Goal: Task Accomplishment & Management: Complete application form

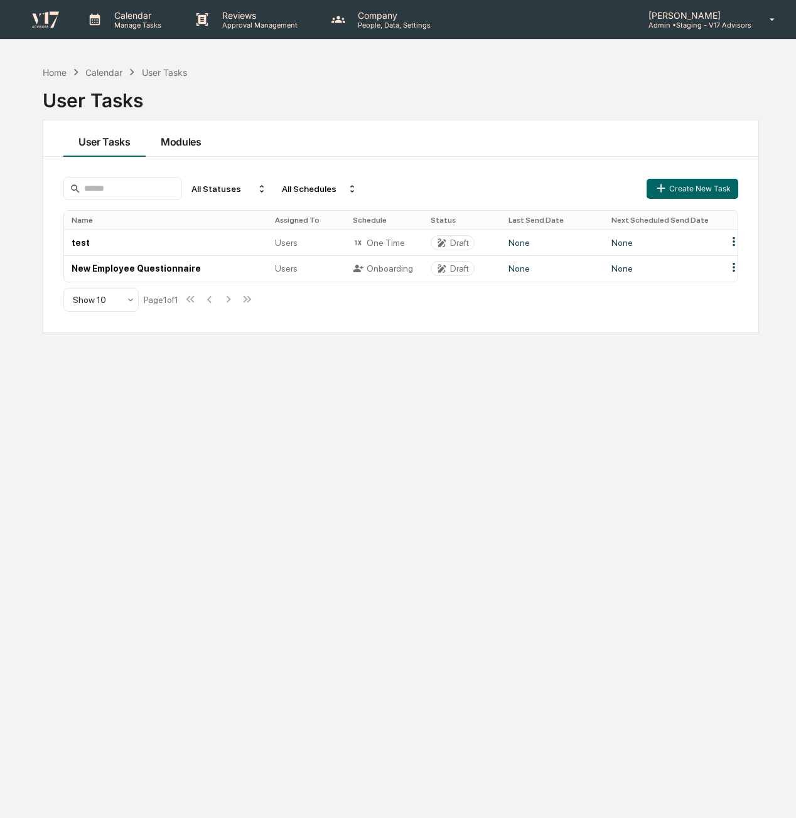
click at [183, 154] on button "Modules" at bounding box center [181, 138] width 71 height 36
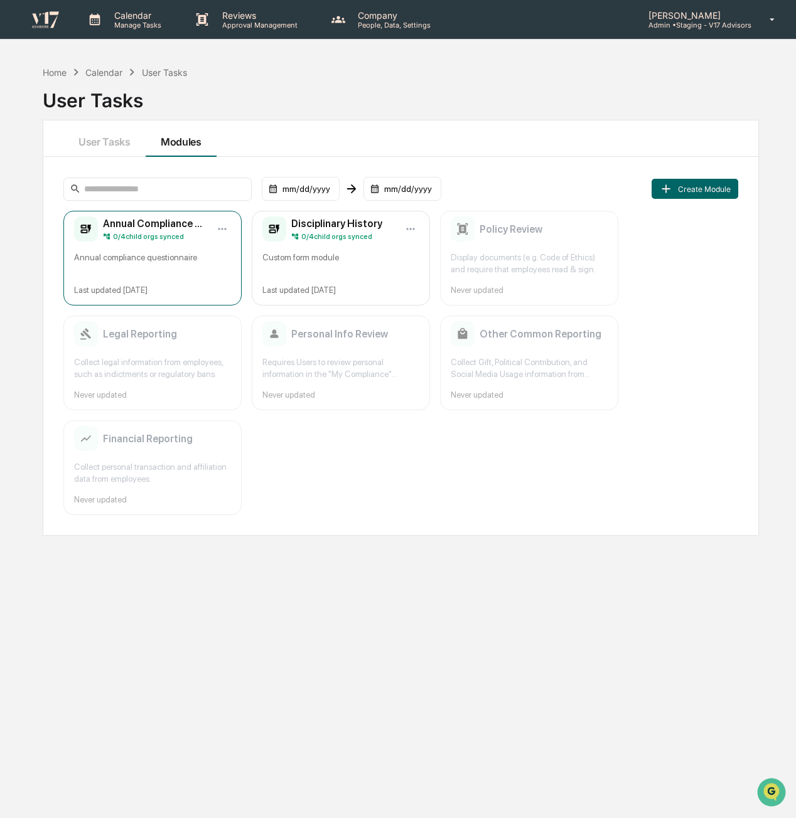
click at [186, 253] on div "Annual compliance questionnaire" at bounding box center [152, 264] width 157 height 24
click at [225, 225] on html "Calendar Manage Tasks Reviews Approval Management Company People, Data, Setting…" at bounding box center [398, 409] width 796 height 818
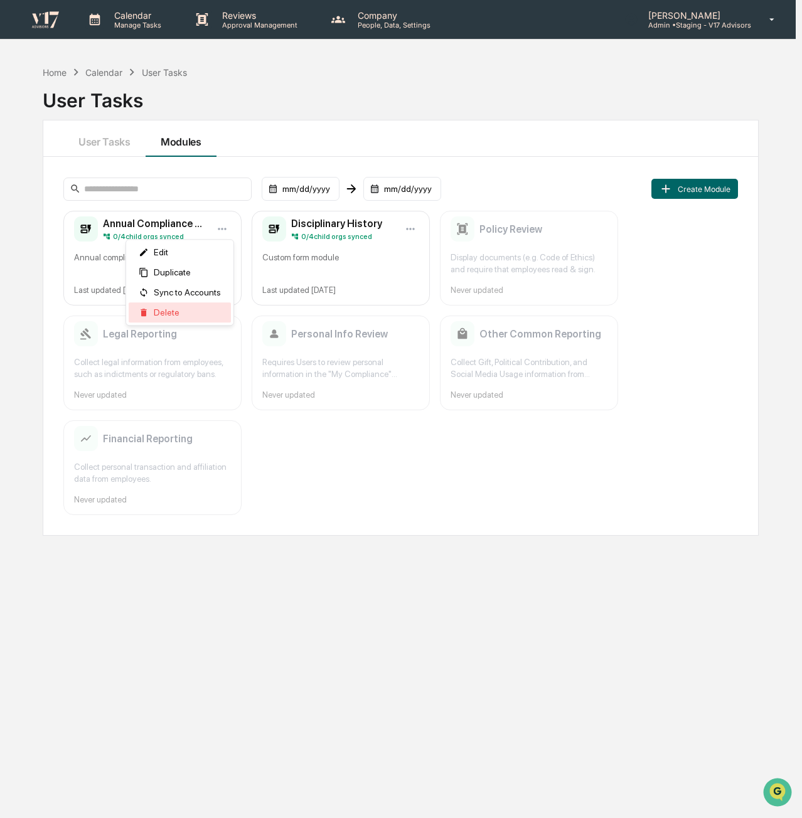
click at [167, 308] on span "Delete" at bounding box center [167, 312] width 26 height 10
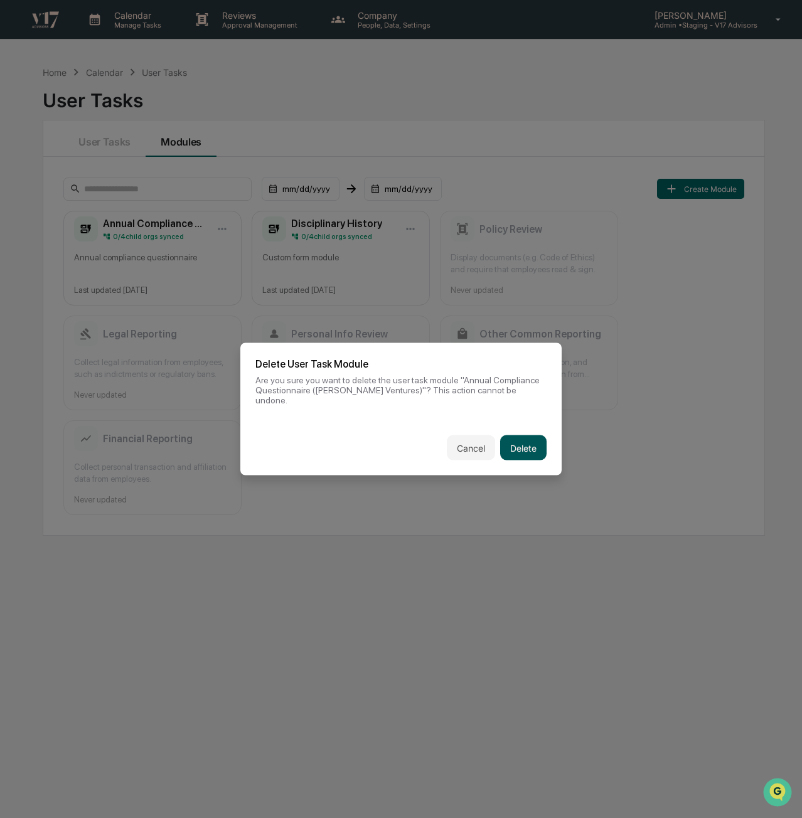
click at [517, 440] on button "Delete" at bounding box center [523, 447] width 46 height 25
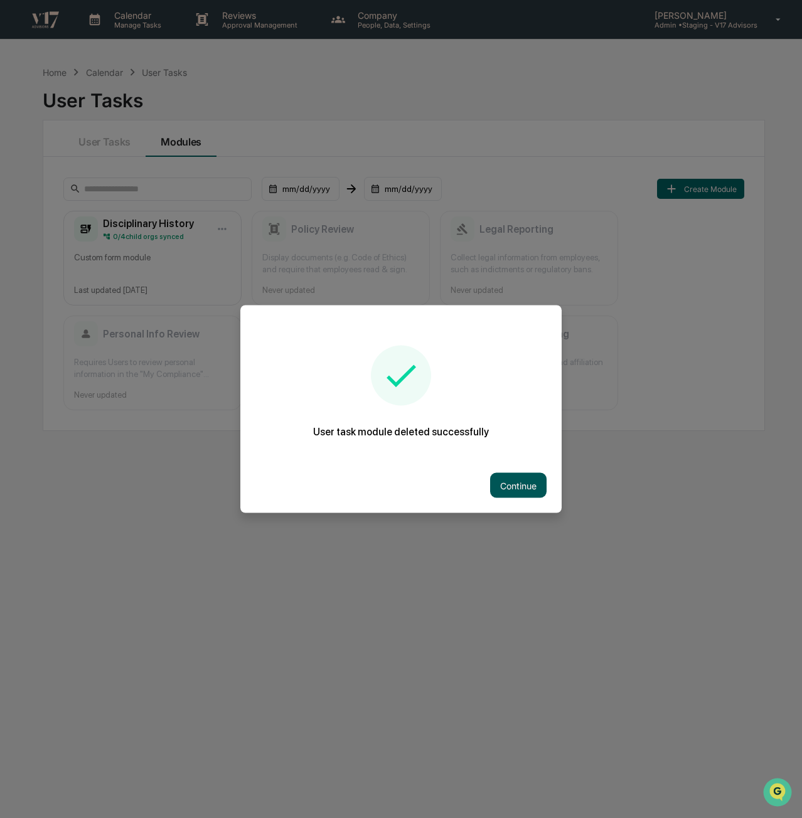
drag, startPoint x: 481, startPoint y: 478, endPoint x: 517, endPoint y: 479, distance: 36.4
click at [486, 477] on div "Continue" at bounding box center [400, 485] width 321 height 55
click at [517, 479] on button "Continue" at bounding box center [518, 485] width 56 height 25
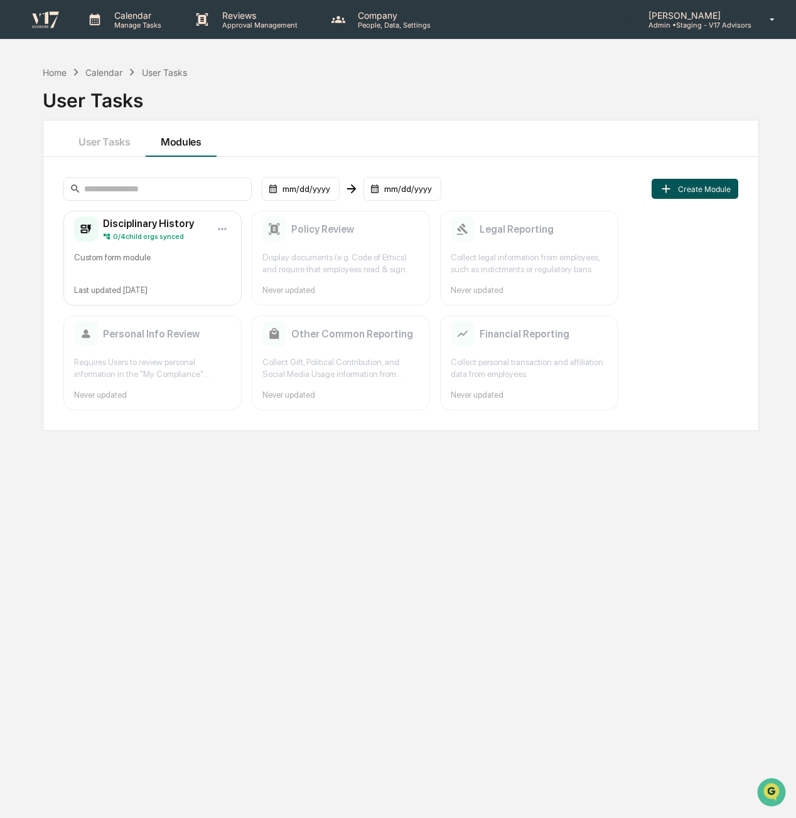
click at [718, 189] on button "Create Module" at bounding box center [694, 189] width 87 height 20
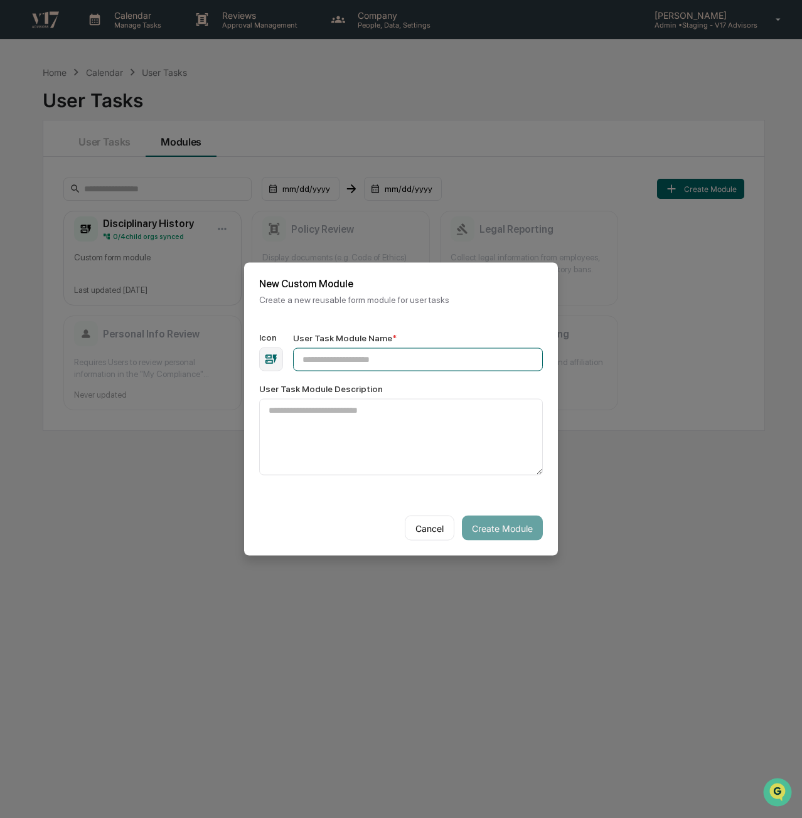
click at [400, 365] on input "User Task Module Name *" at bounding box center [418, 359] width 250 height 23
type input "**********"
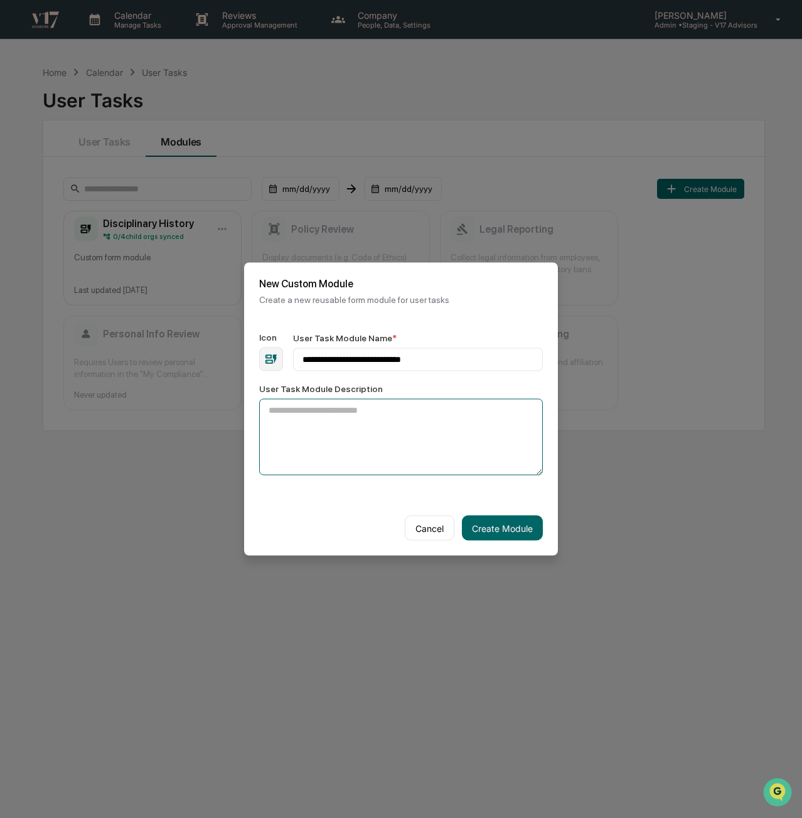
click at [413, 414] on textarea "User Task Module Description" at bounding box center [401, 437] width 284 height 77
paste textarea "**********"
type textarea "**********"
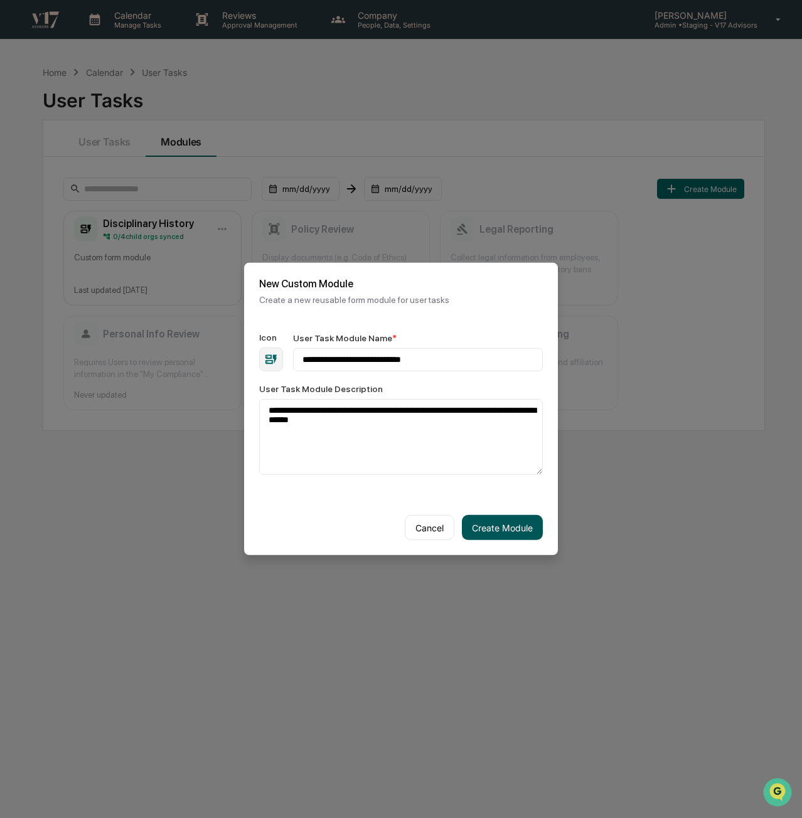
click at [516, 528] on button "Create Module" at bounding box center [502, 527] width 81 height 25
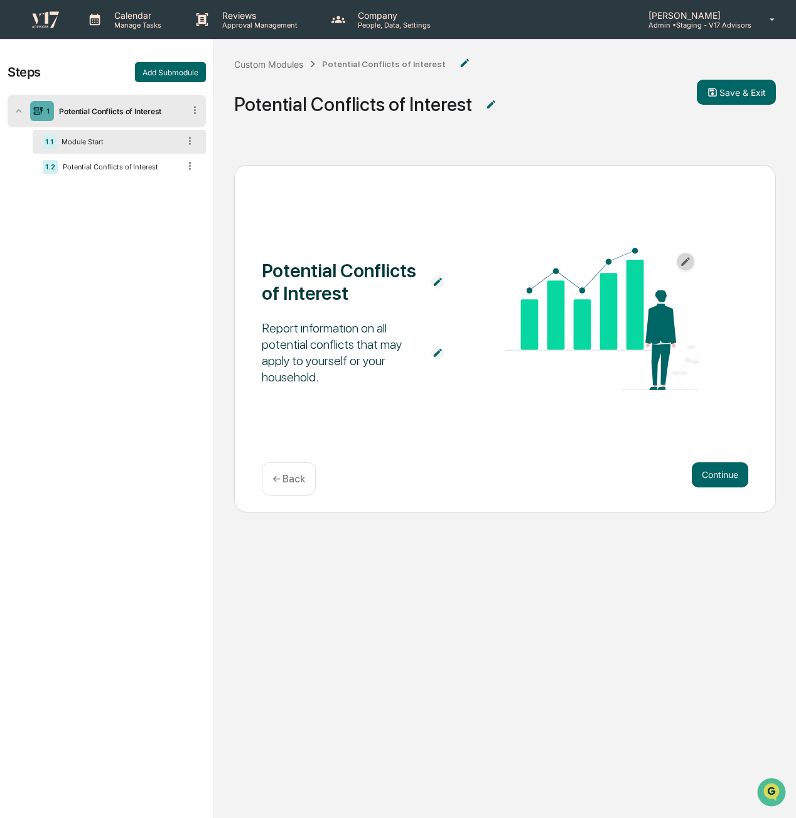
click at [688, 259] on icon "button" at bounding box center [685, 261] width 9 height 9
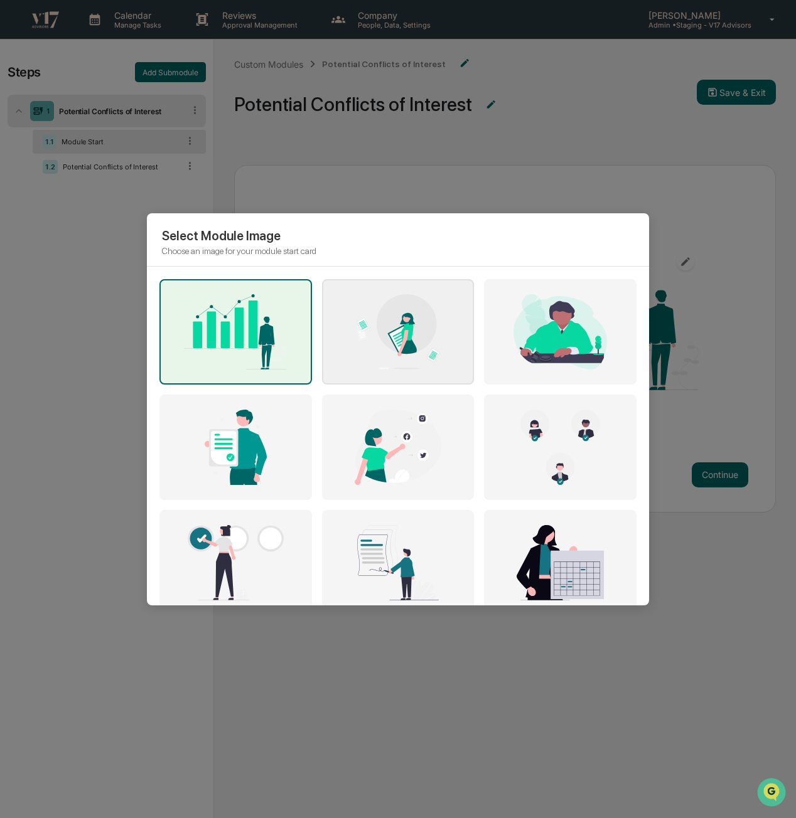
click at [403, 325] on img at bounding box center [398, 331] width 135 height 75
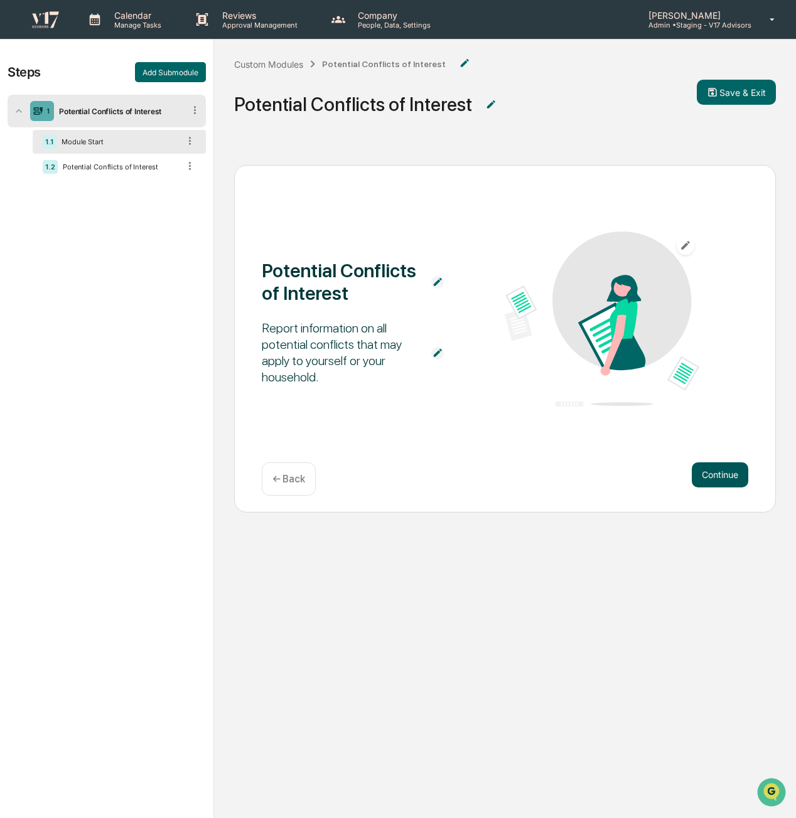
click at [730, 474] on button "Continue" at bounding box center [719, 474] width 56 height 25
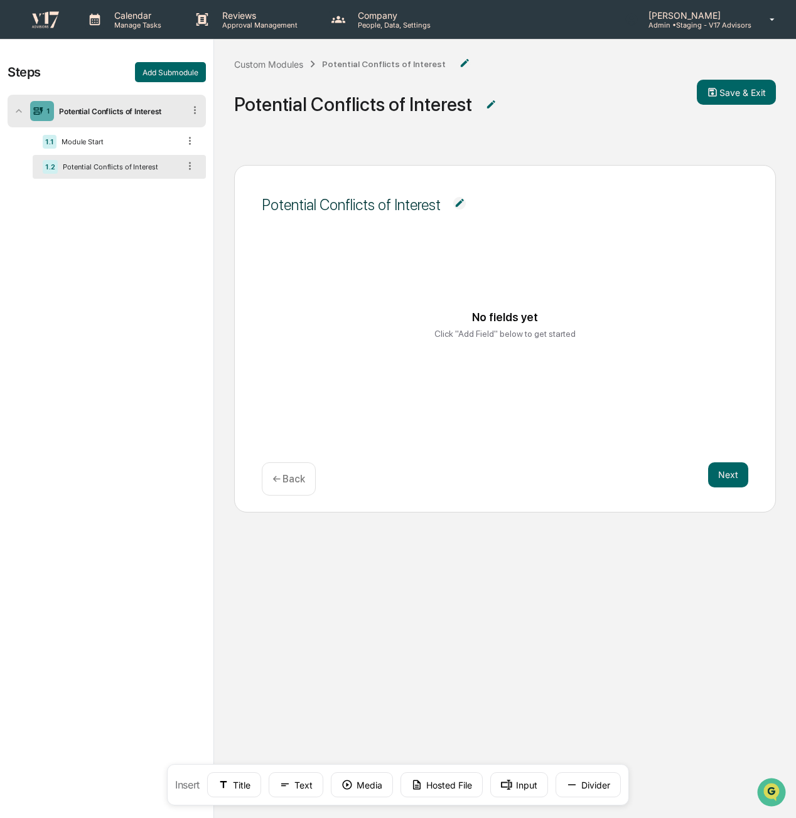
click at [486, 365] on div "No fields yet Click "Add Field" below to get started" at bounding box center [505, 324] width 456 height 94
click at [447, 781] on button "Hosted File" at bounding box center [441, 784] width 82 height 25
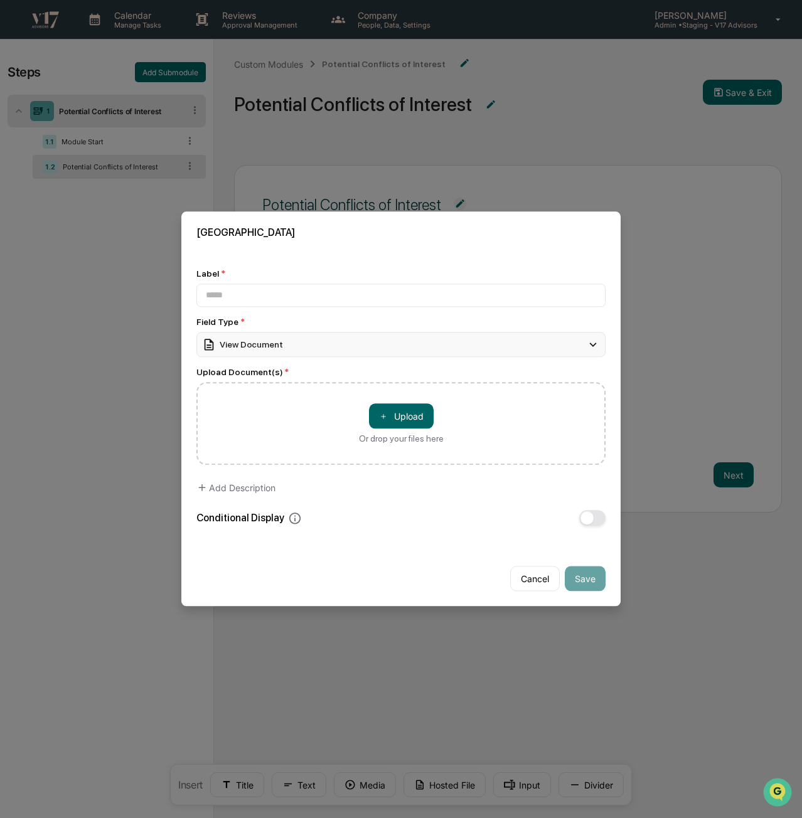
click at [388, 346] on div "View Document" at bounding box center [400, 344] width 409 height 25
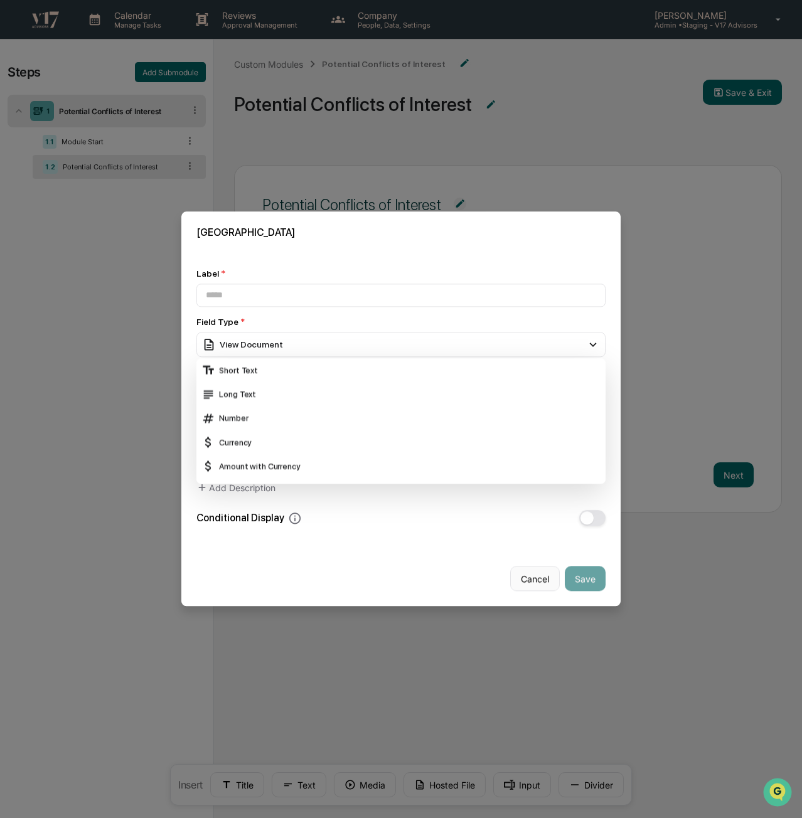
click at [533, 587] on button "Cancel" at bounding box center [535, 579] width 50 height 25
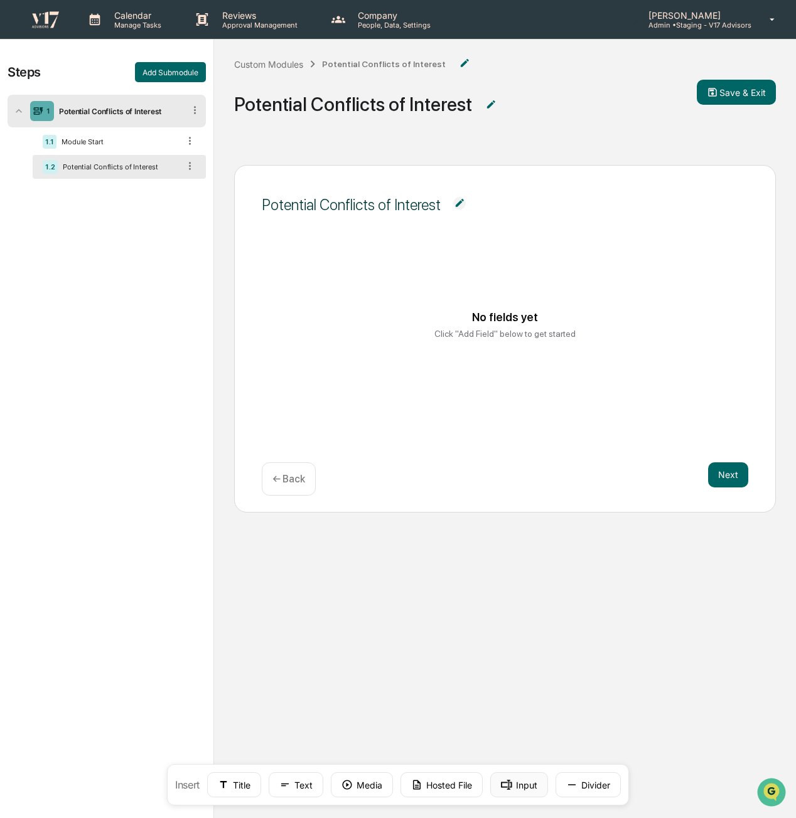
click at [504, 786] on rect at bounding box center [506, 785] width 11 height 10
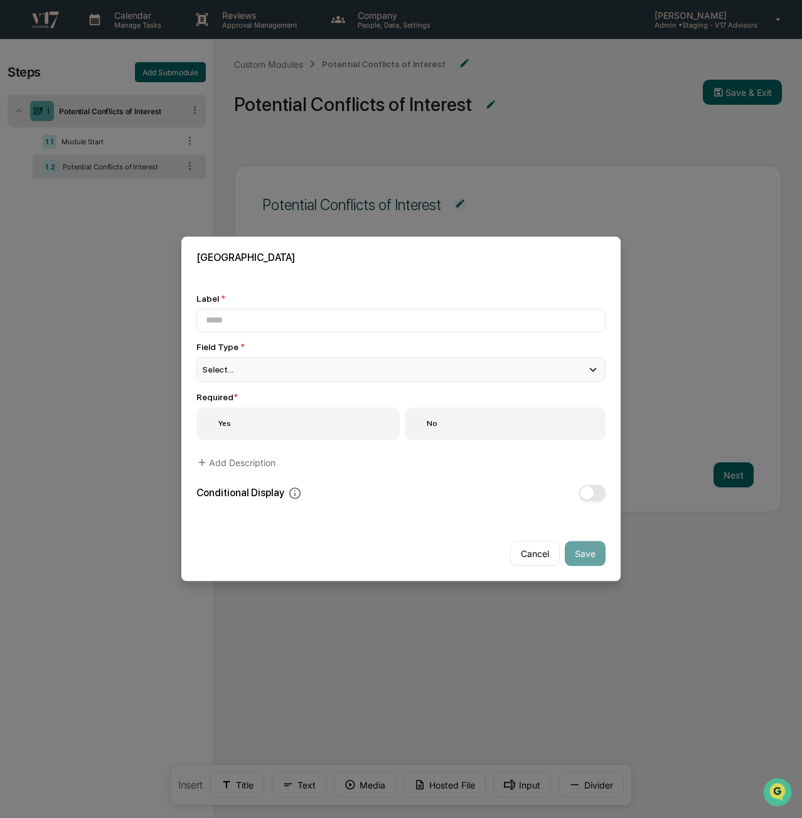
click at [467, 367] on div "Select..." at bounding box center [400, 369] width 409 height 25
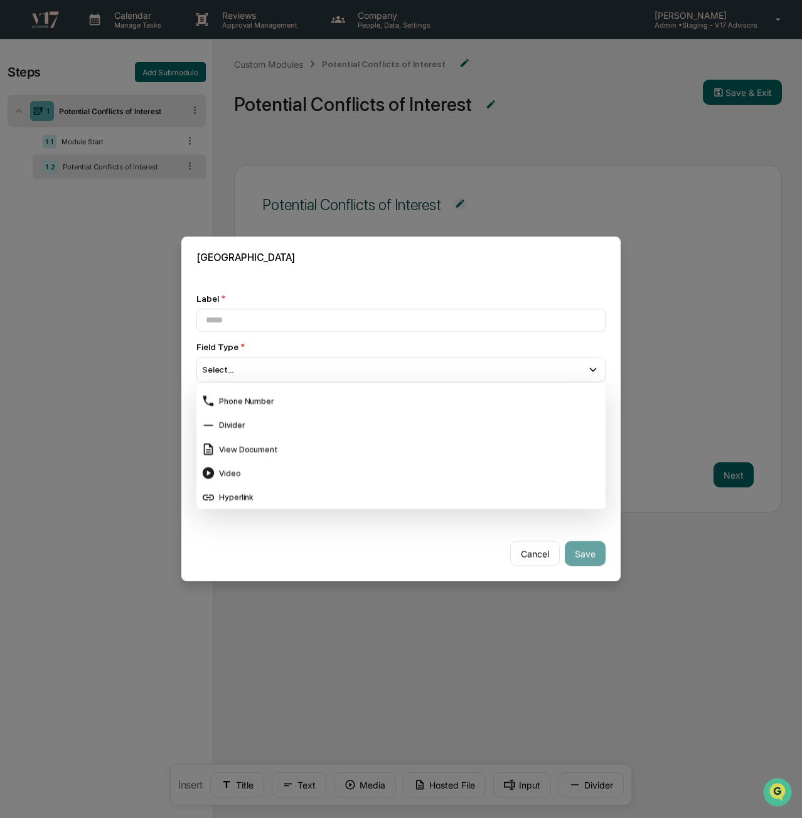
scroll to position [461, 0]
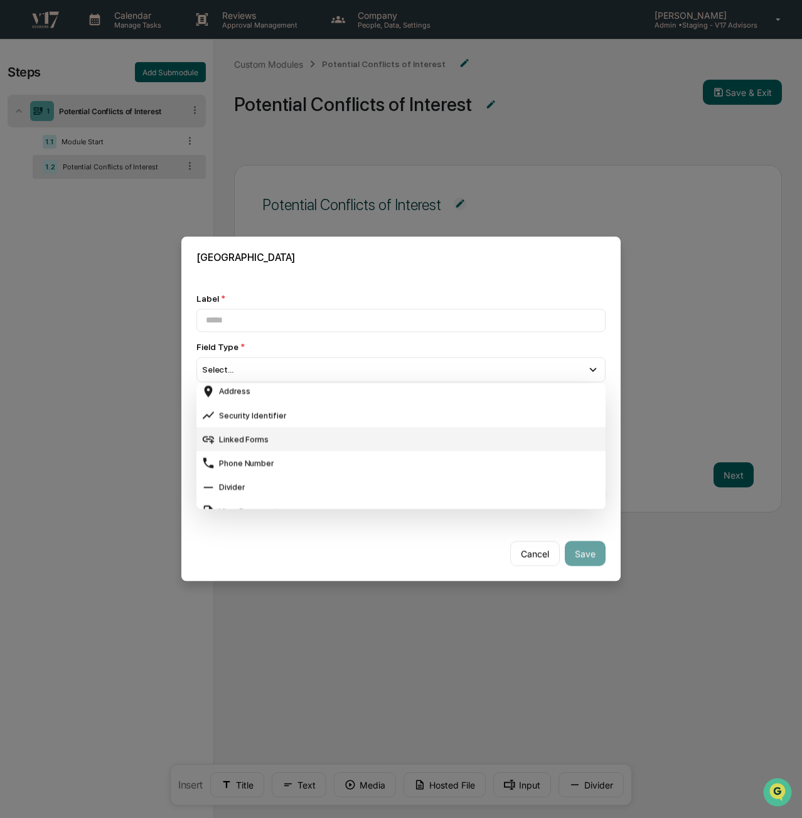
click at [439, 439] on div "Linked Forms" at bounding box center [400, 440] width 399 height 14
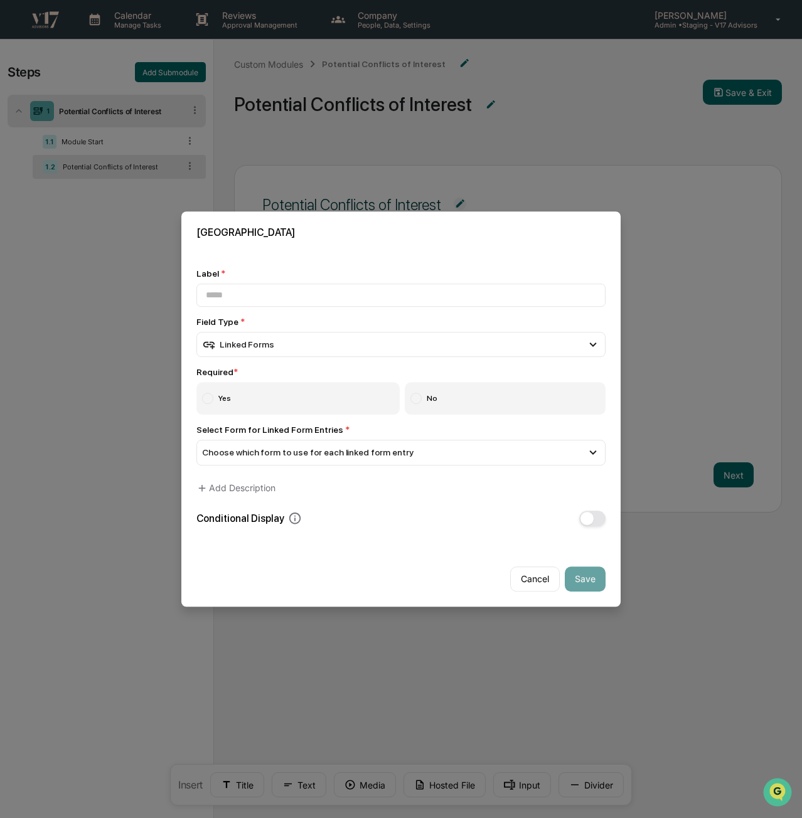
click at [338, 405] on label "Yes" at bounding box center [297, 399] width 203 height 33
click at [459, 453] on div "Choose which form to use for each linked form entry" at bounding box center [400, 452] width 409 height 25
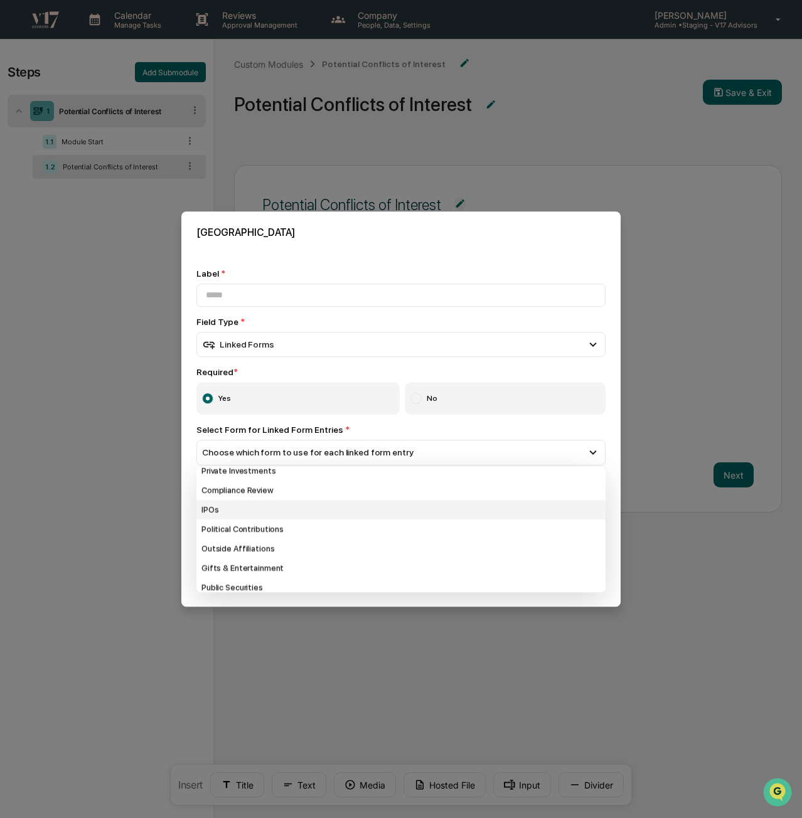
scroll to position [15, 0]
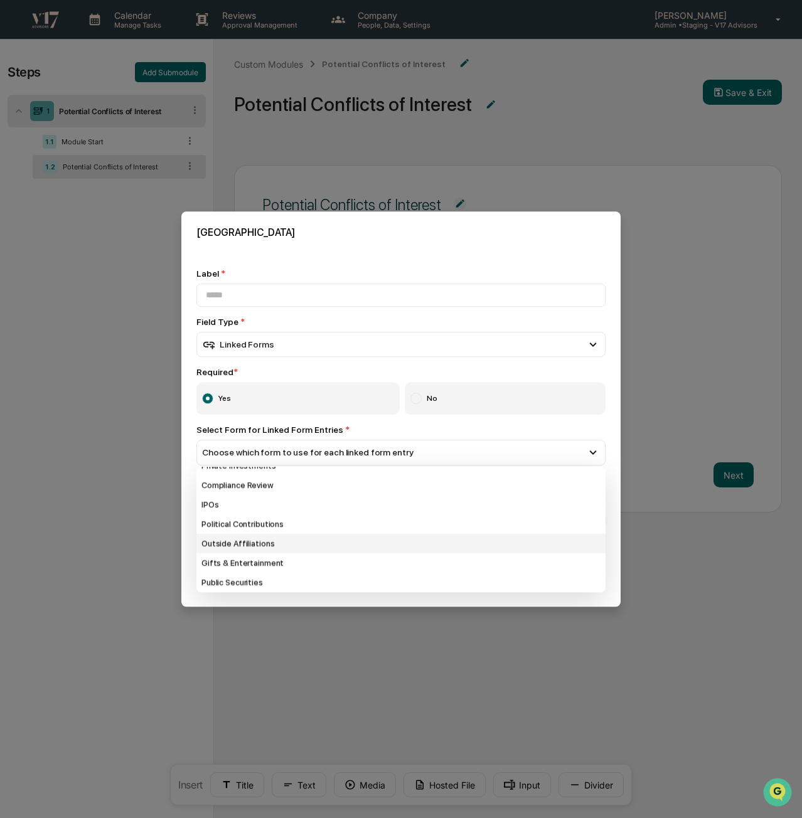
click at [432, 540] on div "Outside Affiliations" at bounding box center [400, 543] width 409 height 19
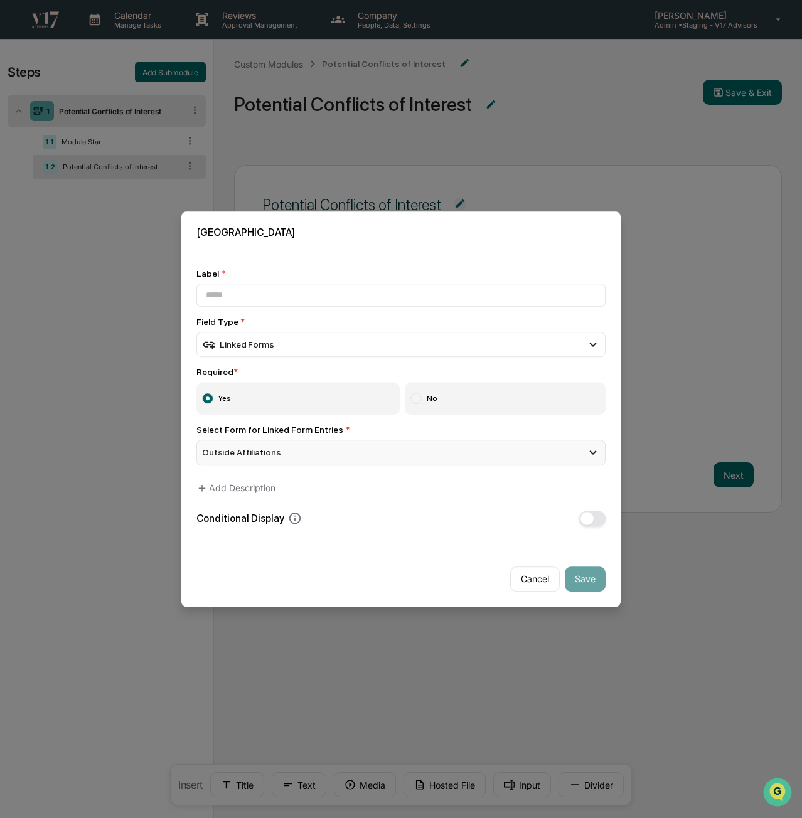
click at [312, 456] on div "Outside Affiliations" at bounding box center [400, 452] width 409 height 25
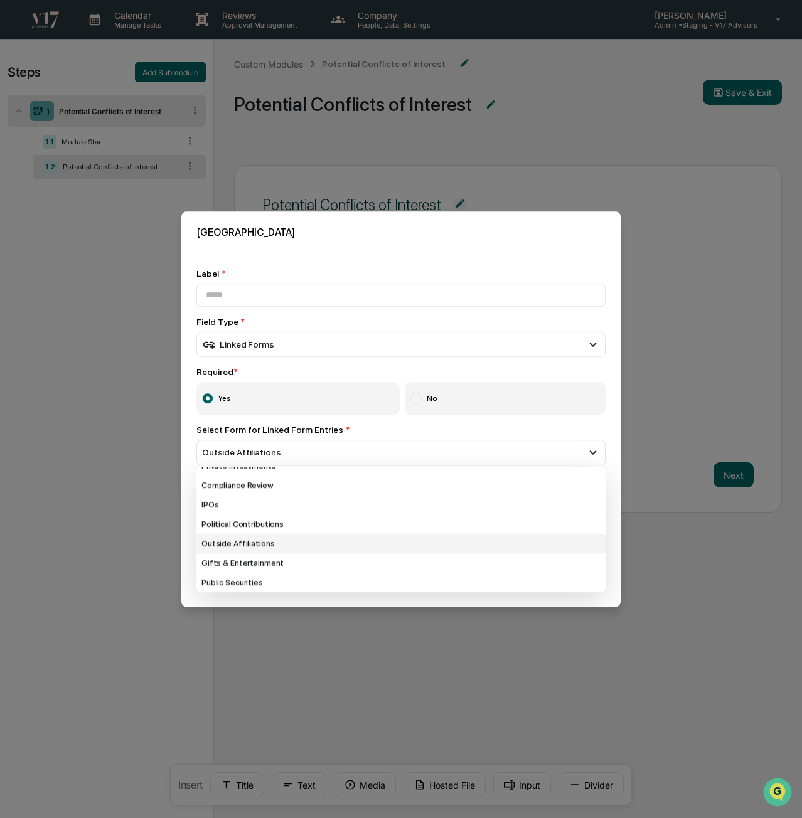
scroll to position [0, 0]
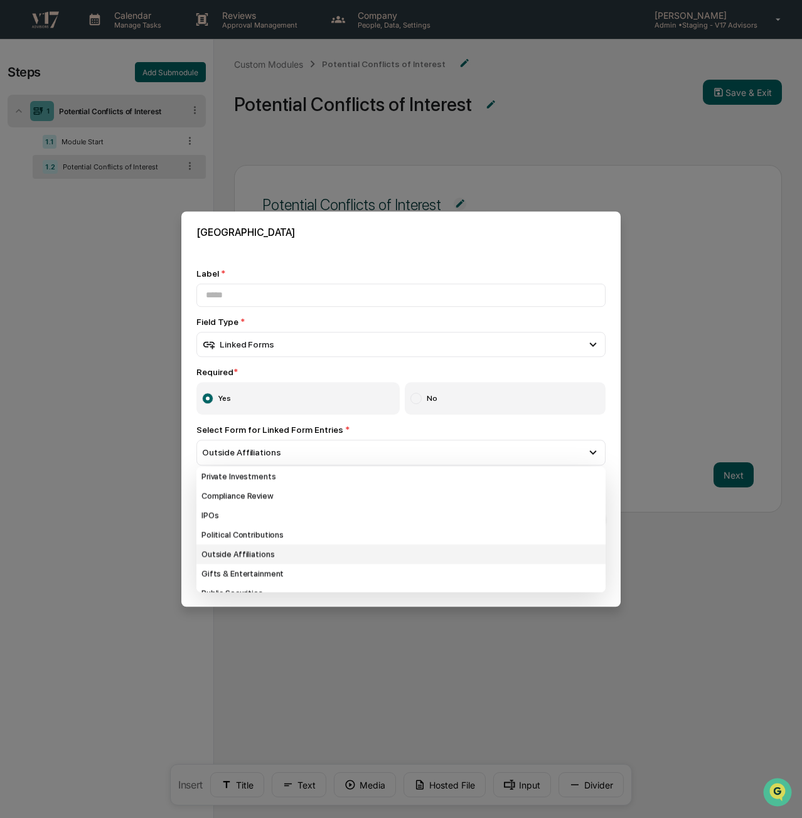
click at [331, 552] on div "Outside Affiliations" at bounding box center [400, 554] width 409 height 19
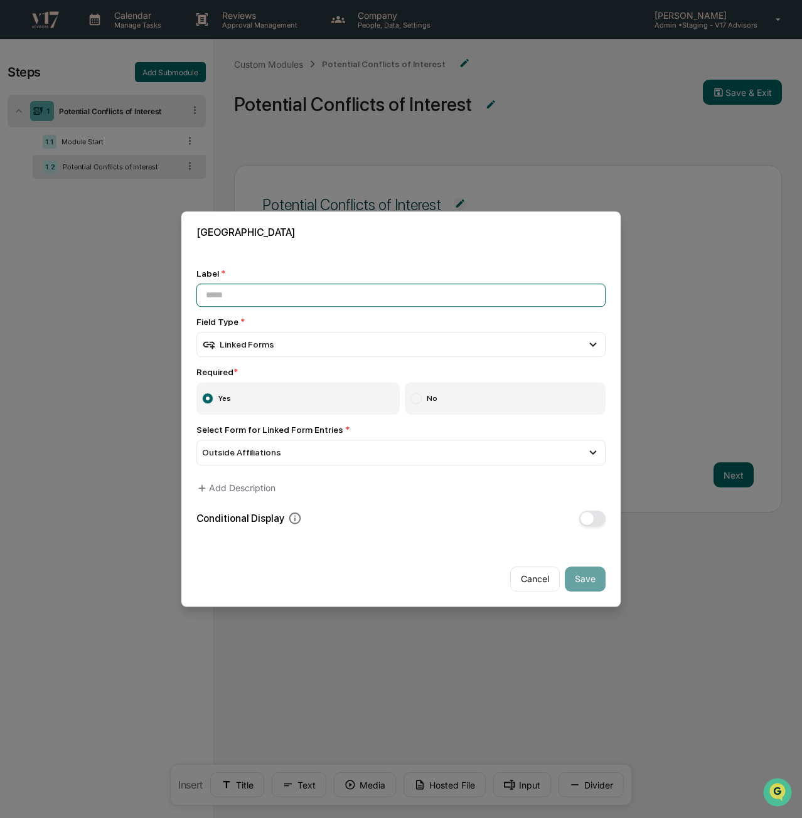
click at [407, 293] on input at bounding box center [400, 295] width 409 height 23
type input "**********"
click at [583, 580] on button "Save" at bounding box center [585, 579] width 41 height 25
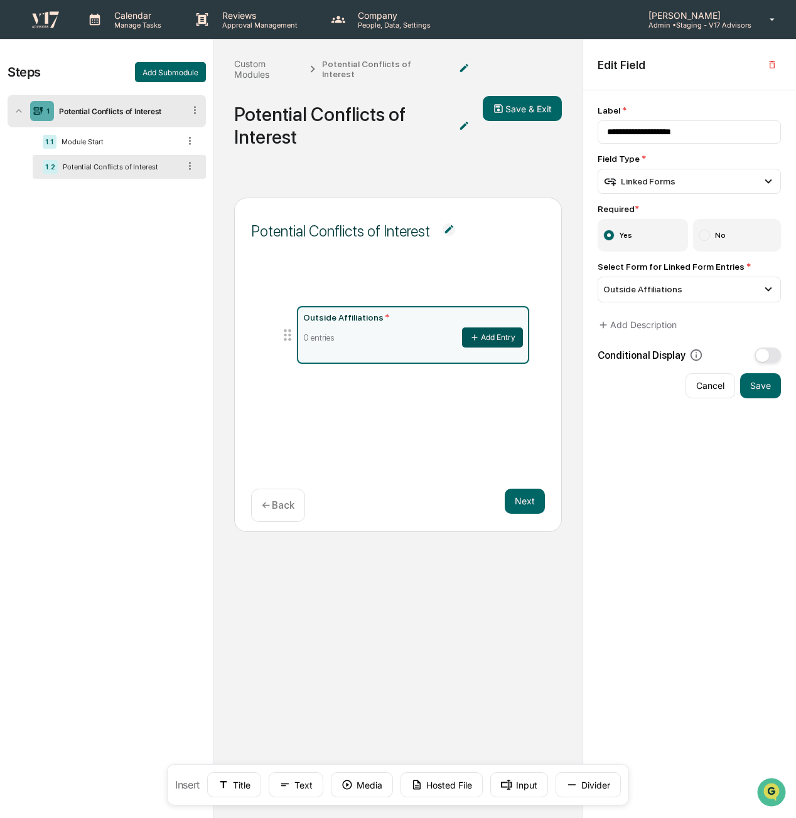
click at [501, 330] on button "Add Entry" at bounding box center [492, 338] width 61 height 20
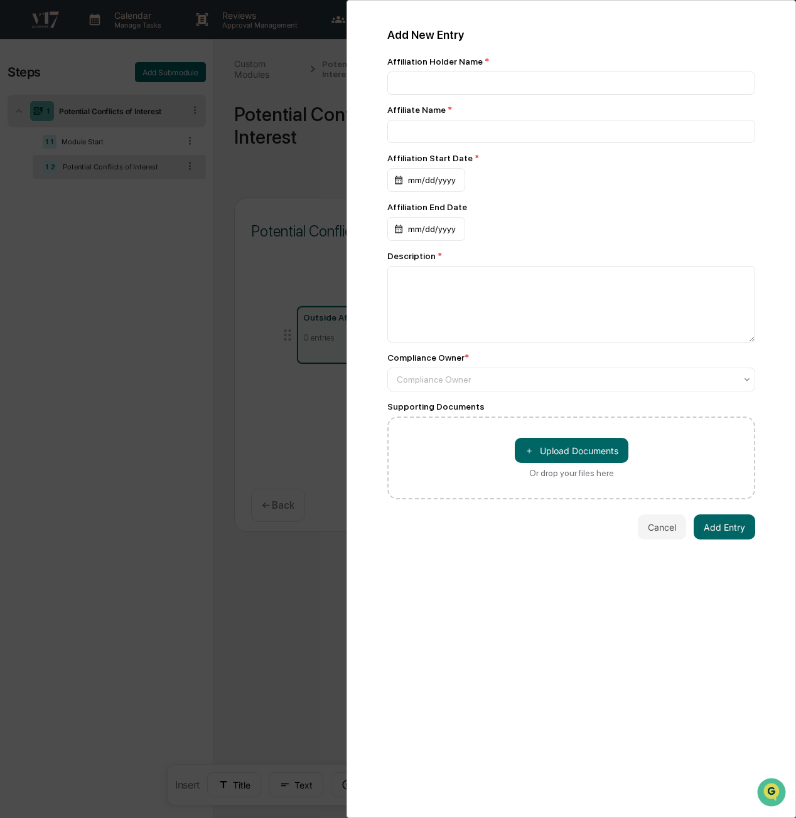
click at [255, 438] on div "Add New Entry Affiliation Holder Name * Affiliate Name * Affiliation Start Date…" at bounding box center [398, 409] width 796 height 818
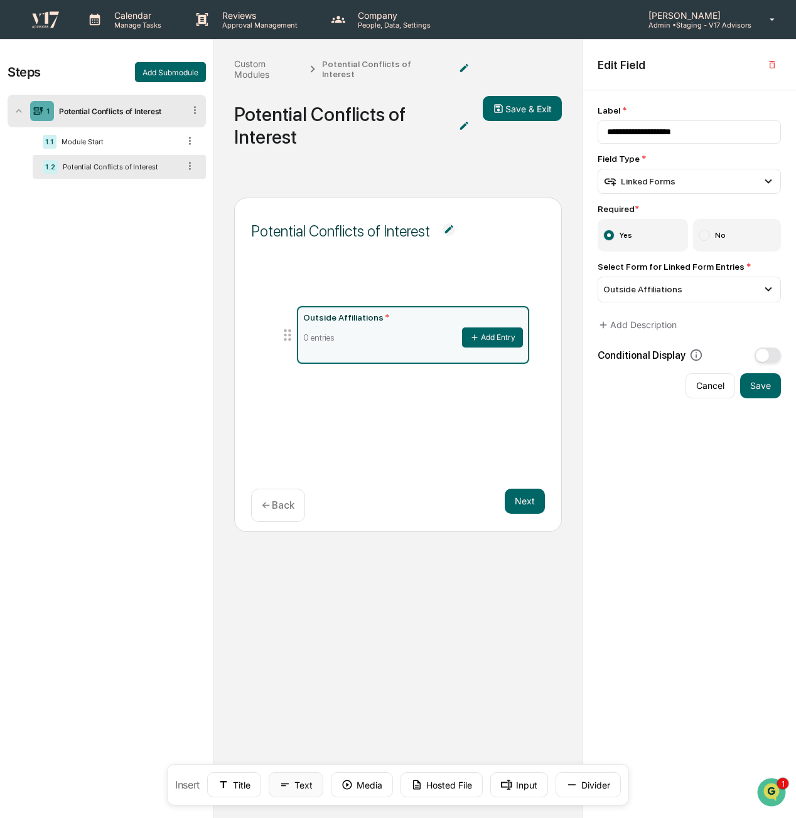
click at [297, 785] on button "Text" at bounding box center [296, 784] width 55 height 25
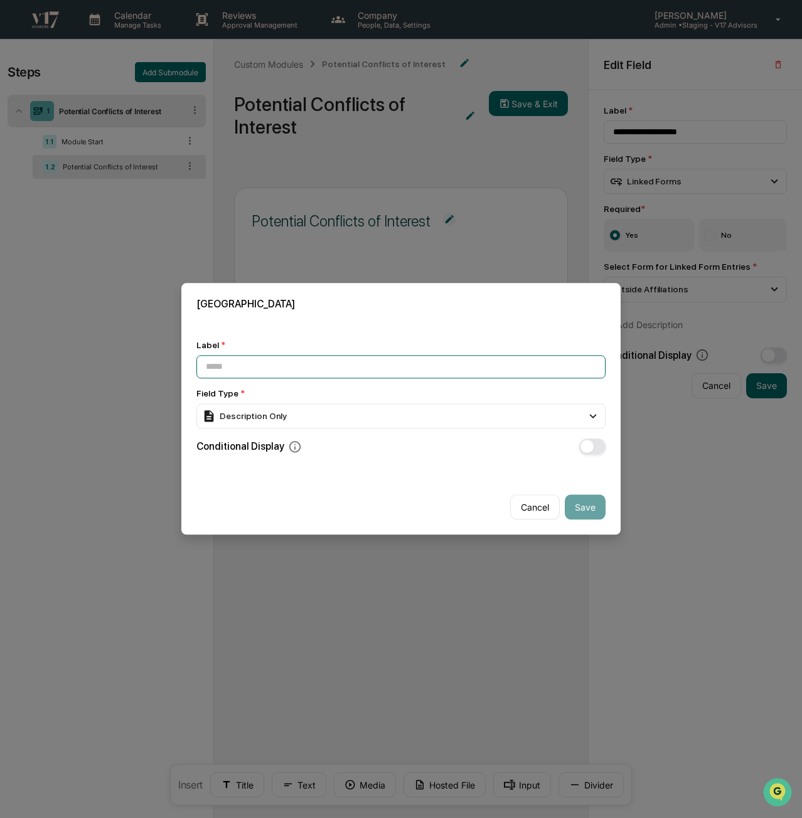
click at [442, 371] on input at bounding box center [400, 366] width 409 height 23
click at [476, 417] on div "Description Only" at bounding box center [400, 415] width 409 height 25
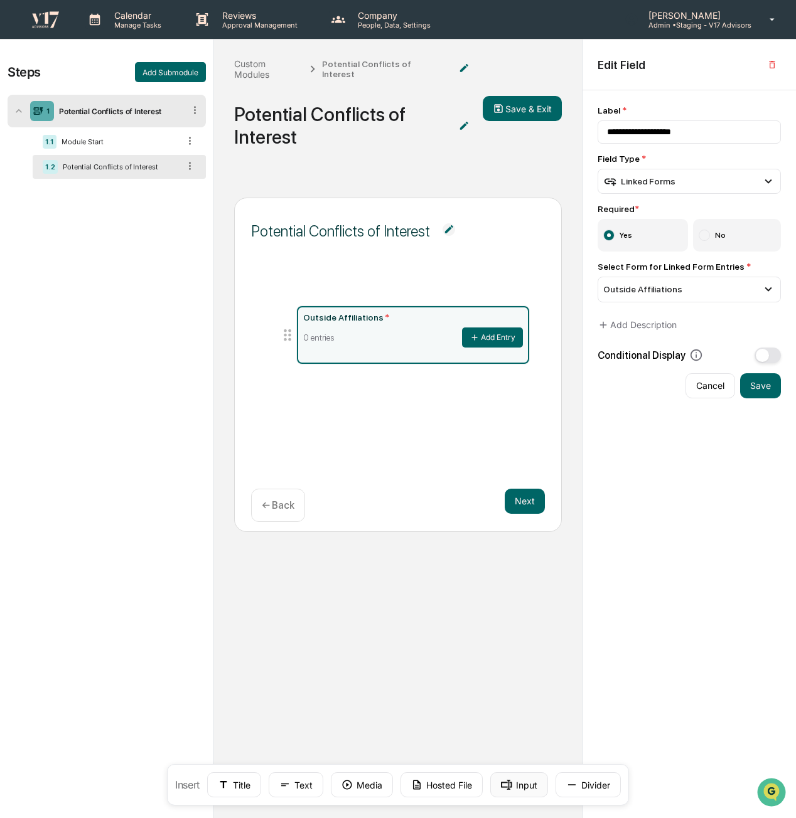
click at [513, 792] on button "Input" at bounding box center [519, 784] width 58 height 25
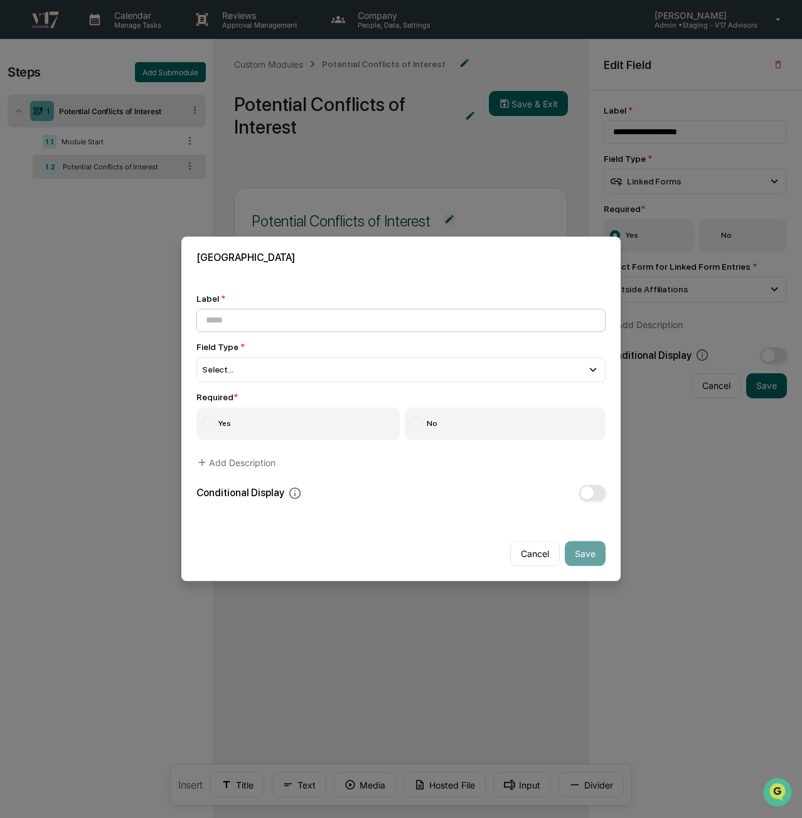
click at [274, 326] on input at bounding box center [400, 320] width 409 height 23
type input "*"
click at [300, 324] on input at bounding box center [400, 320] width 409 height 23
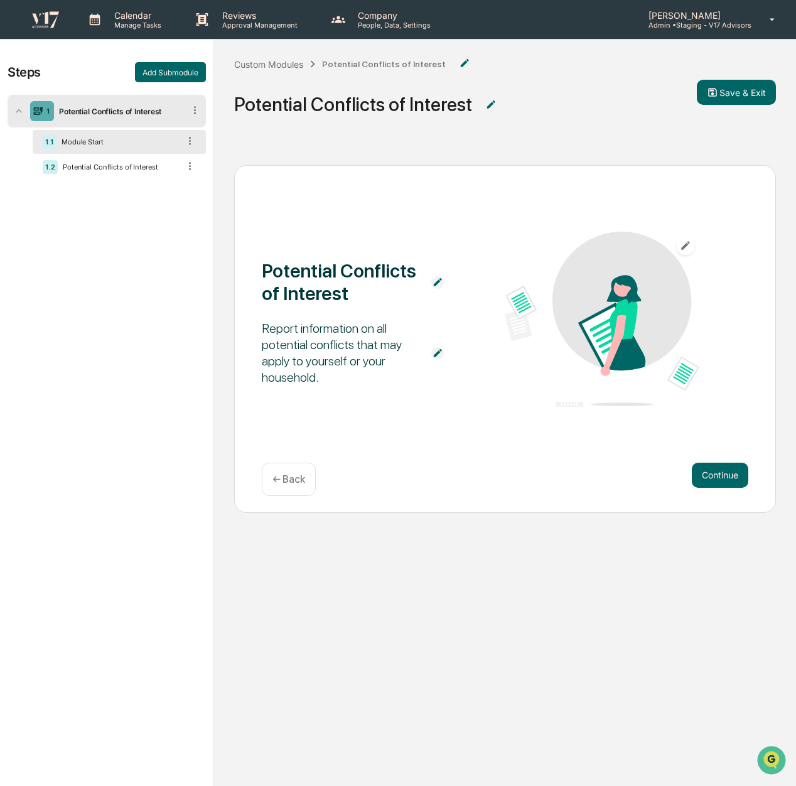
click at [143, 139] on div "Module Start" at bounding box center [117, 141] width 122 height 9
click at [154, 164] on div "Potential Conflicts of Interest" at bounding box center [118, 167] width 121 height 9
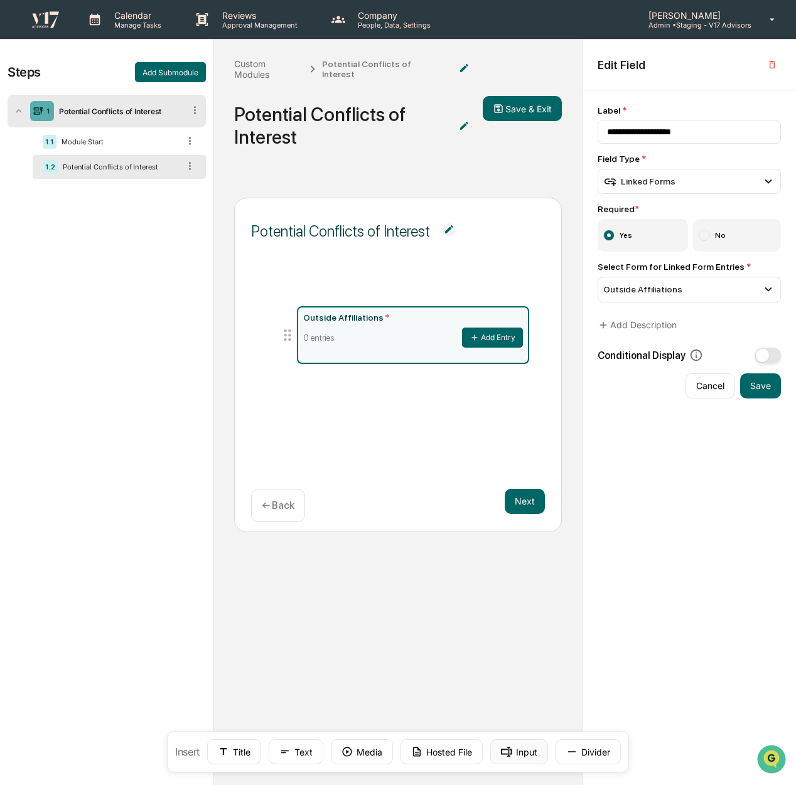
click at [517, 753] on button "Input" at bounding box center [519, 751] width 58 height 25
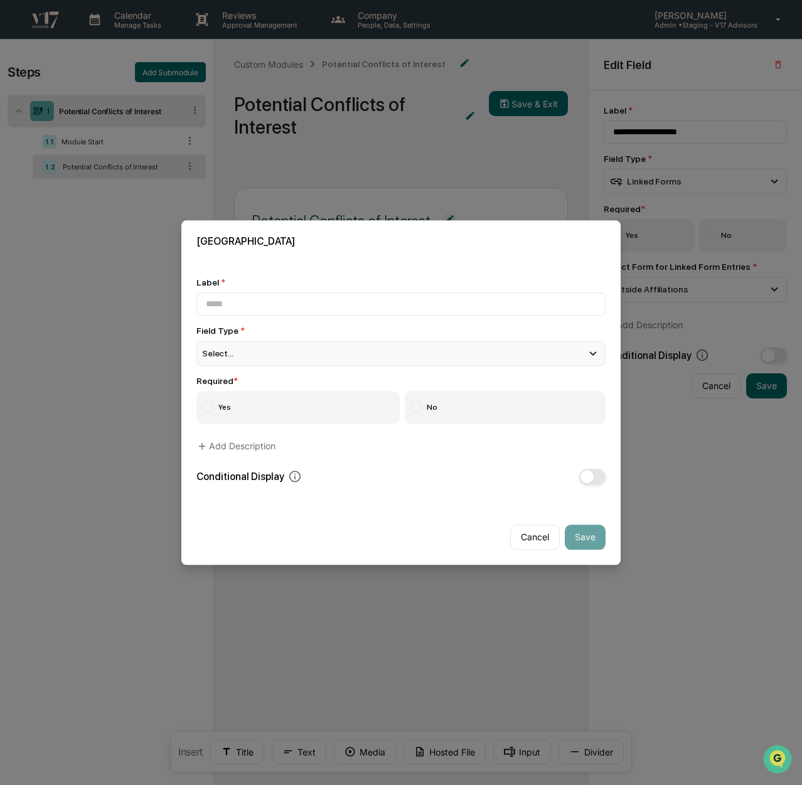
click at [363, 350] on div "Select..." at bounding box center [400, 353] width 409 height 25
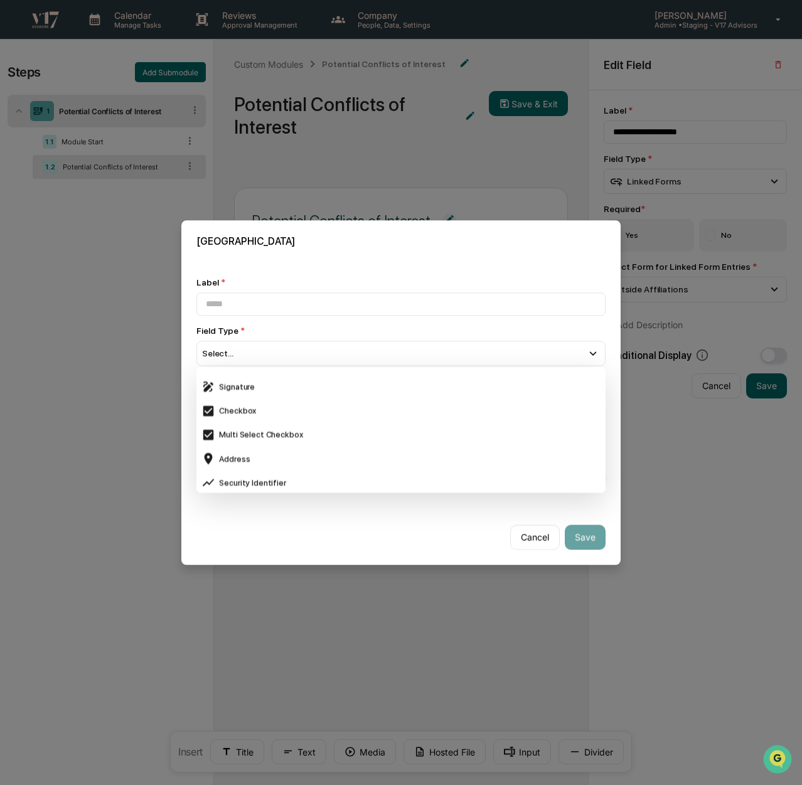
scroll to position [439, 0]
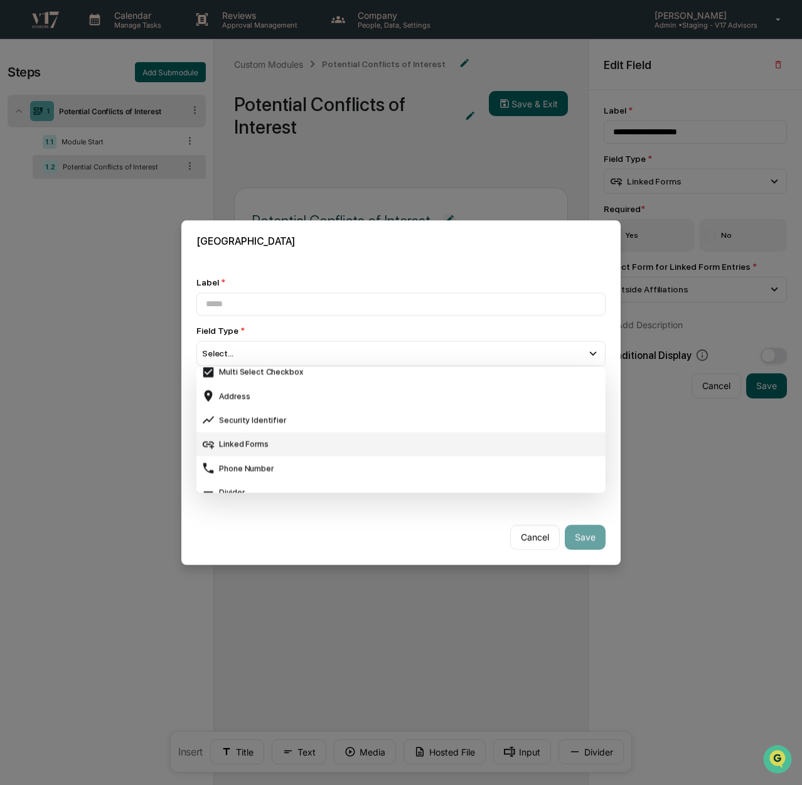
click at [358, 446] on div "Linked Forms" at bounding box center [400, 444] width 399 height 14
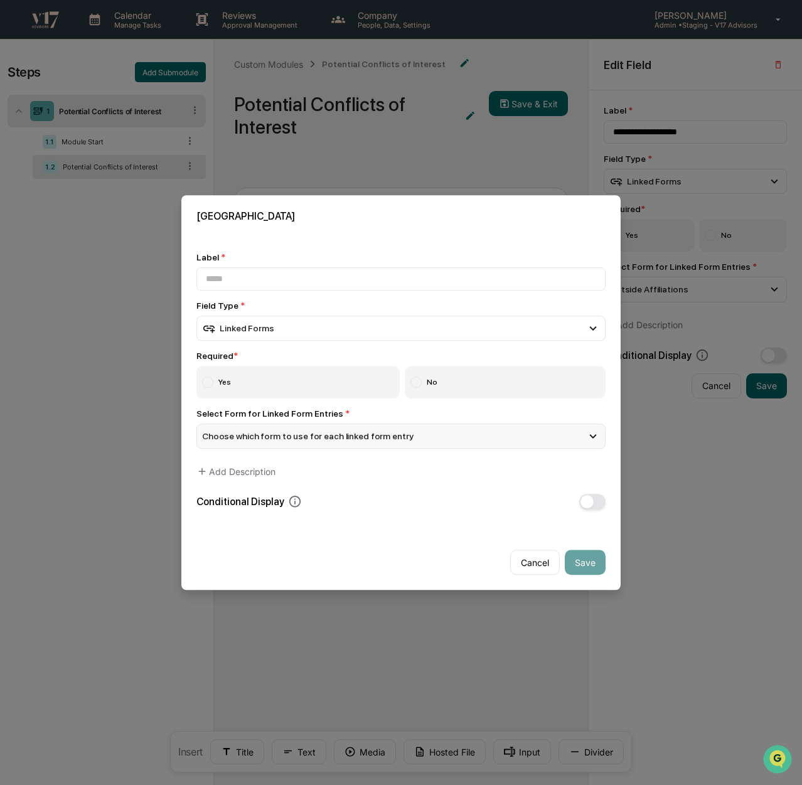
click at [376, 441] on span "Choose which form to use for each linked form entry" at bounding box center [307, 436] width 211 height 10
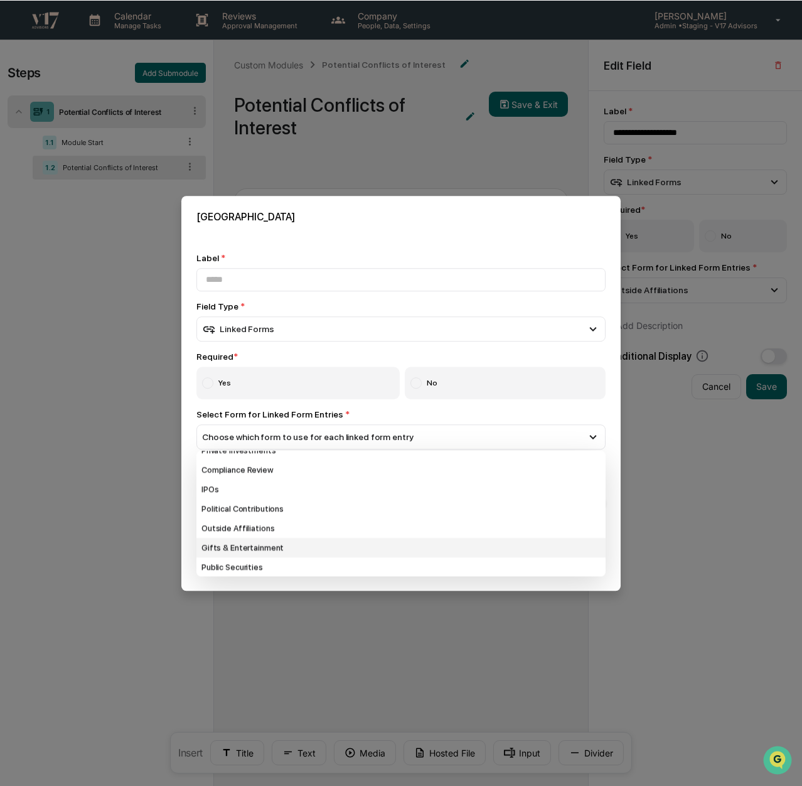
scroll to position [15, 0]
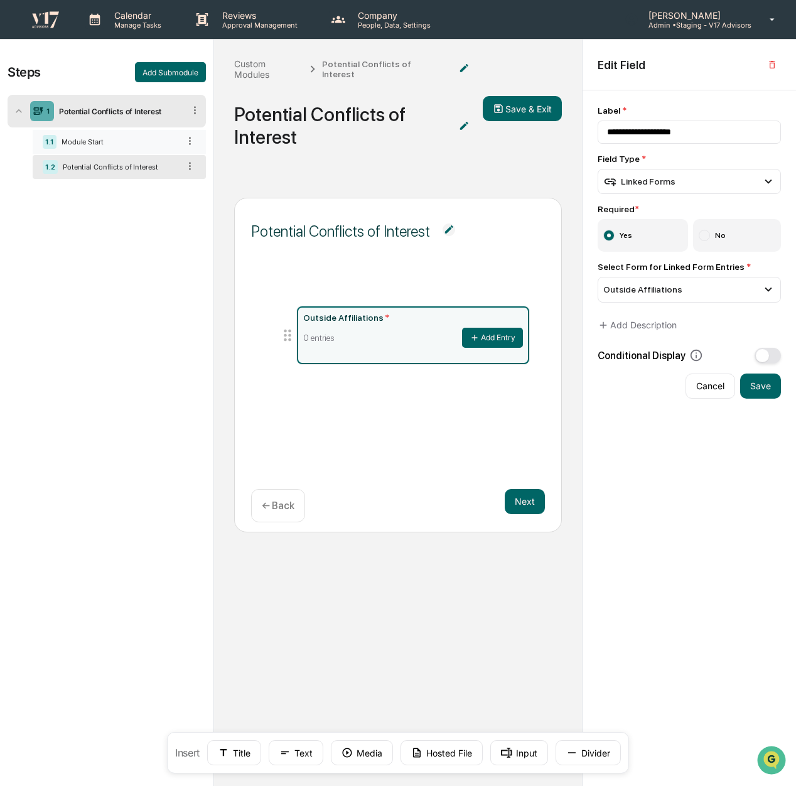
click at [107, 136] on div "1.1 Module Start" at bounding box center [119, 142] width 173 height 24
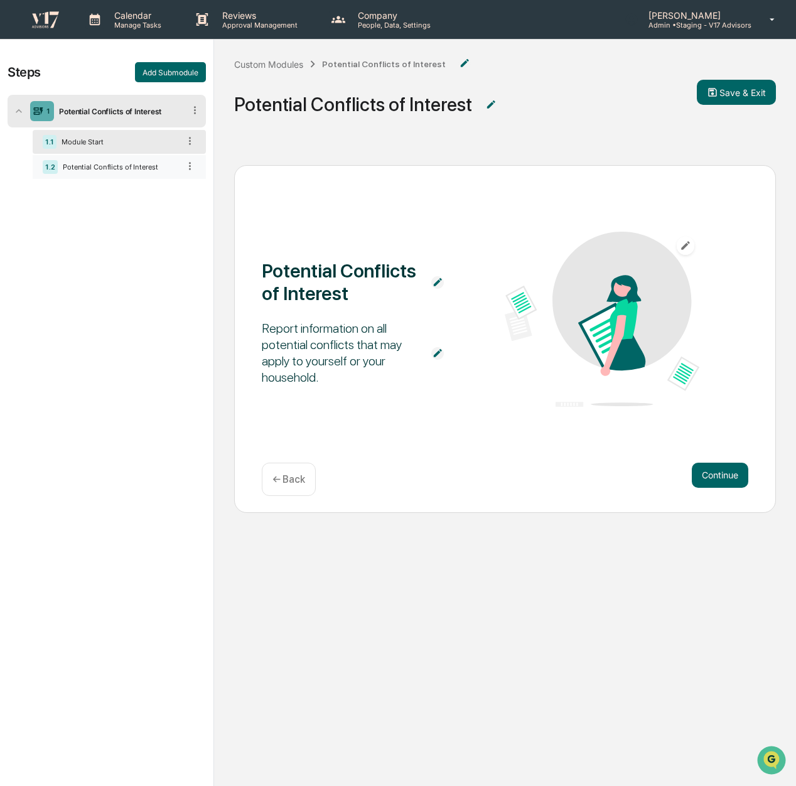
click at [122, 170] on div "Potential Conflicts of Interest" at bounding box center [118, 167] width 121 height 9
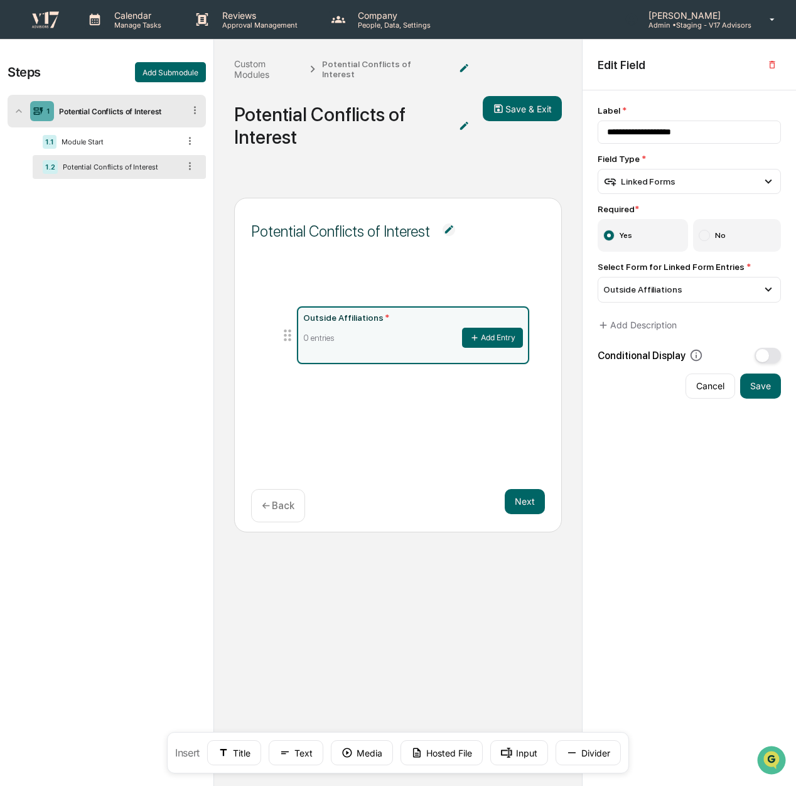
click at [292, 328] on icon at bounding box center [288, 335] width 18 height 18
click at [287, 329] on icon at bounding box center [288, 335] width 18 height 18
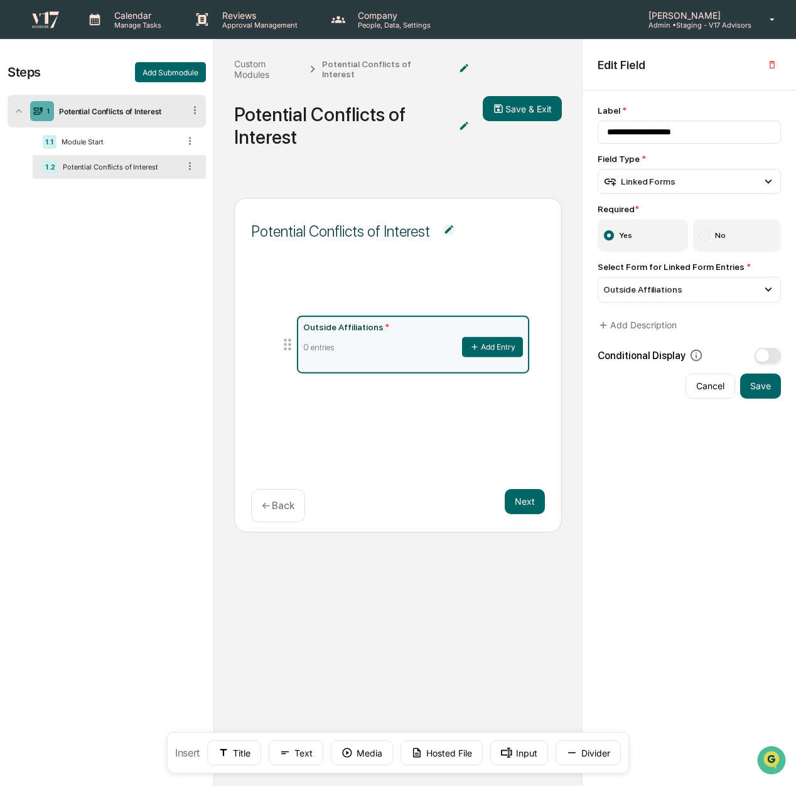
drag, startPoint x: 287, startPoint y: 329, endPoint x: 299, endPoint y: 336, distance: 13.8
click at [299, 336] on li "Outside Affiliations * 0 entries Add Entry" at bounding box center [404, 344] width 251 height 59
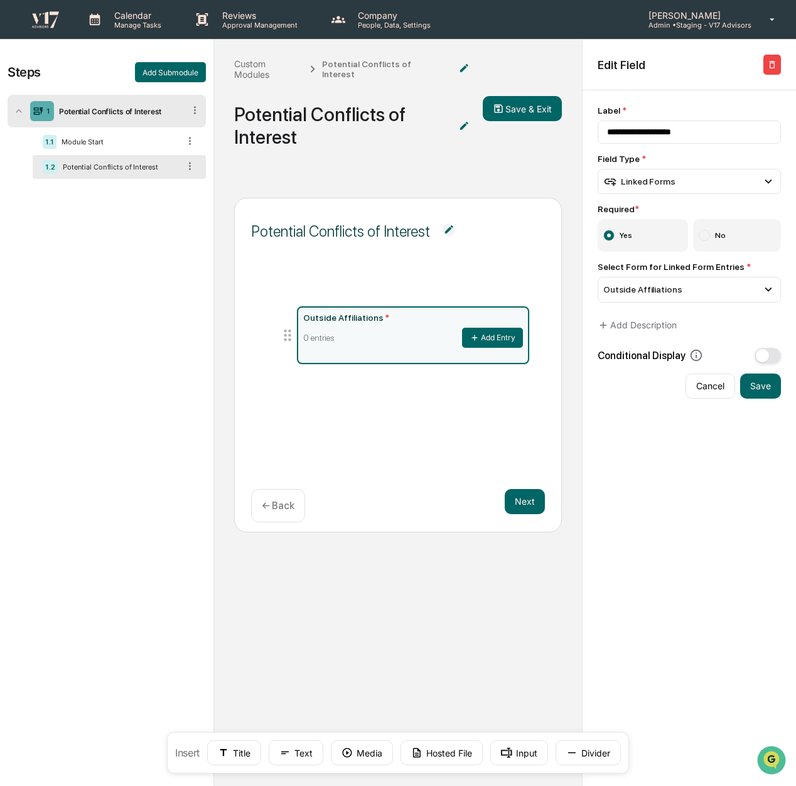
click at [774, 67] on icon "button" at bounding box center [772, 65] width 10 height 10
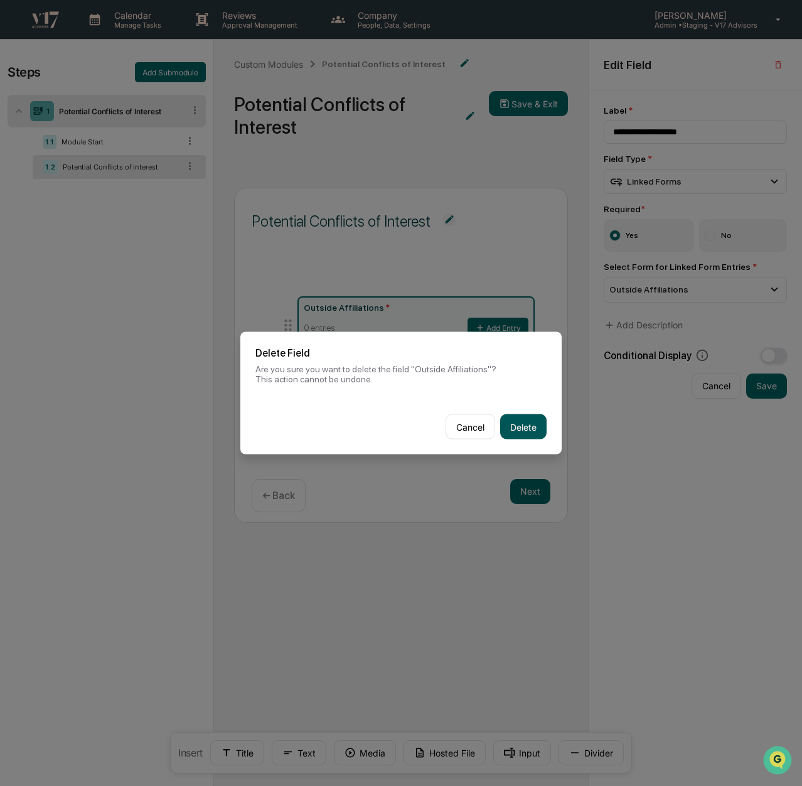
click at [525, 422] on button "Delete" at bounding box center [523, 426] width 46 height 25
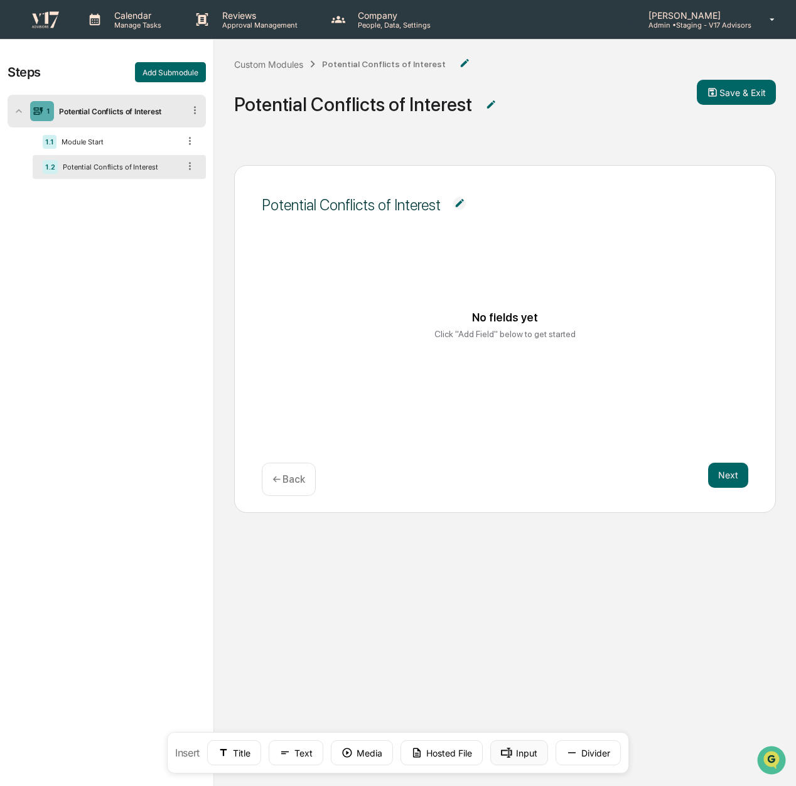
click at [522, 746] on button "Input" at bounding box center [519, 752] width 58 height 25
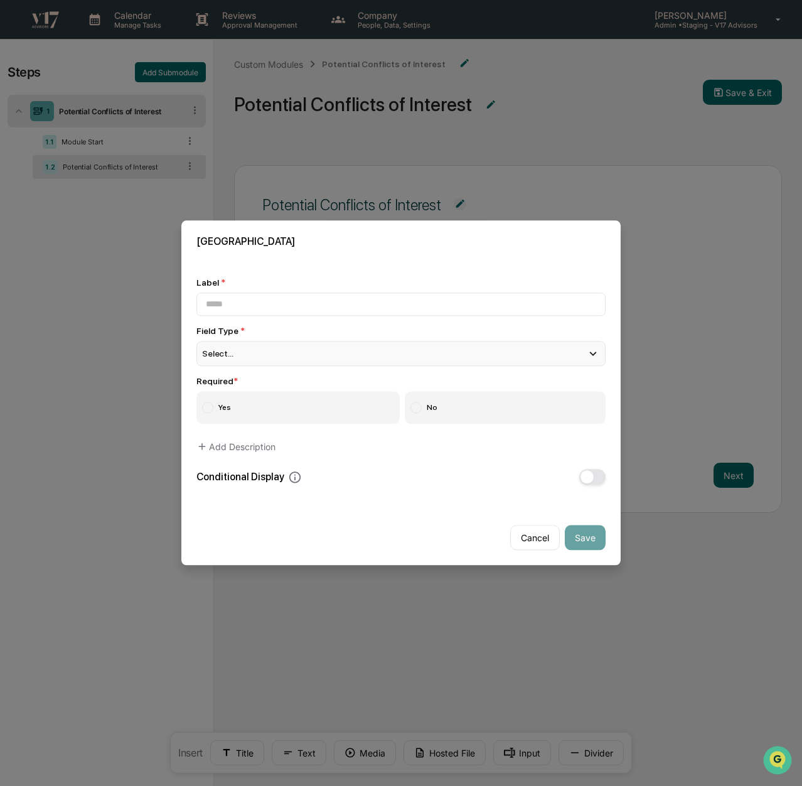
click at [213, 354] on span "Select..." at bounding box center [217, 354] width 31 height 10
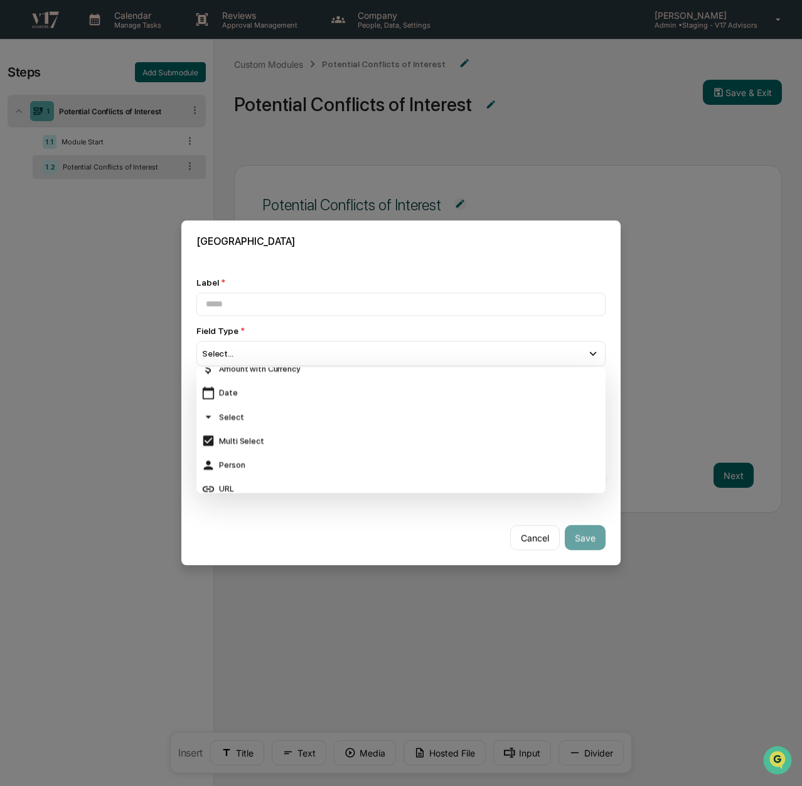
scroll to position [125, 0]
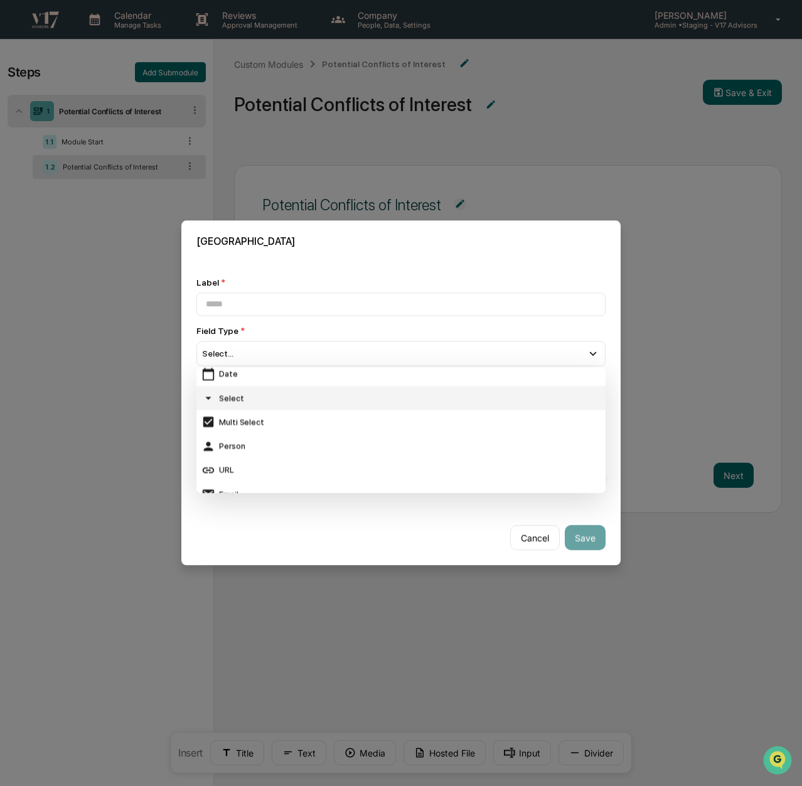
click at [257, 395] on div "Select" at bounding box center [400, 398] width 399 height 14
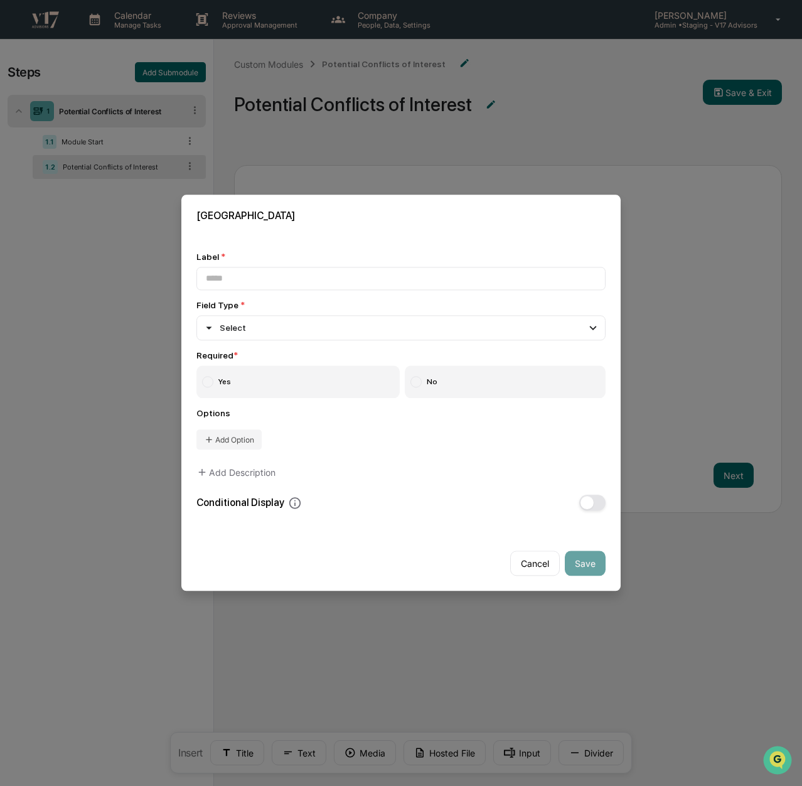
click at [215, 382] on label "Yes" at bounding box center [297, 382] width 203 height 33
click at [285, 283] on input at bounding box center [400, 278] width 409 height 23
click at [312, 279] on input at bounding box center [400, 278] width 409 height 23
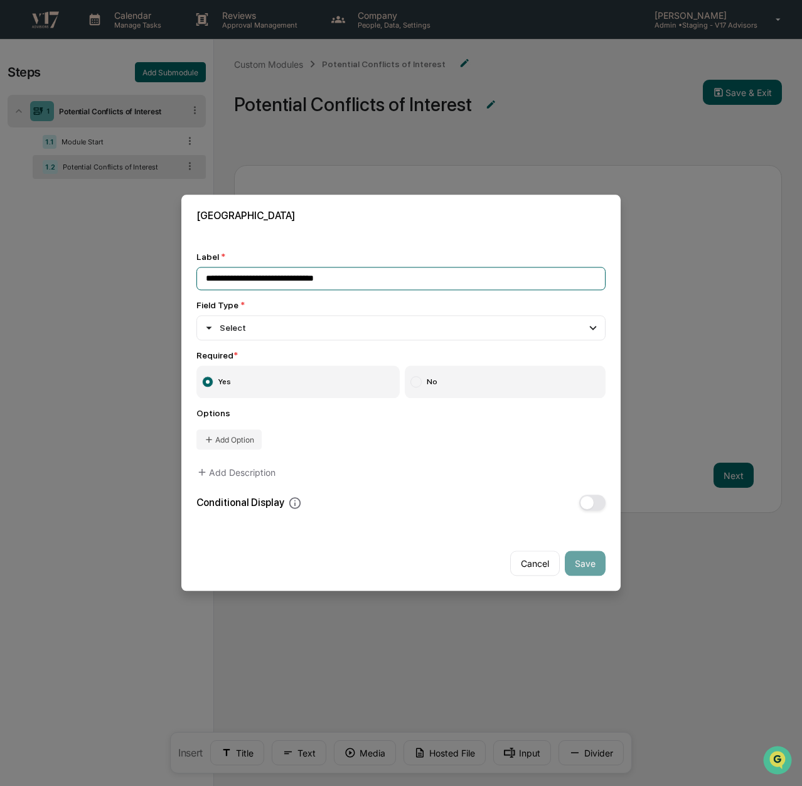
click at [368, 279] on input "**********" at bounding box center [400, 278] width 409 height 23
type input "**********"
click at [230, 439] on button "Add Option" at bounding box center [228, 440] width 65 height 20
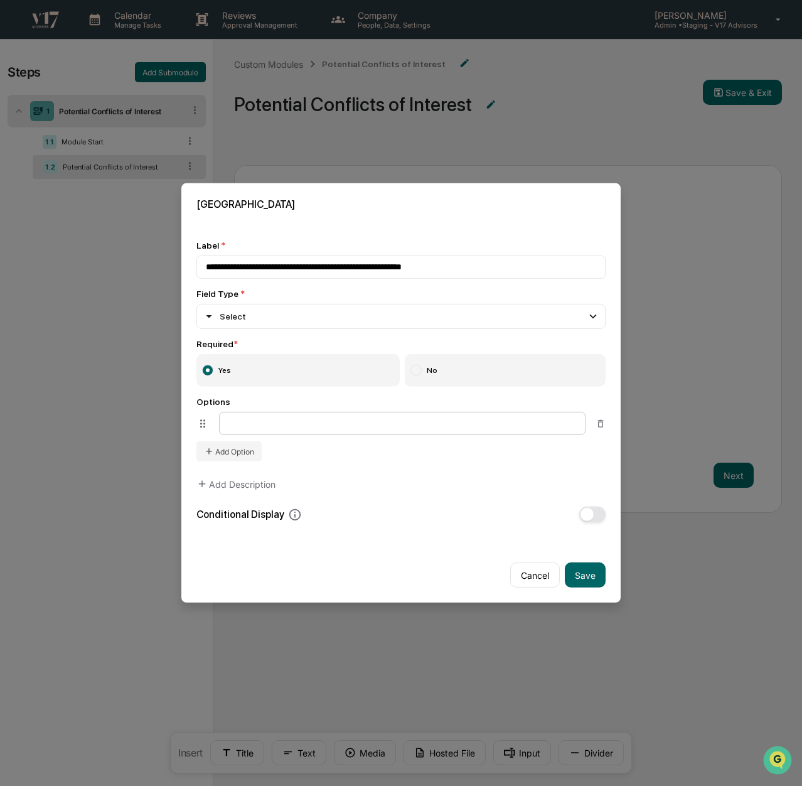
click at [289, 429] on input at bounding box center [402, 423] width 366 height 23
type input "***"
click at [237, 449] on button "Add Option" at bounding box center [228, 451] width 65 height 20
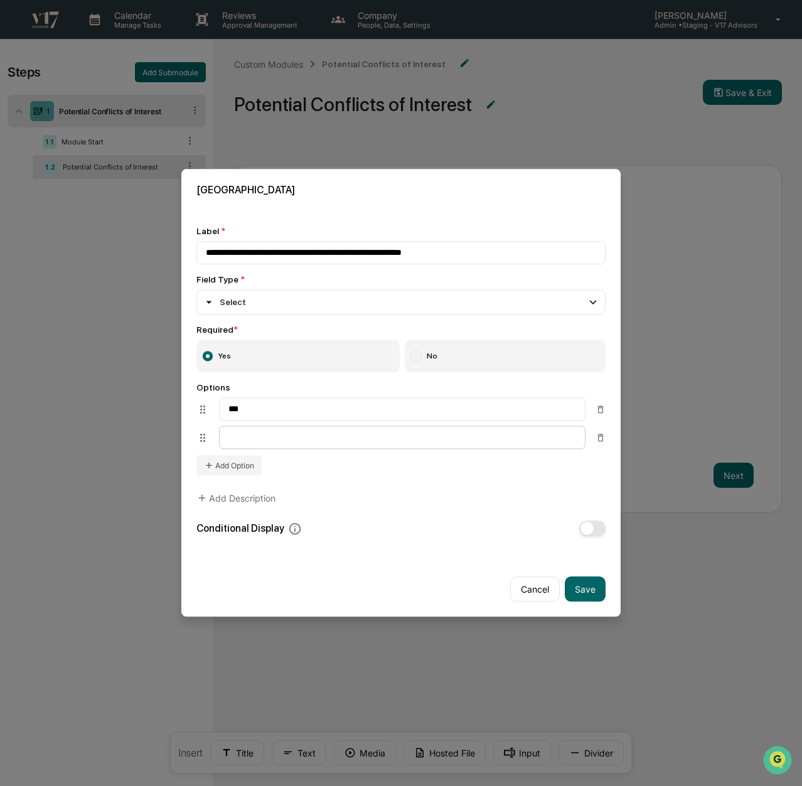
click at [257, 444] on input at bounding box center [402, 437] width 366 height 23
type input "**"
click at [584, 590] on button "Save" at bounding box center [585, 589] width 41 height 25
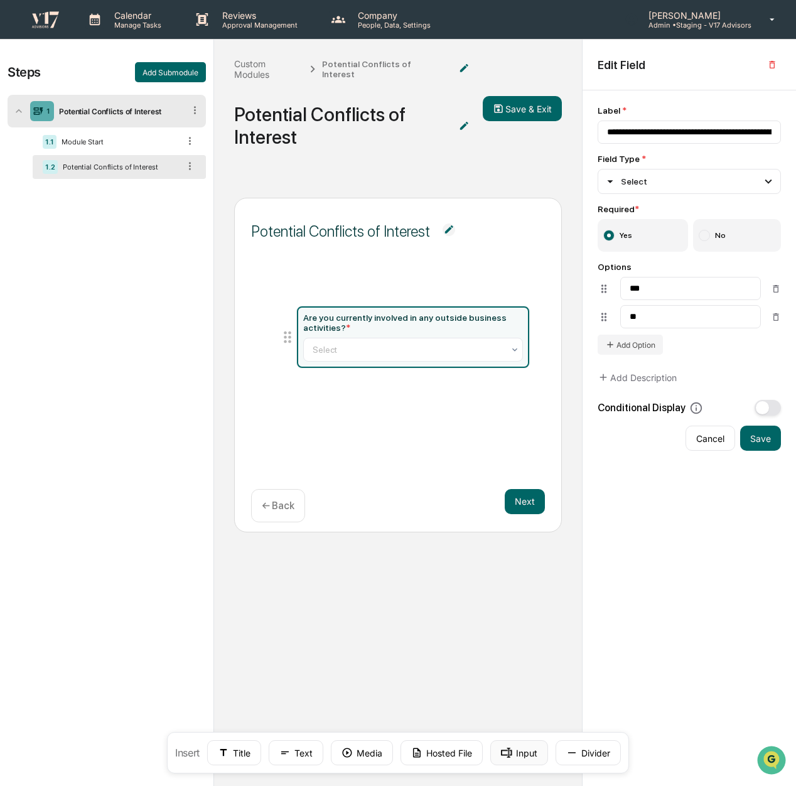
click at [526, 754] on button "Input" at bounding box center [519, 752] width 58 height 25
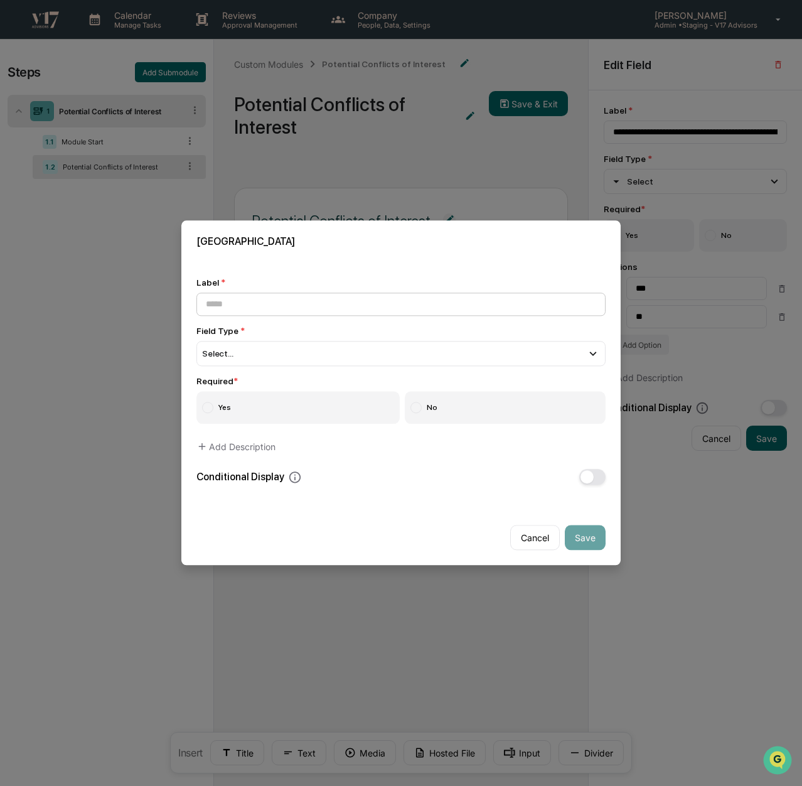
click at [382, 309] on input at bounding box center [400, 303] width 409 height 23
type input "**********"
click at [410, 356] on div "Select..." at bounding box center [400, 353] width 409 height 25
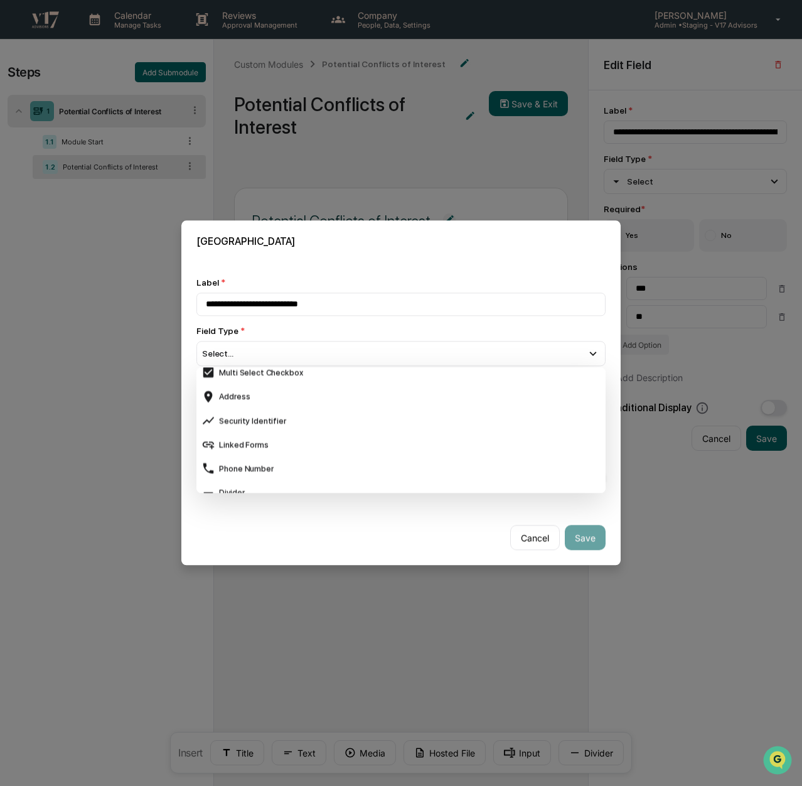
scroll to position [502, 0]
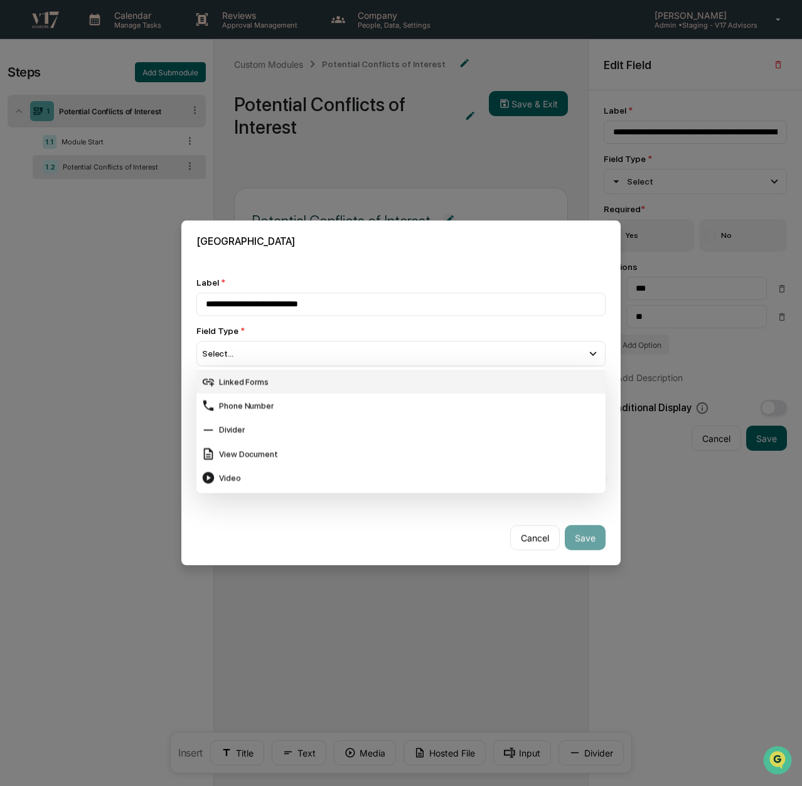
click at [451, 392] on div "Linked Forms" at bounding box center [400, 382] width 409 height 24
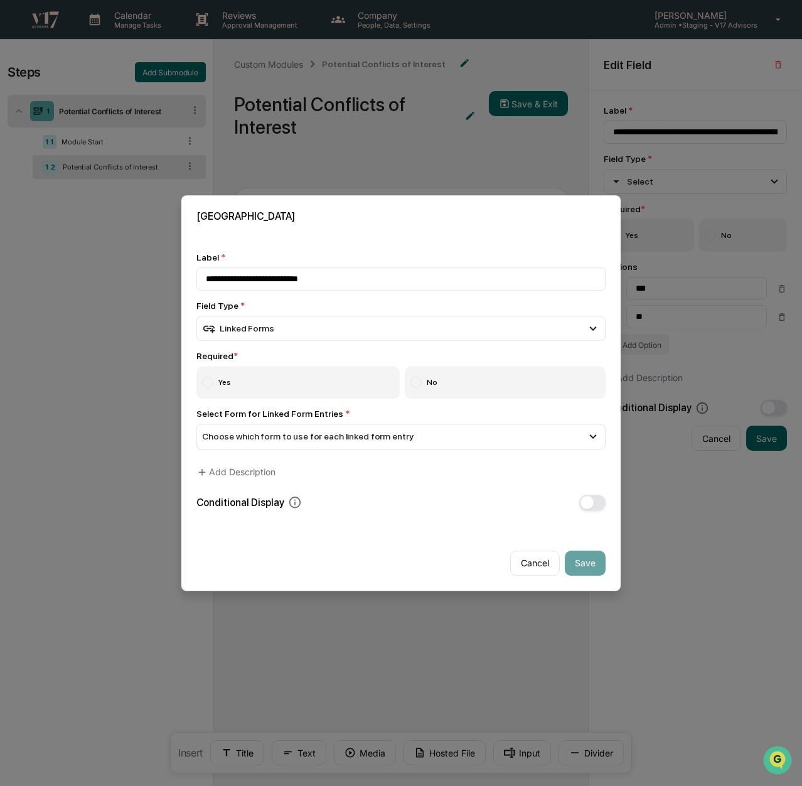
drag, startPoint x: 213, startPoint y: 380, endPoint x: 224, endPoint y: 381, distance: 10.7
click at [213, 380] on label "Yes" at bounding box center [297, 382] width 203 height 33
click at [584, 504] on span "button" at bounding box center [586, 502] width 13 height 13
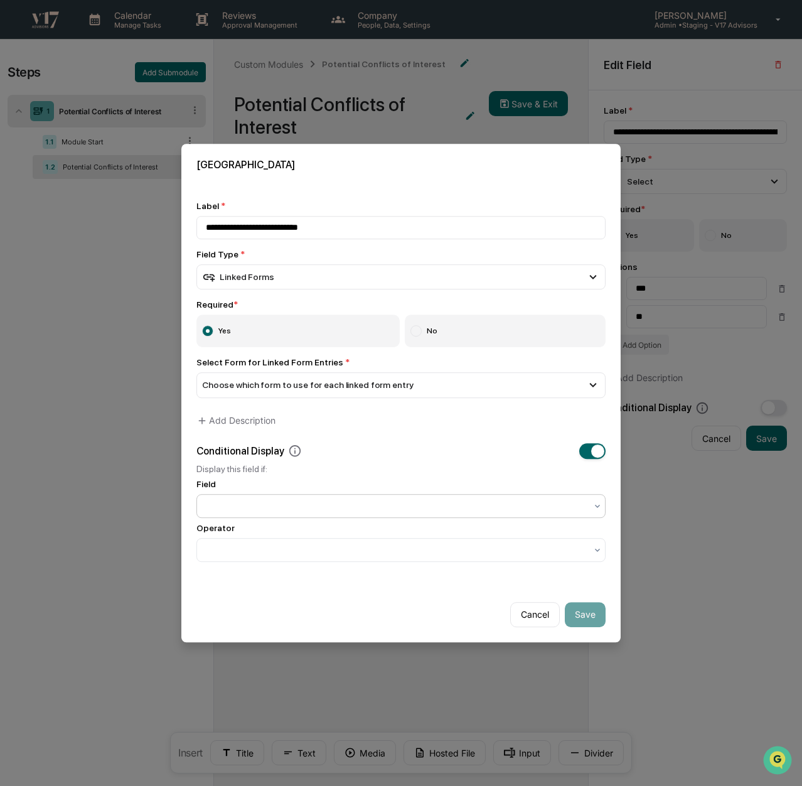
click at [525, 503] on div at bounding box center [396, 505] width 380 height 13
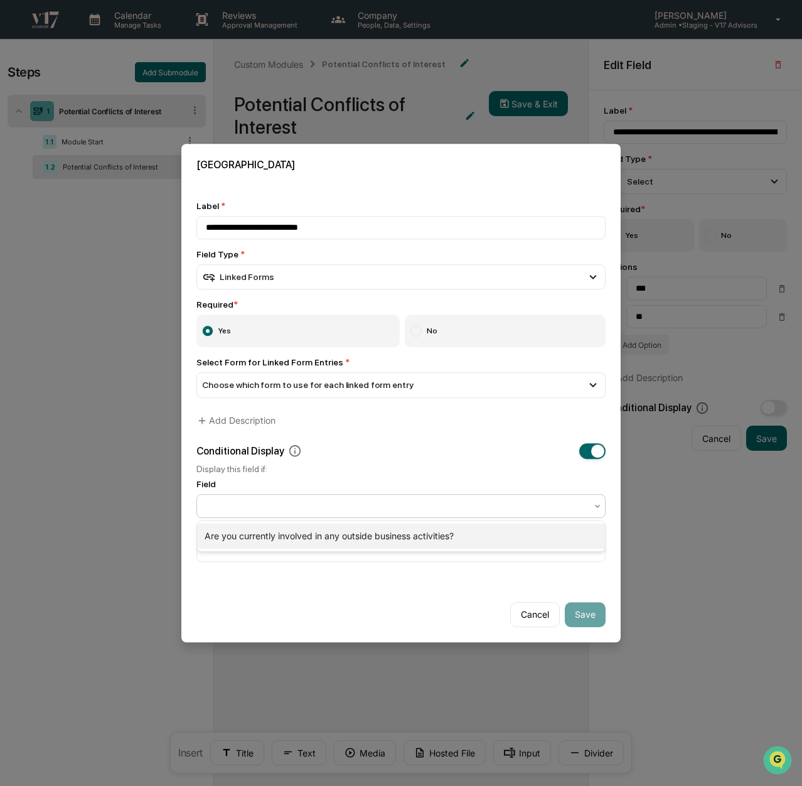
click at [504, 533] on div "Are you currently involved in any outside business activities?" at bounding box center [401, 535] width 408 height 25
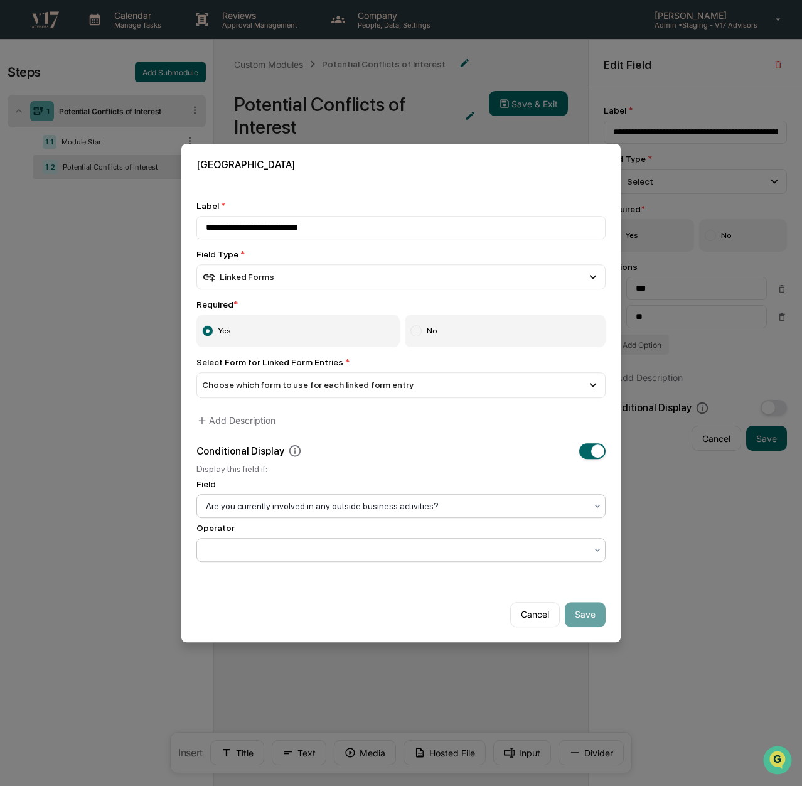
click at [434, 546] on div at bounding box center [396, 549] width 380 height 13
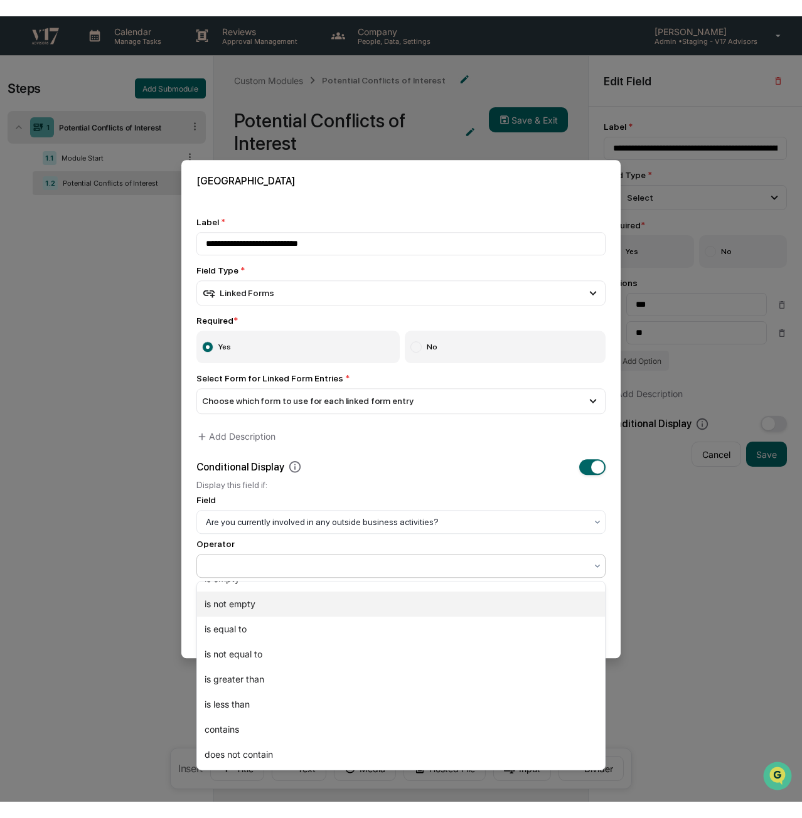
scroll to position [0, 0]
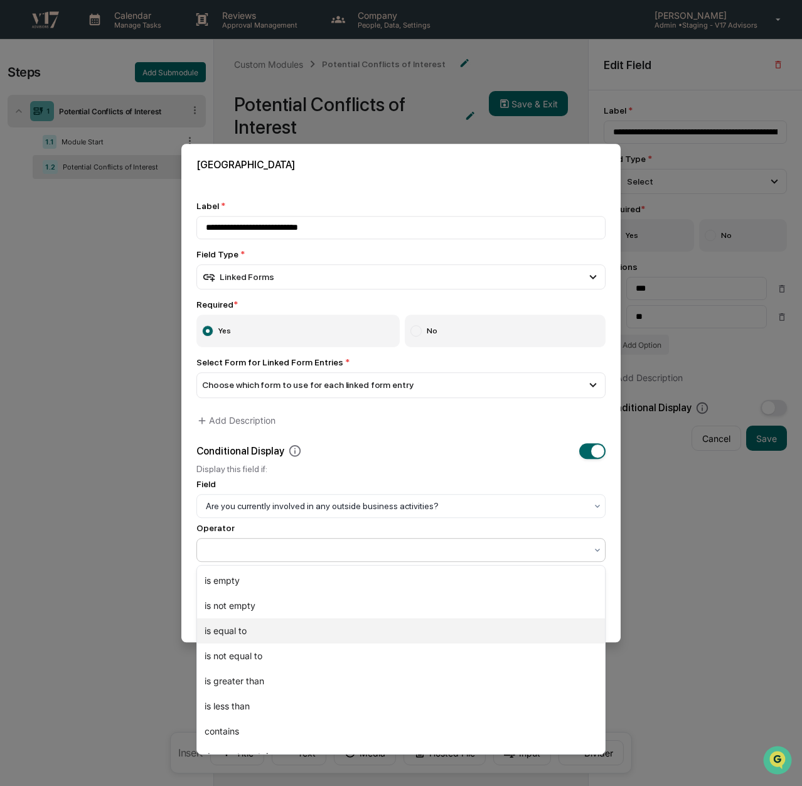
click at [407, 628] on div "is equal to" at bounding box center [401, 630] width 408 height 25
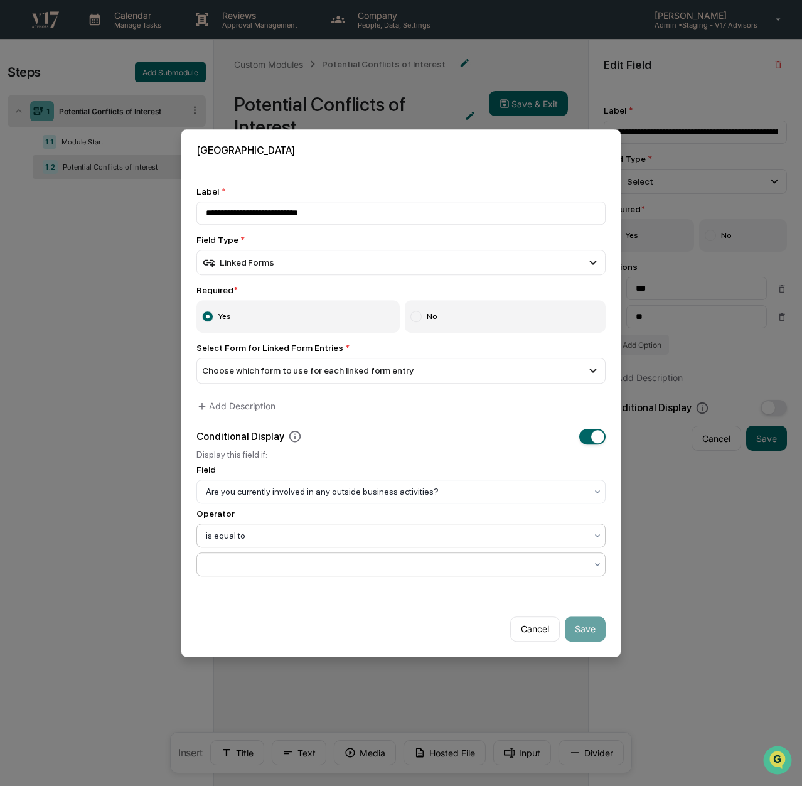
click at [366, 565] on div at bounding box center [396, 564] width 380 height 13
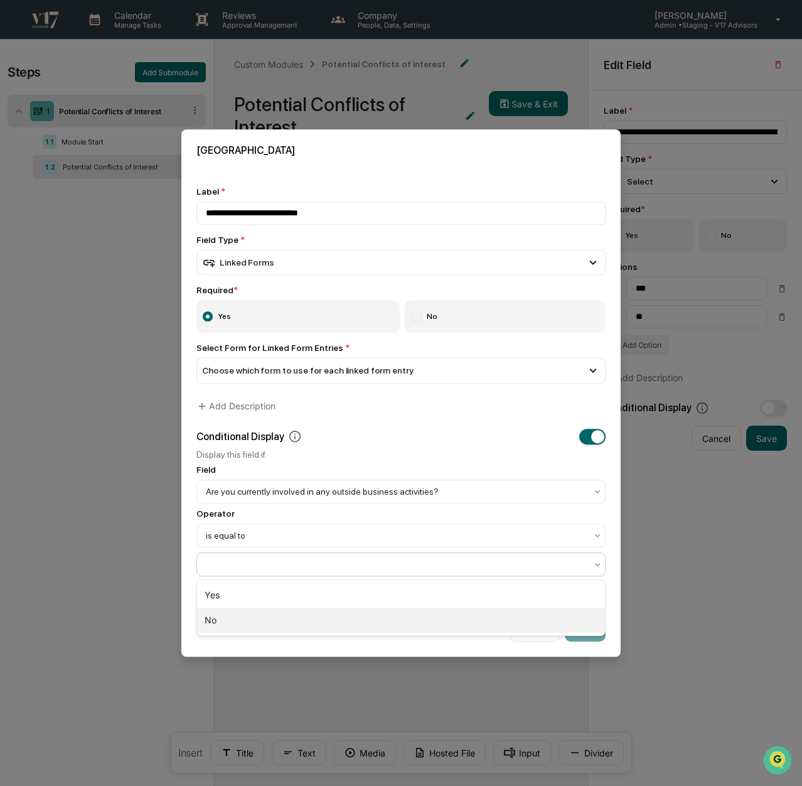
click at [352, 609] on div "No" at bounding box center [401, 619] width 408 height 25
click at [352, 609] on div "Cancel Save" at bounding box center [400, 623] width 439 height 65
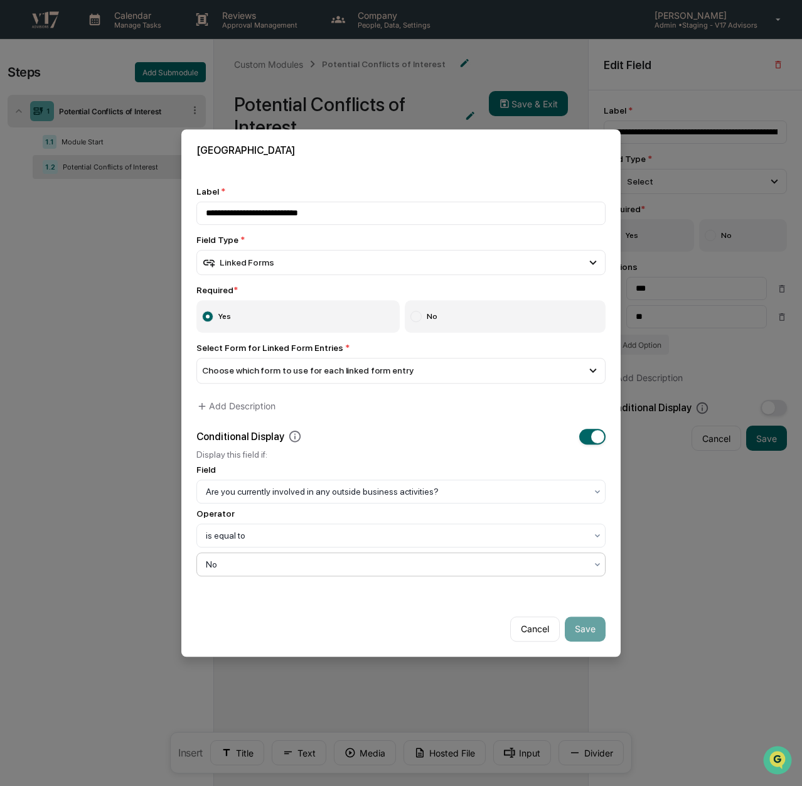
click at [341, 562] on div at bounding box center [396, 564] width 380 height 13
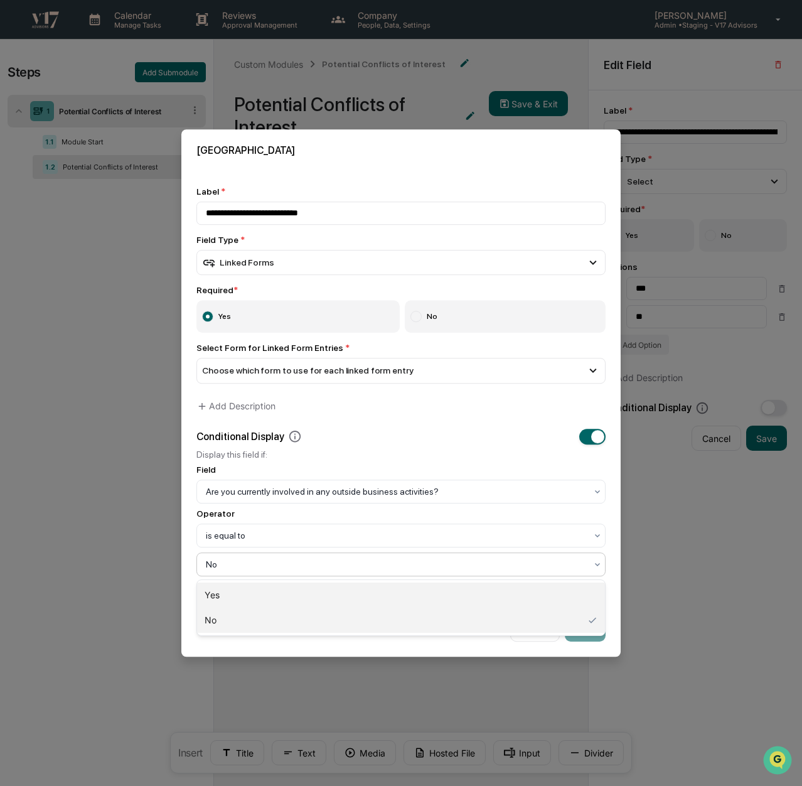
click at [348, 597] on div "Yes" at bounding box center [401, 594] width 408 height 25
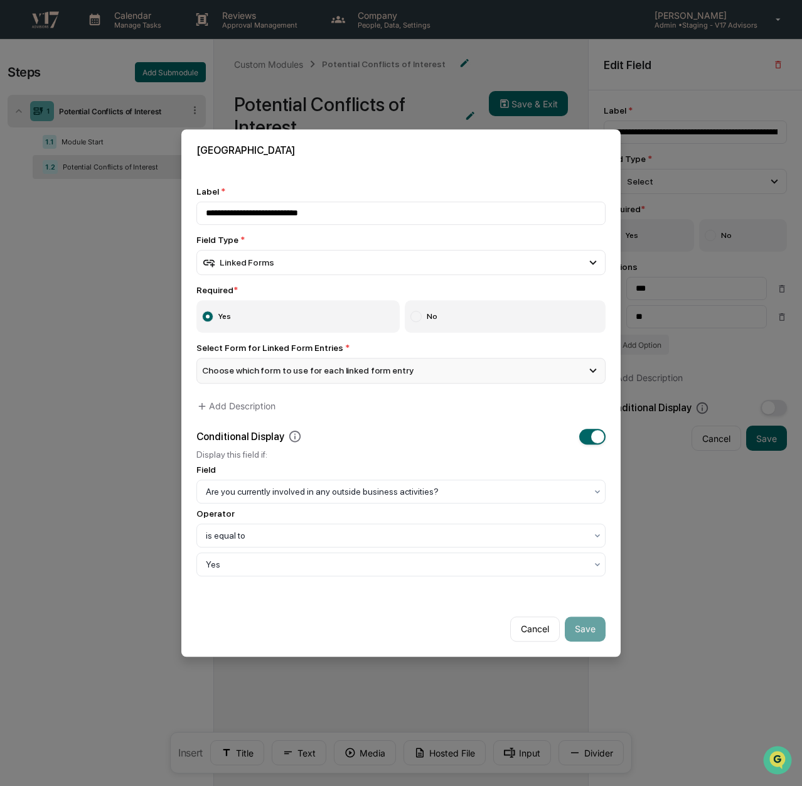
click at [419, 375] on div "Choose which form to use for each linked form entry" at bounding box center [400, 370] width 409 height 25
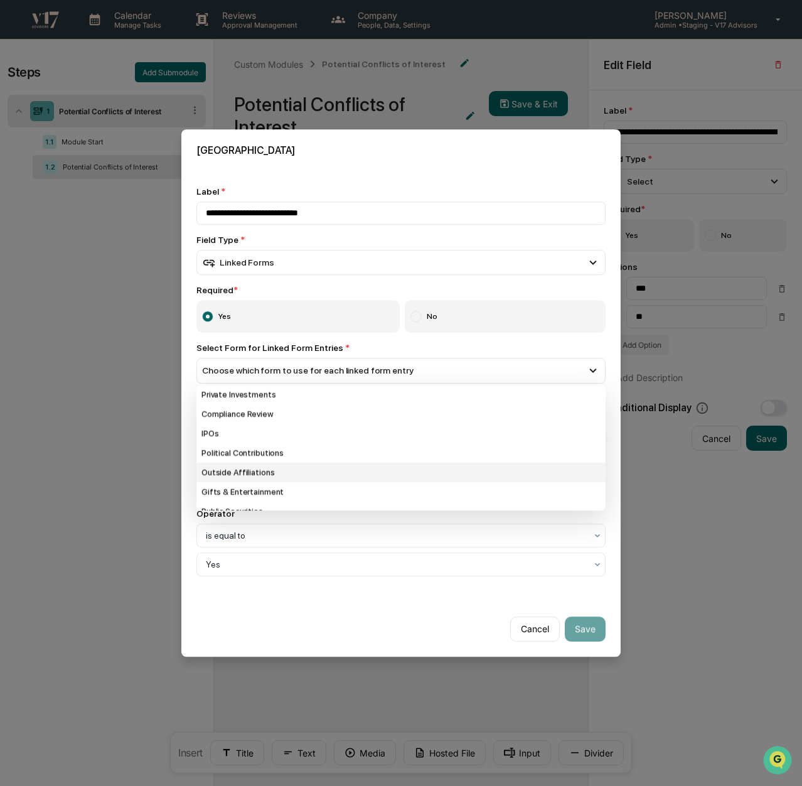
click at [394, 472] on div "Outside Affiliations" at bounding box center [400, 471] width 409 height 19
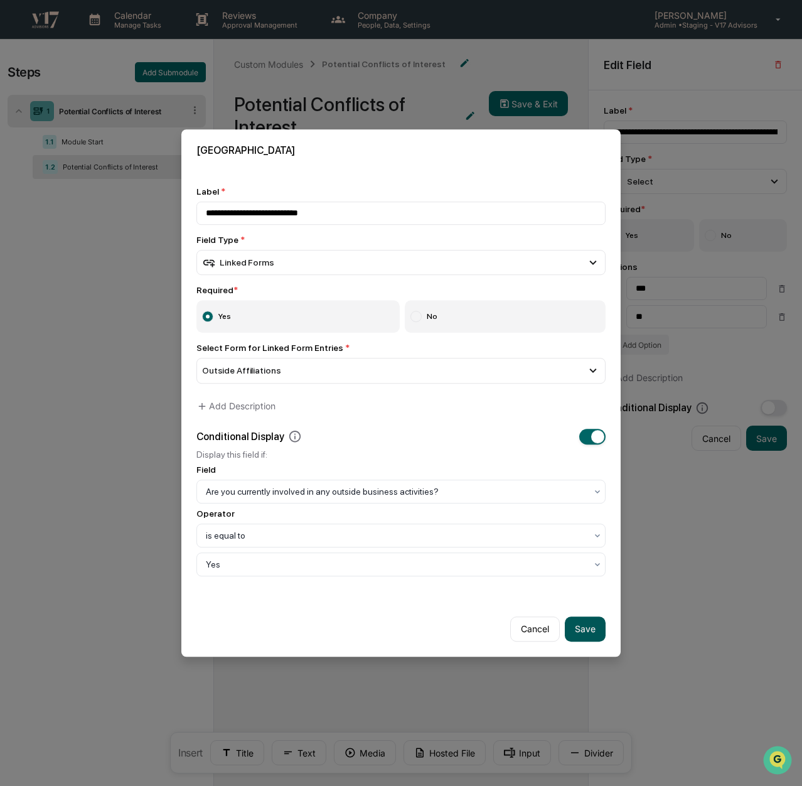
click at [579, 631] on button "Save" at bounding box center [585, 628] width 41 height 25
type input "**********"
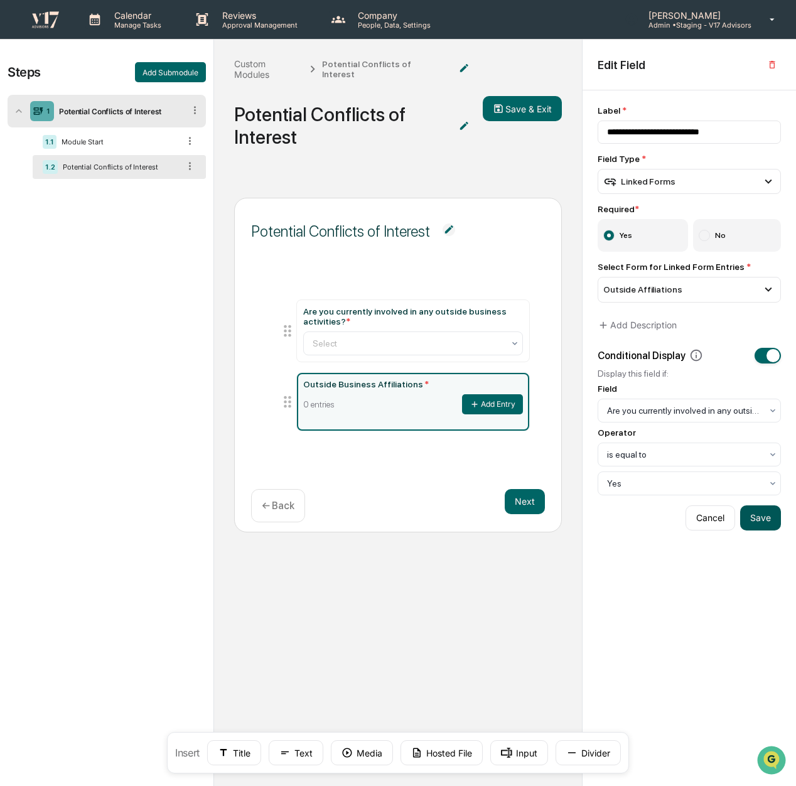
click at [766, 514] on button "Save" at bounding box center [760, 517] width 41 height 25
click at [200, 109] on icon at bounding box center [195, 110] width 12 height 12
click at [122, 135] on div "1.1 Module Start" at bounding box center [119, 142] width 173 height 24
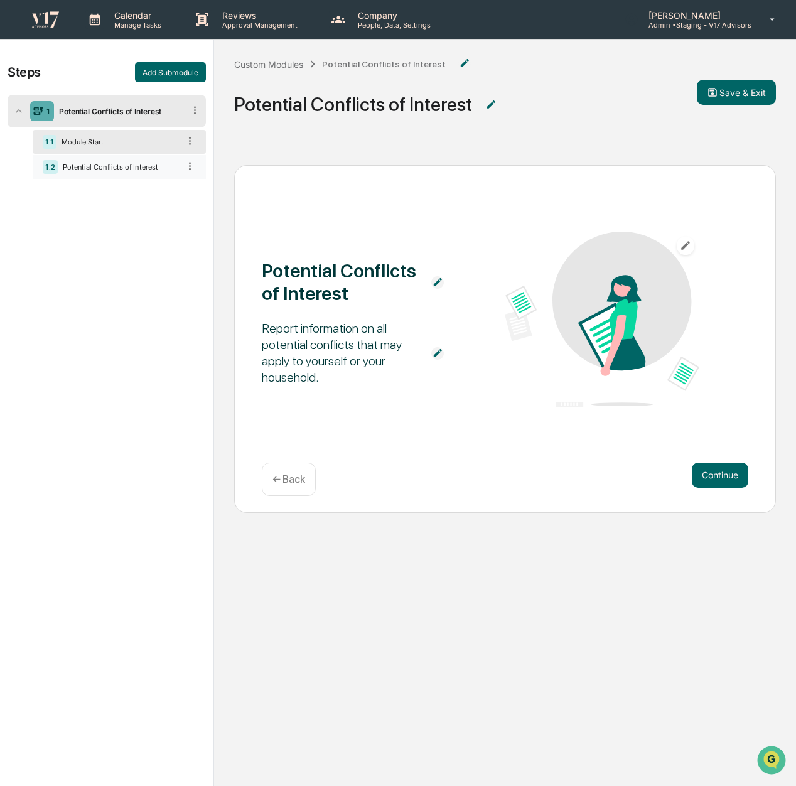
click at [141, 173] on div "1.2 Potential Conflicts of Interest" at bounding box center [119, 167] width 173 height 24
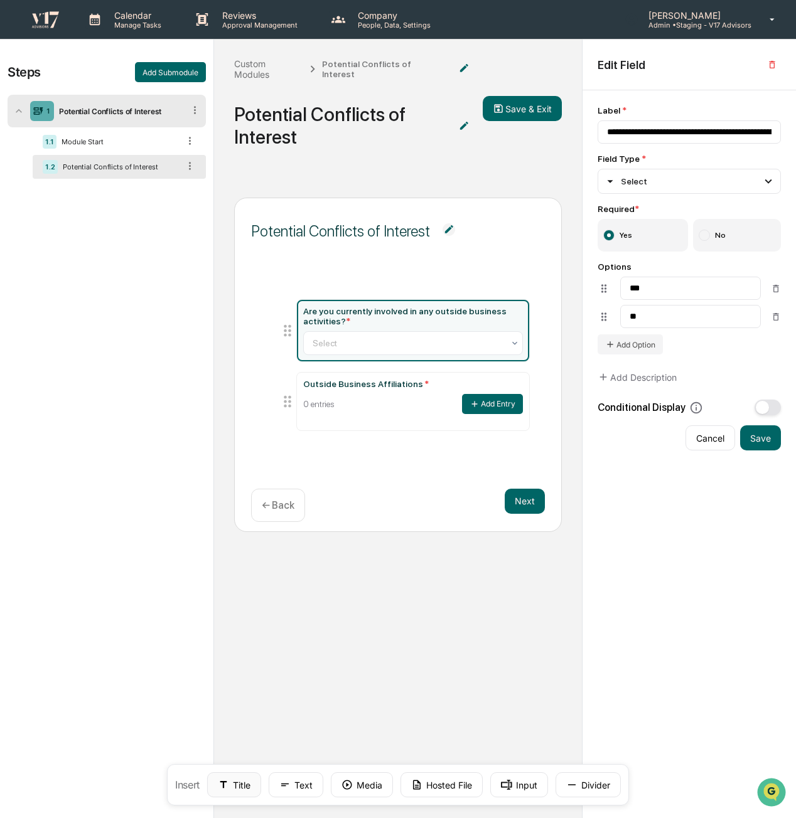
click at [237, 791] on button "Title" at bounding box center [234, 784] width 54 height 25
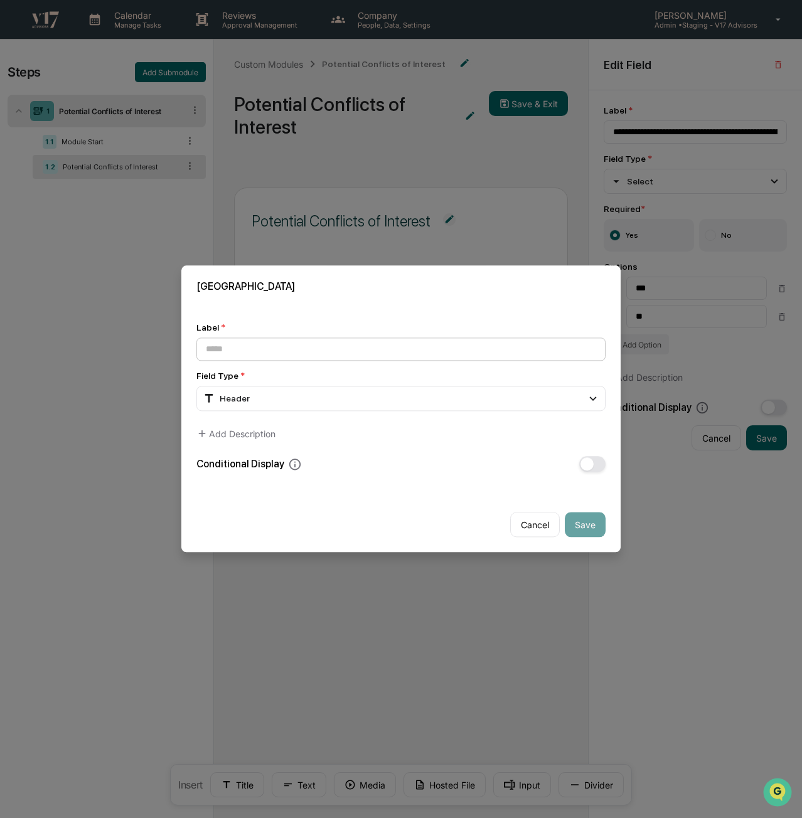
click at [321, 355] on input at bounding box center [400, 349] width 409 height 23
type input "**********"
click at [597, 528] on button "Save" at bounding box center [585, 525] width 41 height 25
type input "**********"
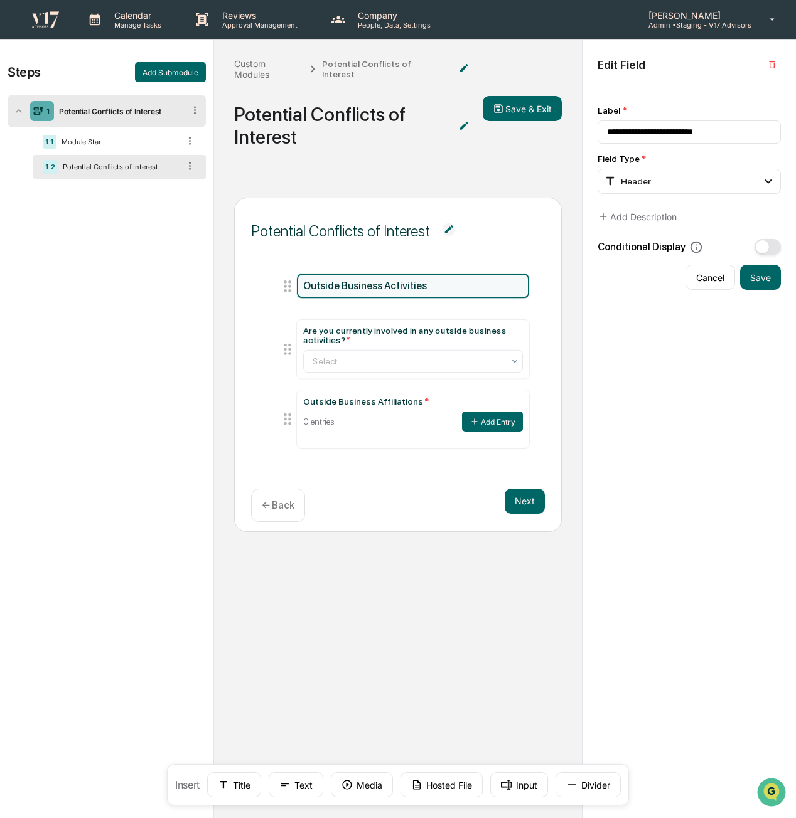
drag, startPoint x: 284, startPoint y: 429, endPoint x: 243, endPoint y: 281, distance: 152.8
click at [243, 281] on div "Potential Conflicts of Interest Outside Business Activities Are you currently i…" at bounding box center [398, 365] width 328 height 334
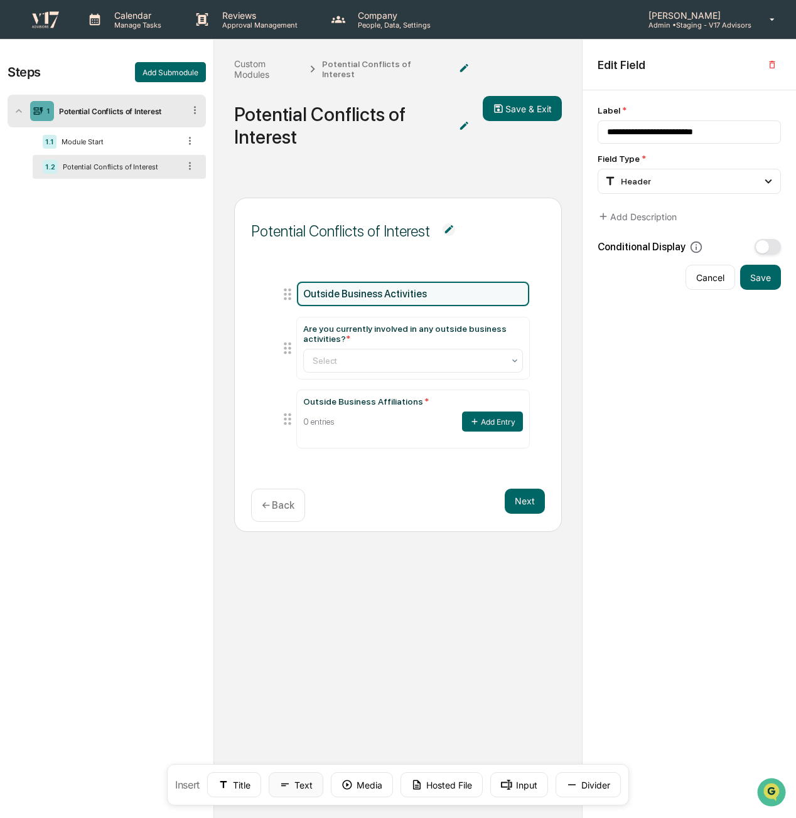
click at [304, 787] on button "Text" at bounding box center [296, 784] width 55 height 25
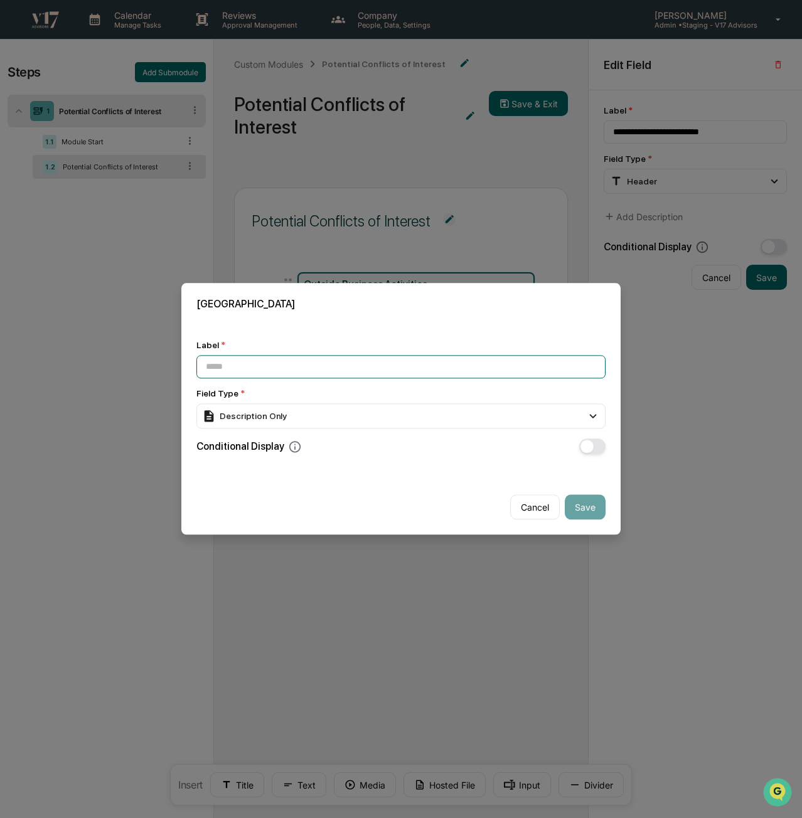
click at [316, 366] on input at bounding box center [400, 366] width 409 height 23
click at [287, 356] on input at bounding box center [400, 366] width 409 height 23
paste input "**********"
drag, startPoint x: 316, startPoint y: 375, endPoint x: 59, endPoint y: 369, distance: 257.3
click at [59, 369] on body "**********" at bounding box center [401, 451] width 802 height 903
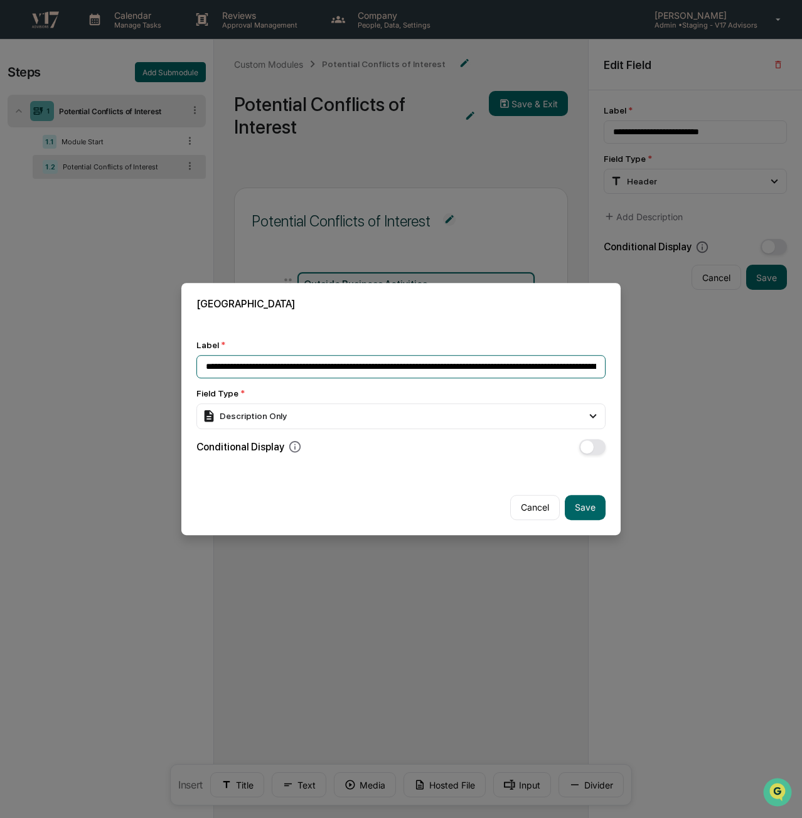
click at [457, 375] on input "**********" at bounding box center [400, 366] width 409 height 23
click at [468, 370] on input "**********" at bounding box center [400, 366] width 409 height 23
click at [483, 366] on input "**********" at bounding box center [400, 366] width 409 height 23
click at [520, 368] on input "**********" at bounding box center [400, 366] width 409 height 23
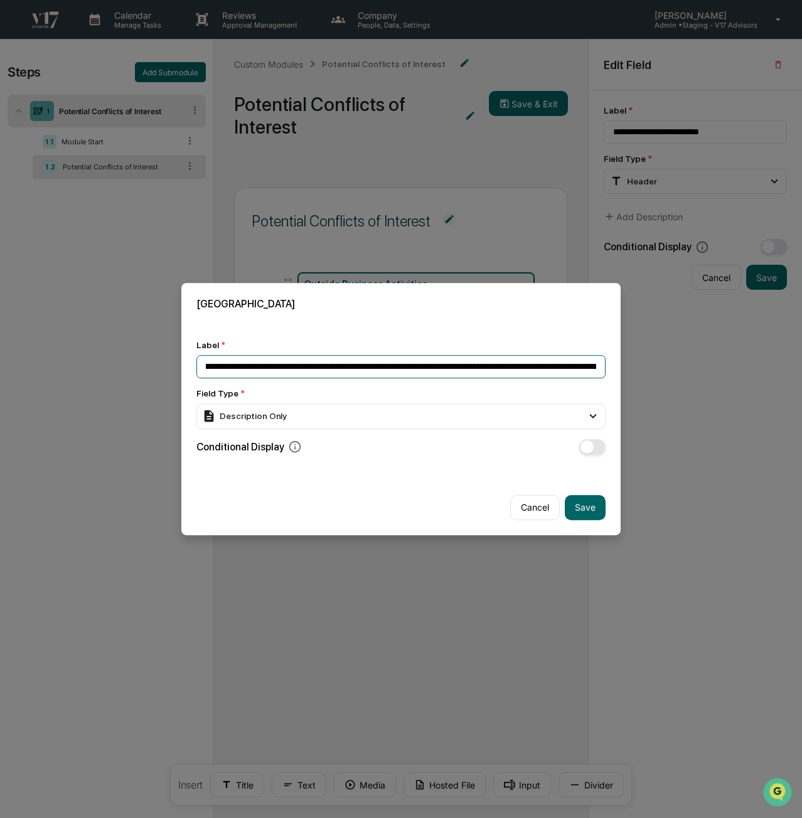
click at [520, 371] on input "**********" at bounding box center [400, 366] width 409 height 23
click at [507, 366] on input "**********" at bounding box center [400, 366] width 409 height 23
click at [570, 368] on input "**********" at bounding box center [400, 366] width 409 height 23
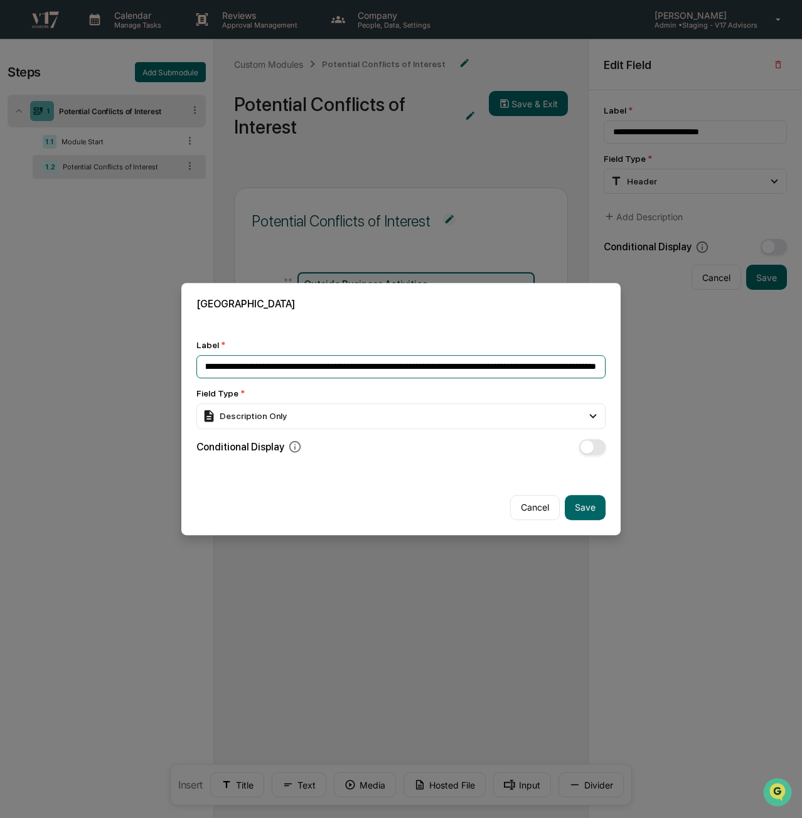
drag, startPoint x: 548, startPoint y: 365, endPoint x: 608, endPoint y: 368, distance: 59.7
click at [608, 368] on div "**********" at bounding box center [400, 397] width 439 height 145
type input "**********"
click at [597, 503] on button "Save" at bounding box center [585, 507] width 41 height 25
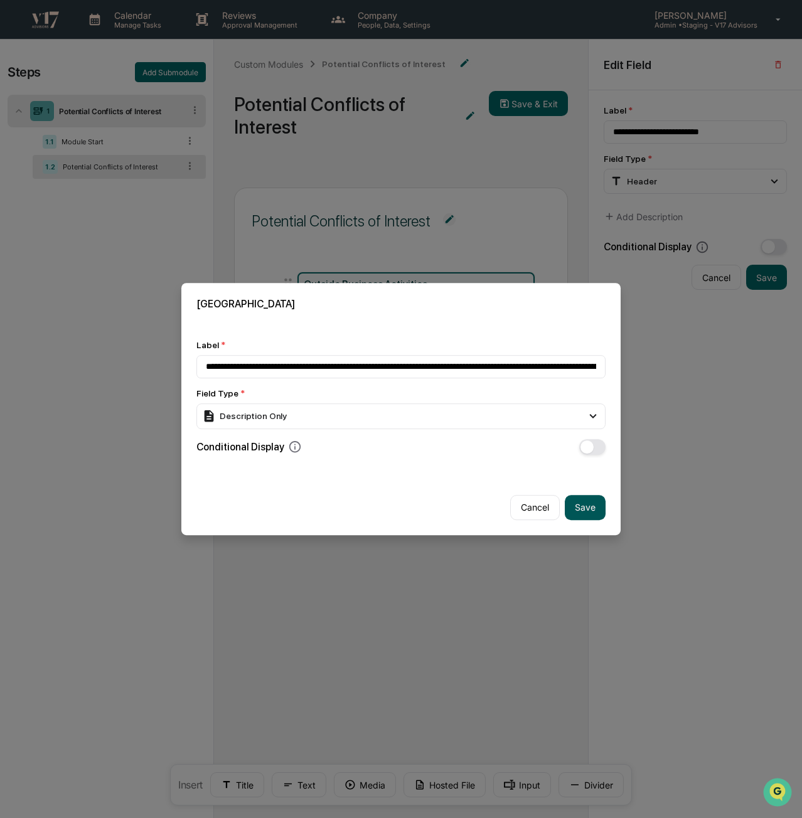
type input "**********"
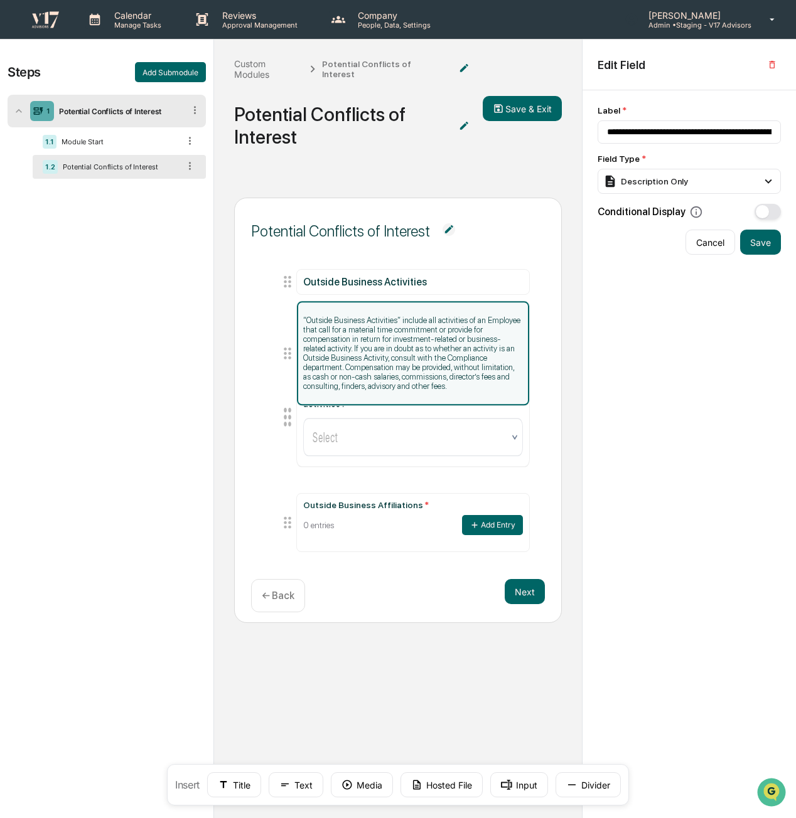
drag, startPoint x: 289, startPoint y: 486, endPoint x: 289, endPoint y: 351, distance: 134.3
click at [289, 351] on icon at bounding box center [288, 353] width 18 height 18
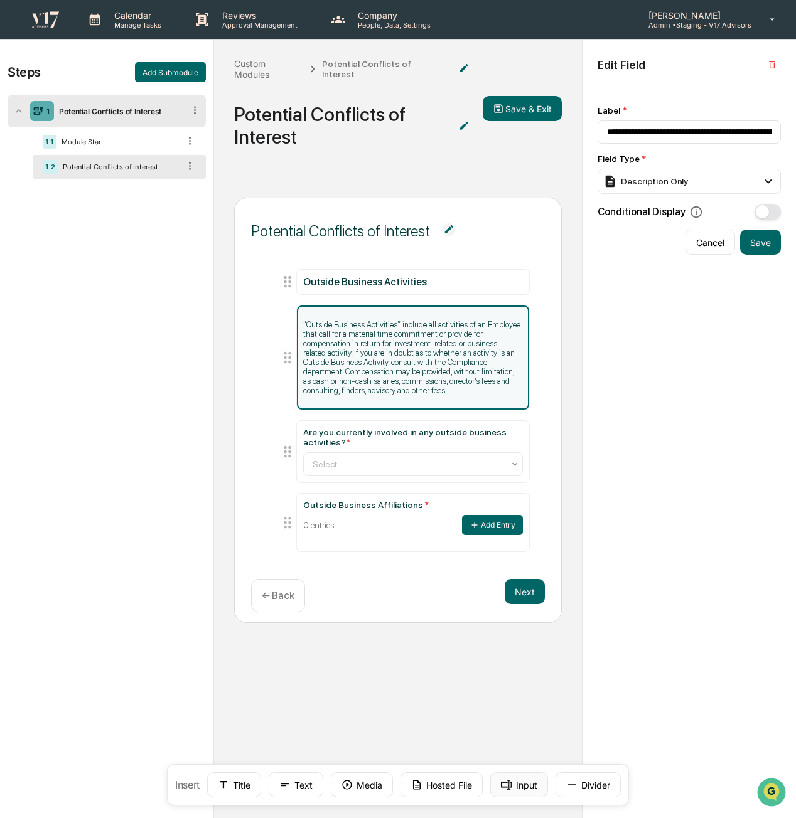
click at [532, 785] on button "Input" at bounding box center [519, 784] width 58 height 25
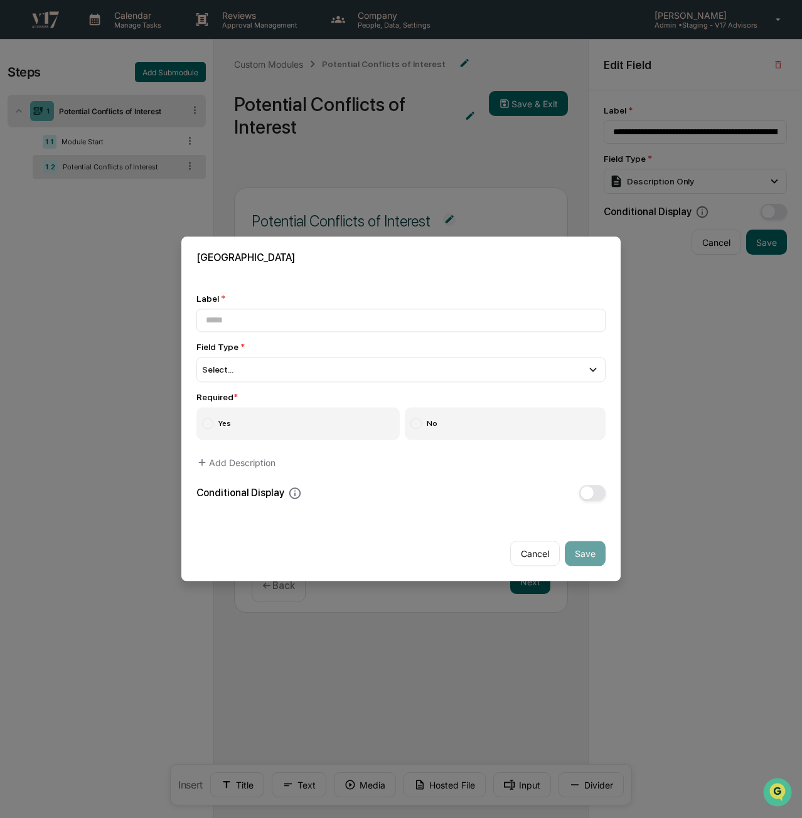
click at [267, 420] on label "Yes" at bounding box center [297, 424] width 203 height 33
click at [285, 367] on div "Select..." at bounding box center [400, 369] width 409 height 25
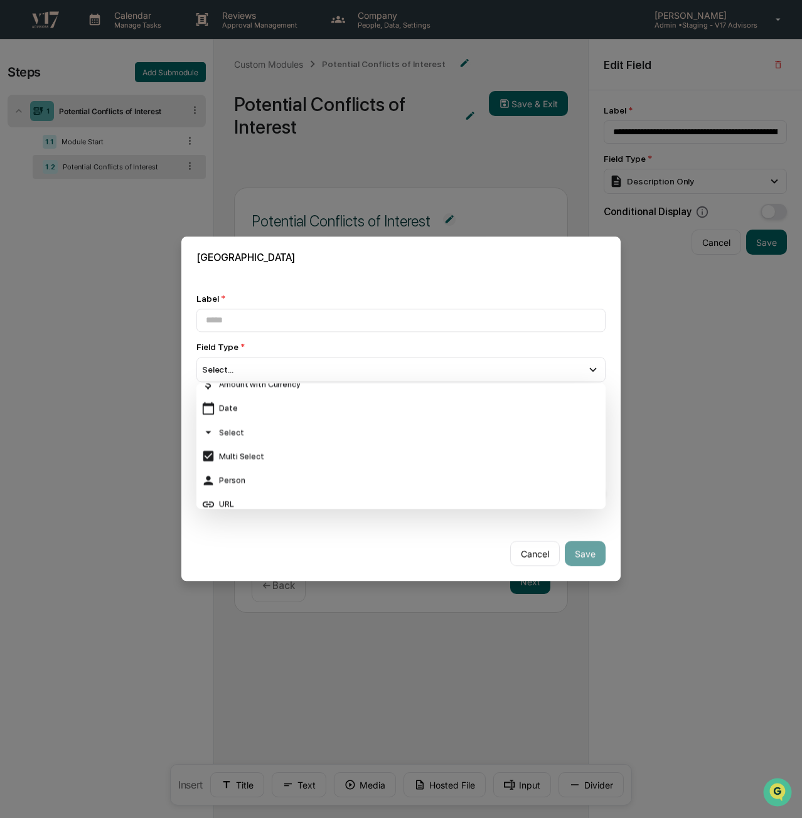
scroll to position [125, 0]
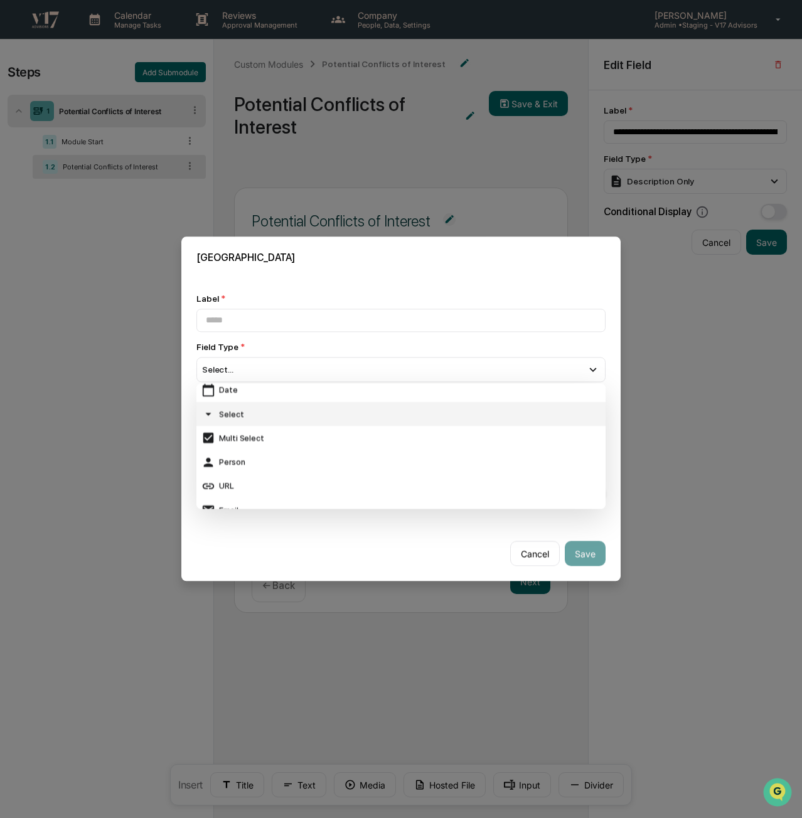
click at [222, 412] on div "Select" at bounding box center [400, 414] width 399 height 14
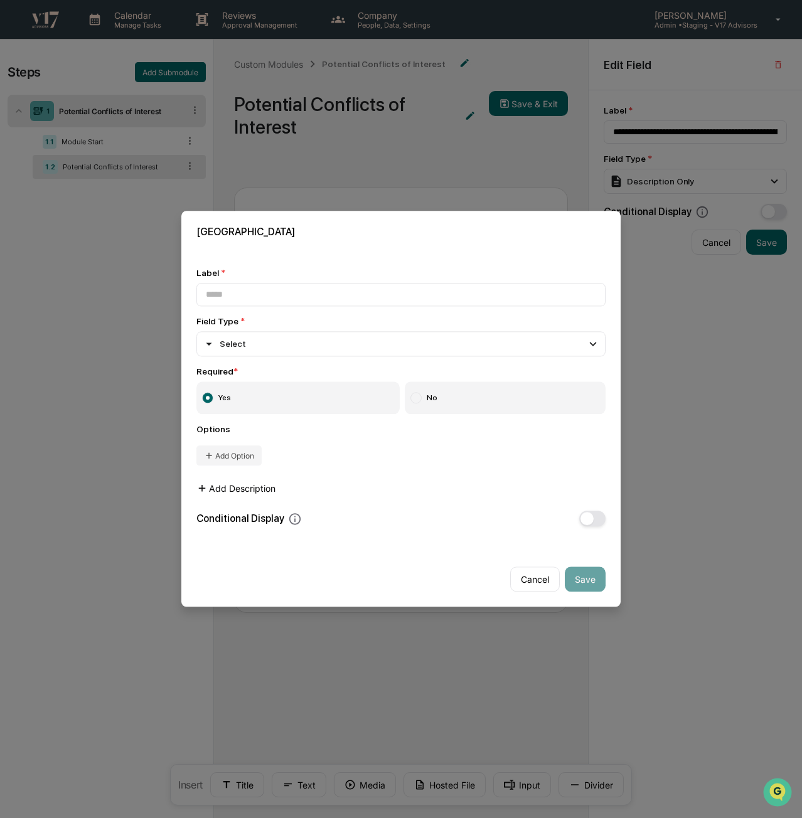
click at [218, 493] on button "Add Description" at bounding box center [235, 488] width 79 height 25
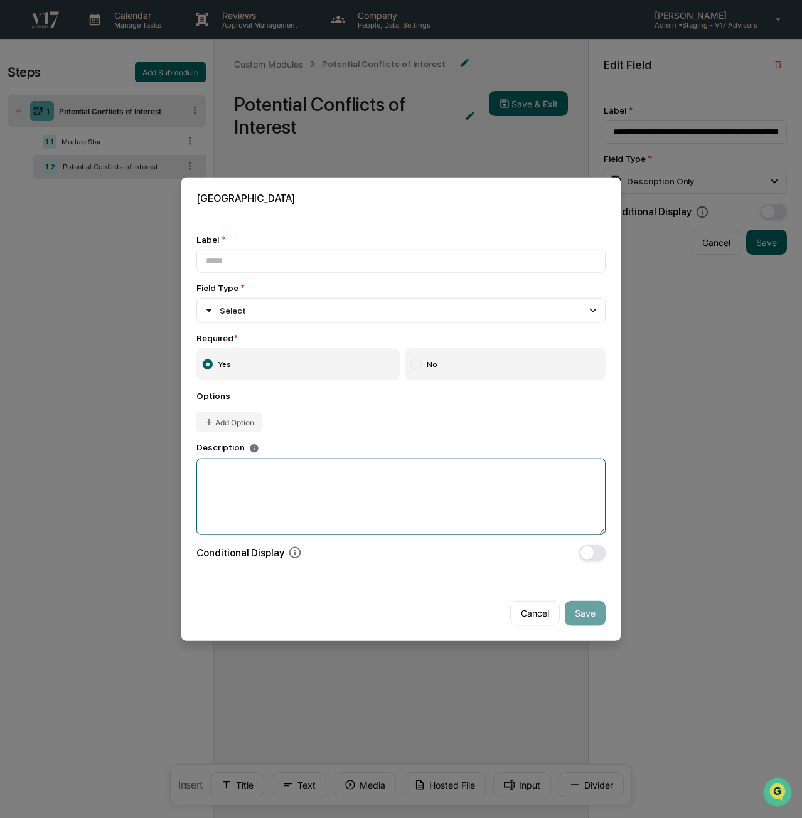
click at [349, 476] on textarea at bounding box center [400, 496] width 409 height 77
click at [235, 416] on button "Add Option" at bounding box center [228, 422] width 65 height 20
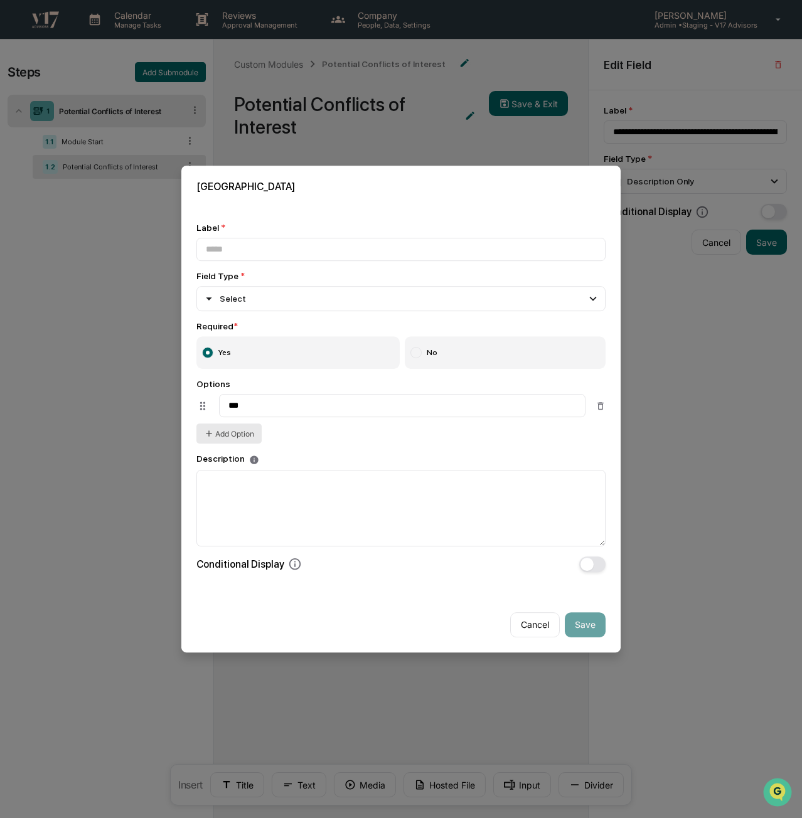
type input "***"
click at [232, 437] on button "Add Option" at bounding box center [228, 434] width 65 height 20
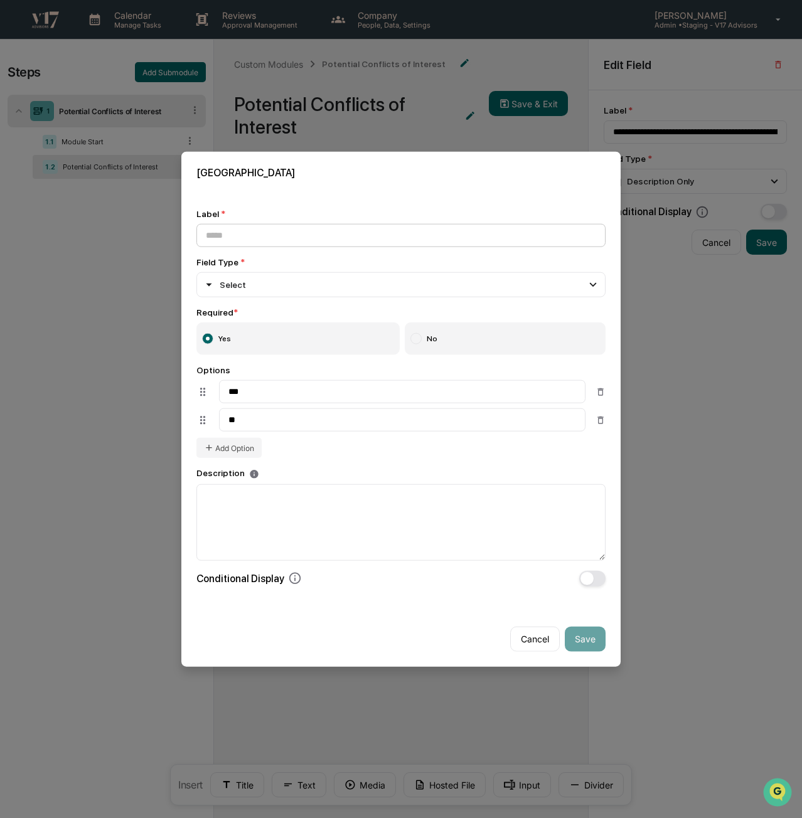
type input "**"
click at [397, 227] on input at bounding box center [400, 235] width 409 height 23
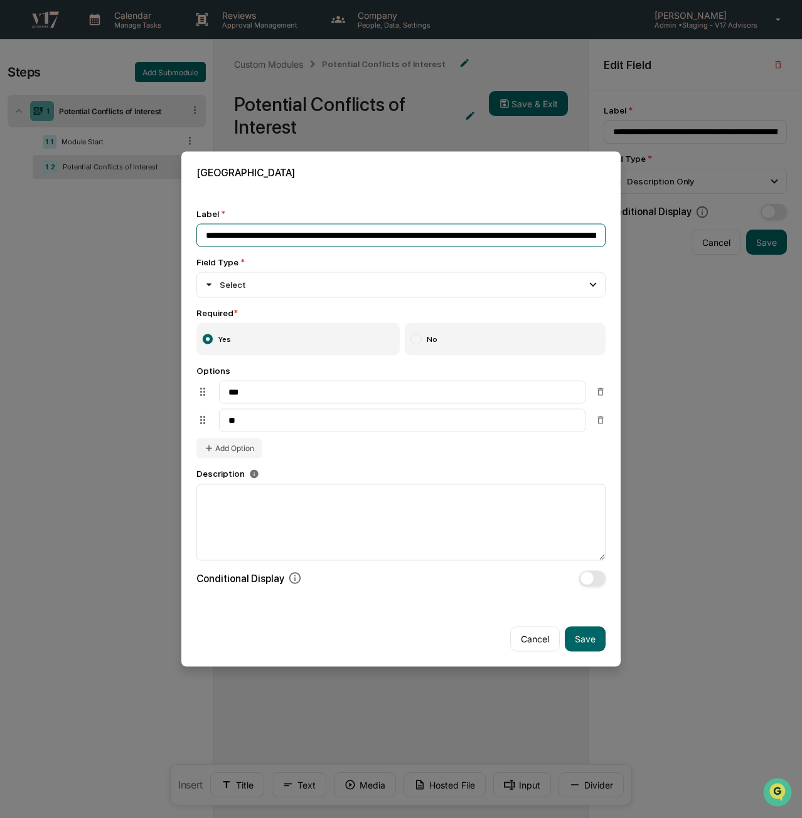
scroll to position [0, 172]
drag, startPoint x: 567, startPoint y: 240, endPoint x: 635, endPoint y: 242, distance: 67.8
click at [653, 241] on body "Calendar Manage Tasks Reviews Approval Management Company People, Data, Setting…" at bounding box center [401, 451] width 802 height 903
click at [599, 235] on input "**********" at bounding box center [400, 235] width 409 height 23
paste input "**********"
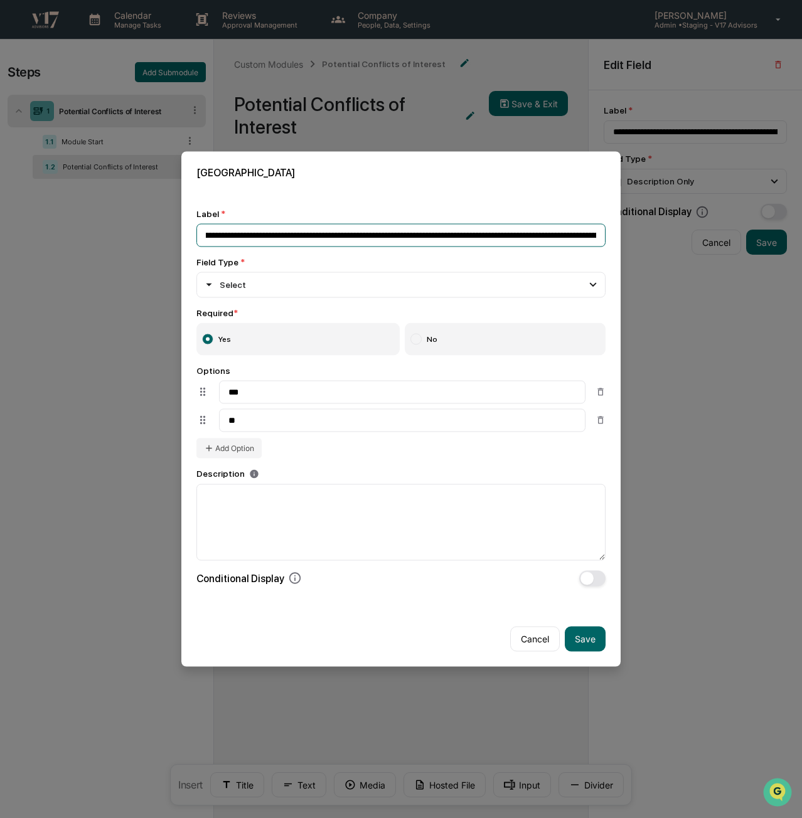
scroll to position [0, 557]
click at [215, 237] on input "**********" at bounding box center [400, 235] width 409 height 23
click at [600, 232] on input "**********" at bounding box center [400, 235] width 409 height 23
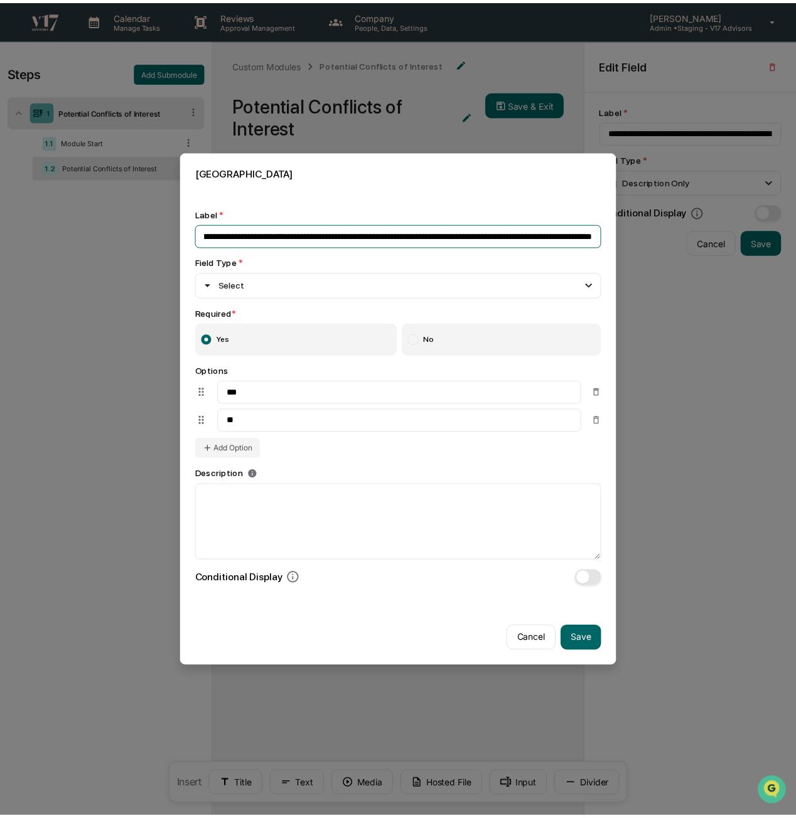
scroll to position [0, 557]
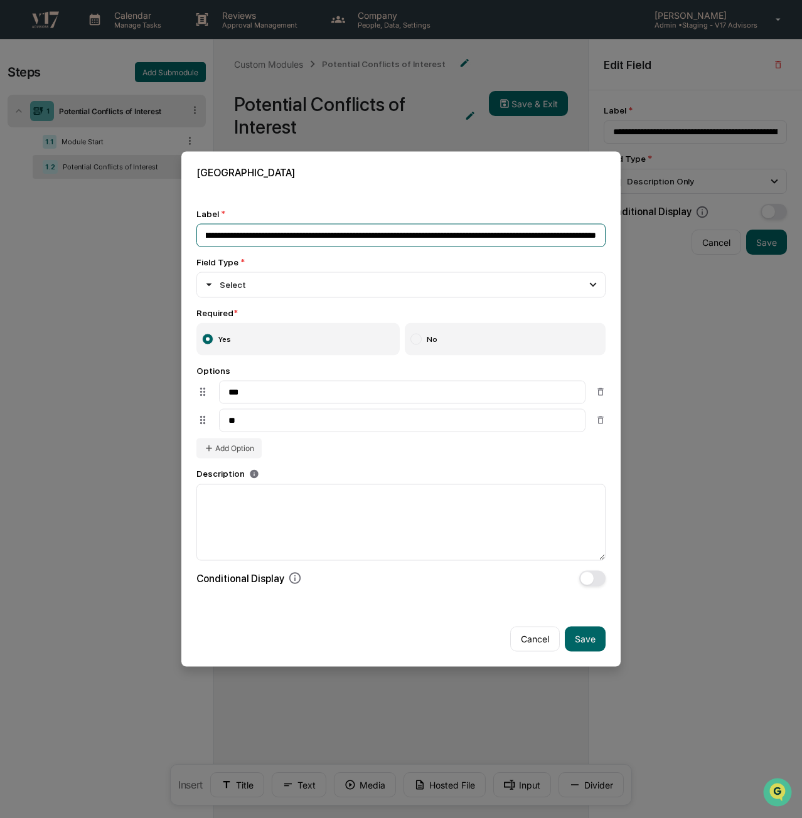
drag, startPoint x: 588, startPoint y: 235, endPoint x: 644, endPoint y: 243, distance: 56.4
click at [644, 243] on body "Calendar Manage Tasks Reviews Approval Management Company People, Data, Setting…" at bounding box center [401, 451] width 802 height 903
type input "**********"
click at [594, 638] on button "Save" at bounding box center [585, 638] width 41 height 25
type input "**********"
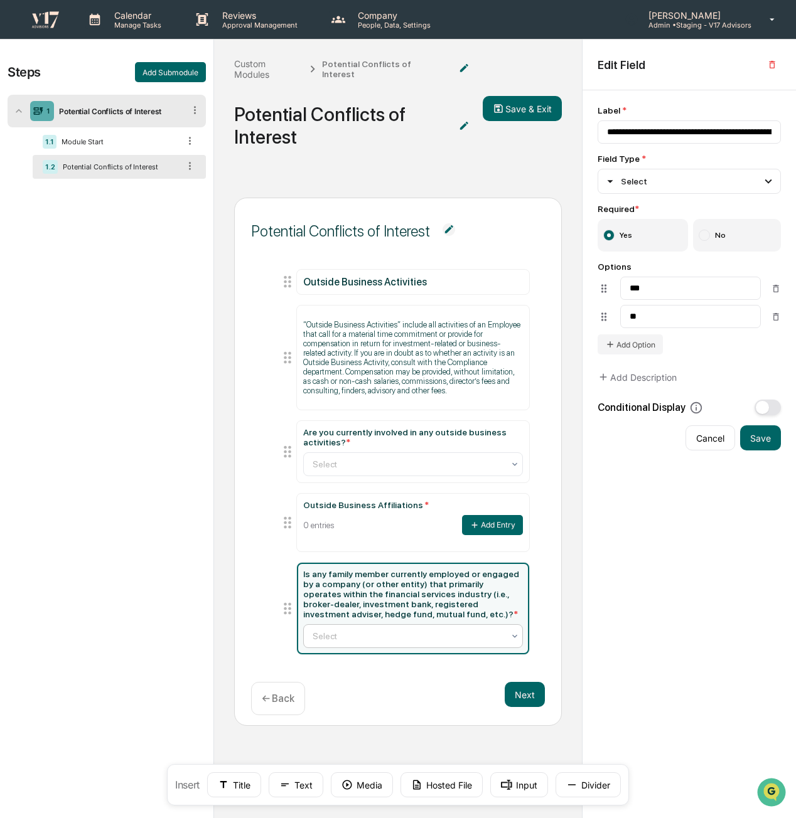
click at [469, 638] on div at bounding box center [407, 636] width 191 height 13
click at [507, 791] on button "Input" at bounding box center [519, 784] width 58 height 25
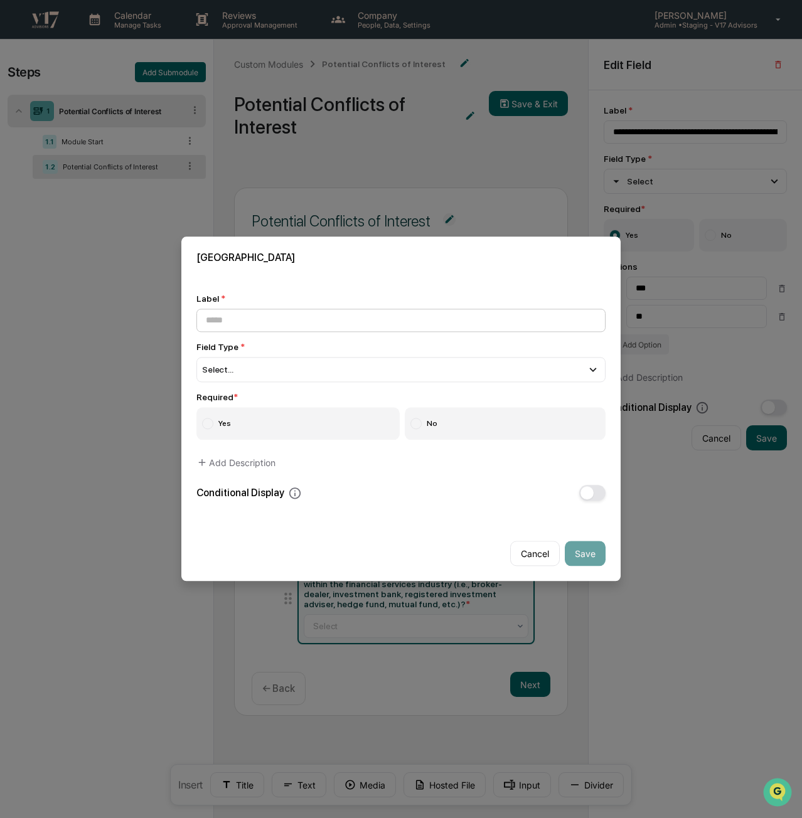
click at [374, 320] on input at bounding box center [400, 320] width 409 height 23
type input "**********"
click at [483, 371] on div "Select..." at bounding box center [400, 369] width 409 height 25
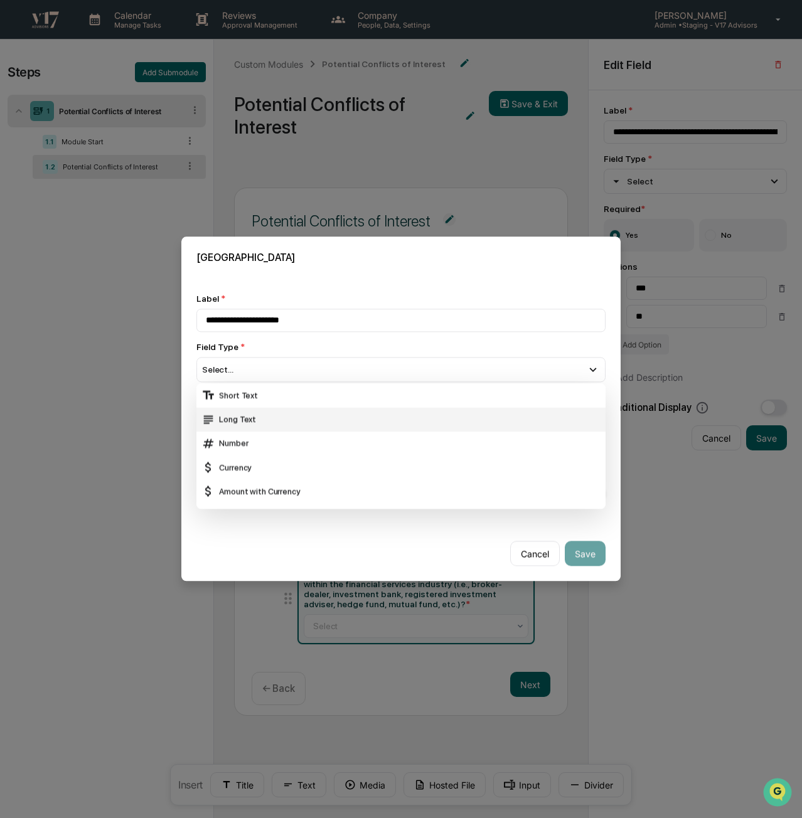
click at [439, 419] on div "Long Text" at bounding box center [400, 420] width 399 height 14
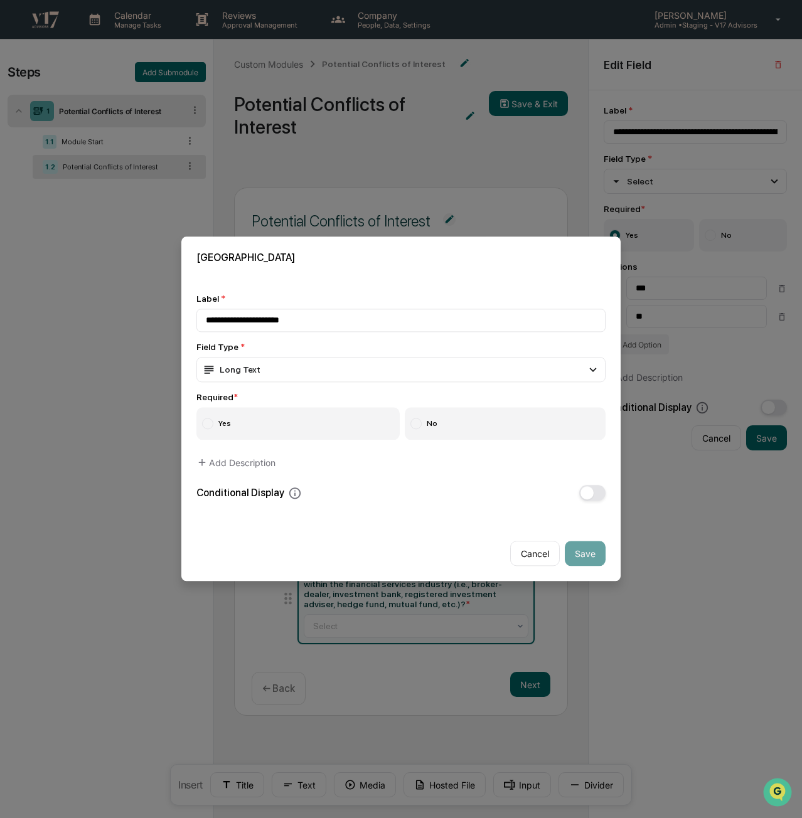
click at [250, 425] on label "Yes" at bounding box center [297, 424] width 203 height 33
click at [590, 495] on span "button" at bounding box center [586, 493] width 13 height 13
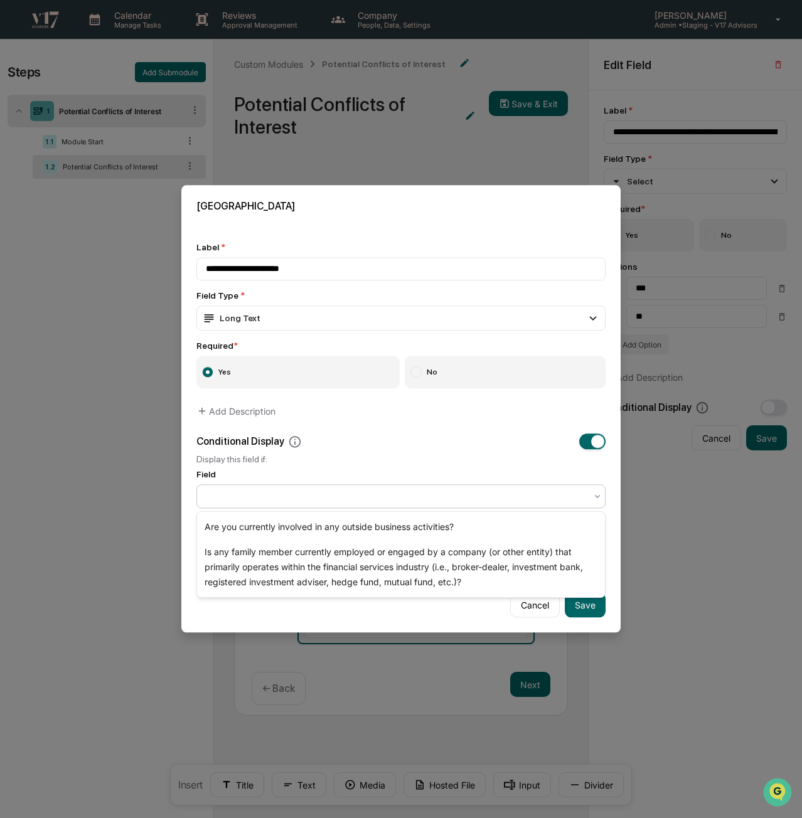
click at [507, 486] on div at bounding box center [400, 497] width 409 height 24
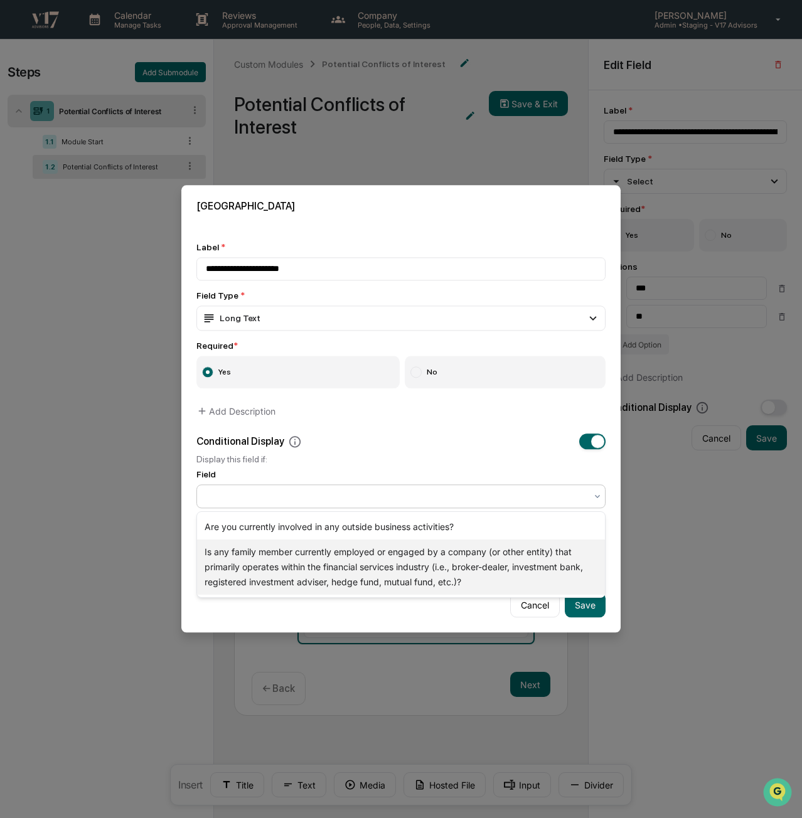
click at [487, 569] on div "Is any family member currently employed or engaged by a company (or other entit…" at bounding box center [401, 567] width 408 height 55
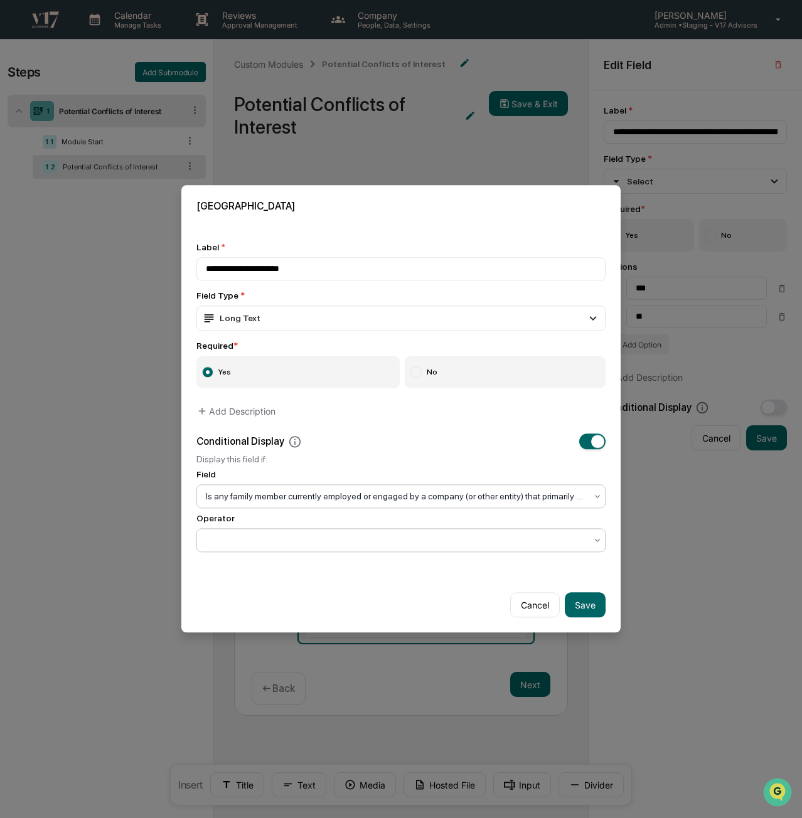
click at [349, 536] on div at bounding box center [396, 541] width 380 height 13
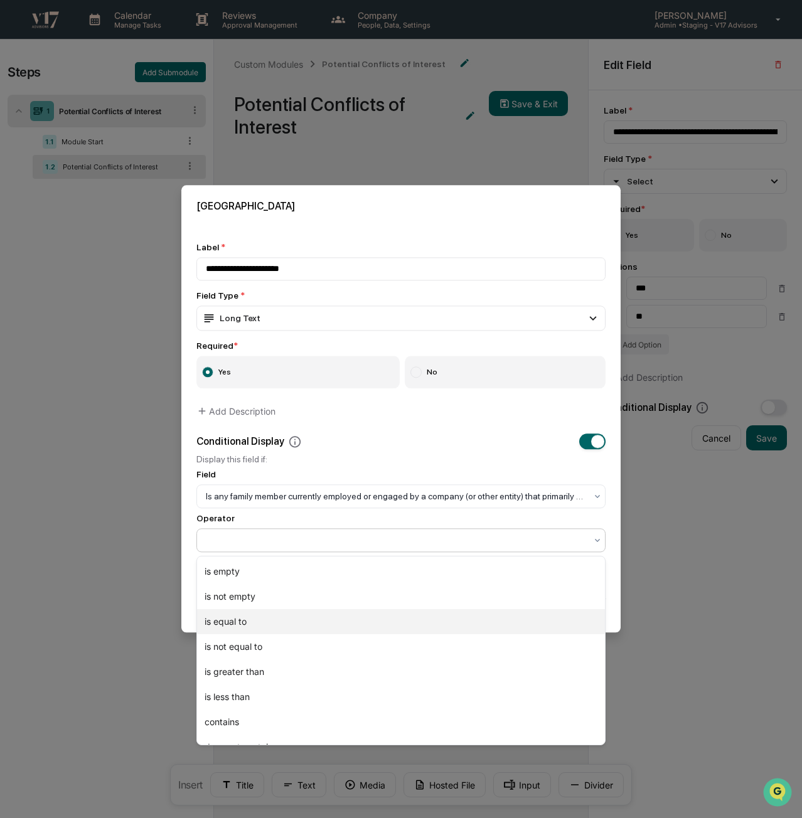
click at [321, 618] on div "is equal to" at bounding box center [401, 621] width 408 height 25
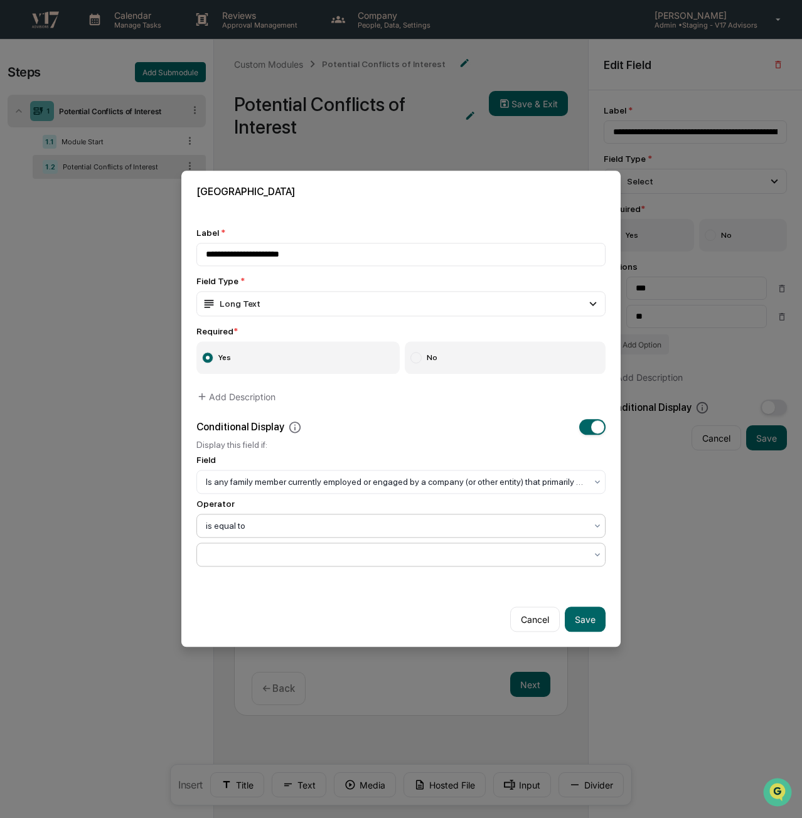
click at [271, 560] on div at bounding box center [396, 555] width 380 height 13
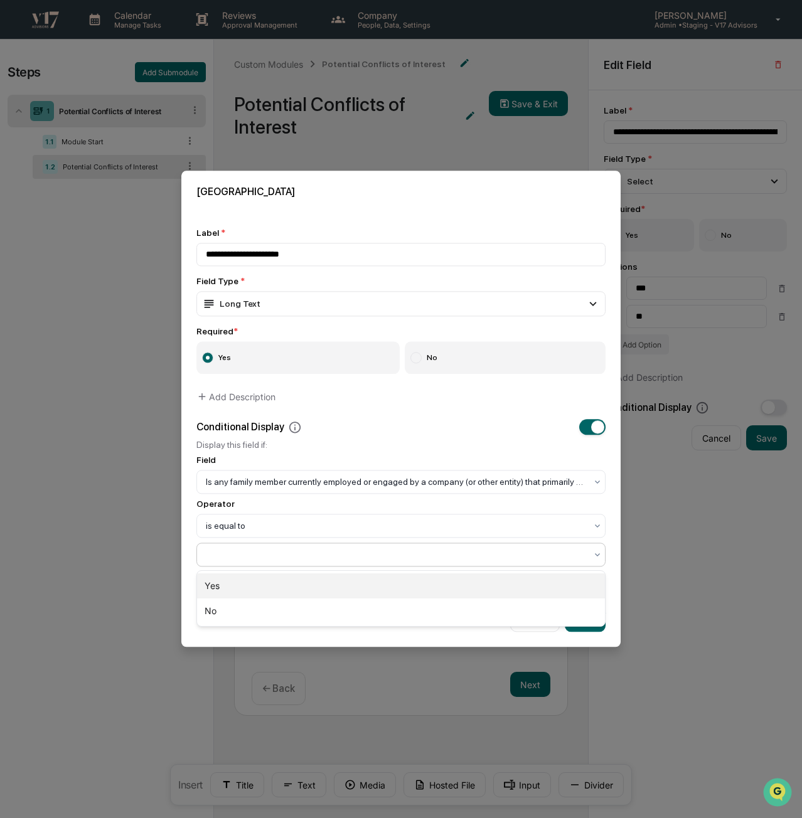
click at [256, 588] on div "Yes" at bounding box center [401, 586] width 408 height 25
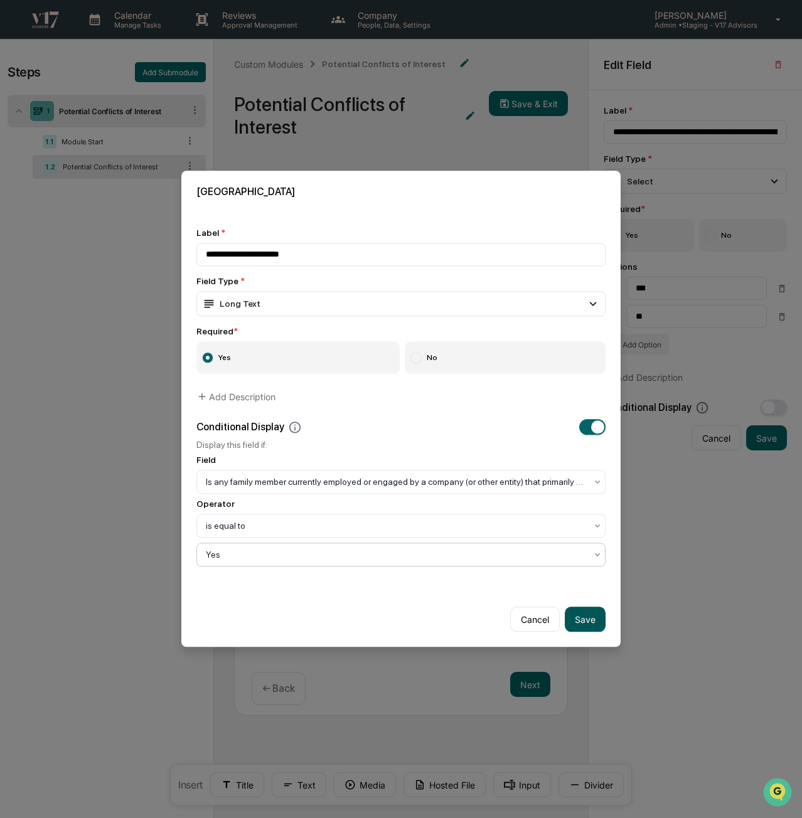
click at [605, 621] on button "Save" at bounding box center [585, 619] width 41 height 25
type input "**********"
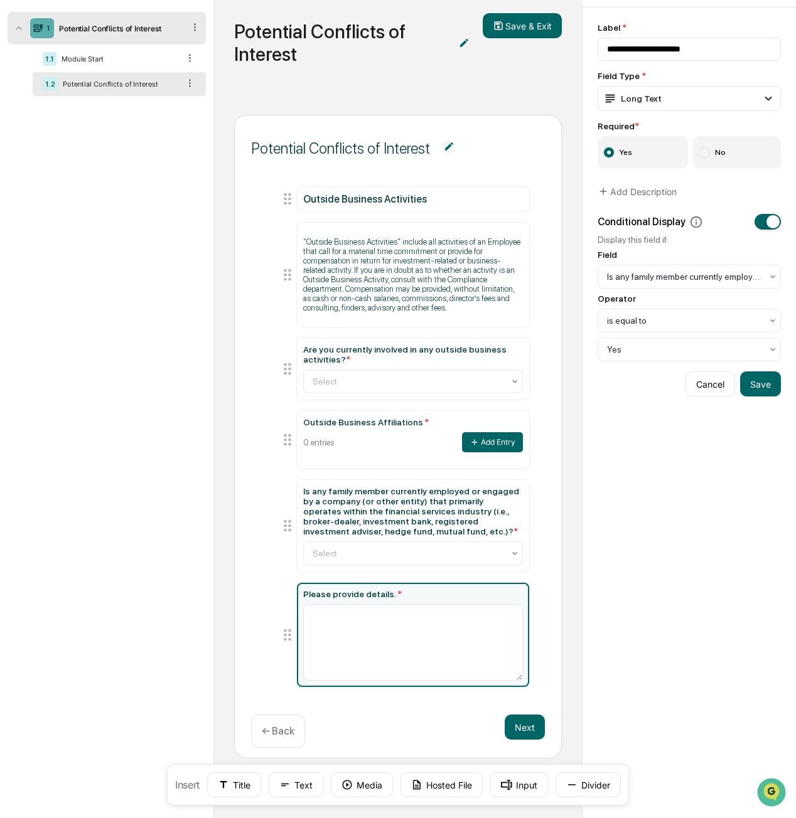
scroll to position [84, 0]
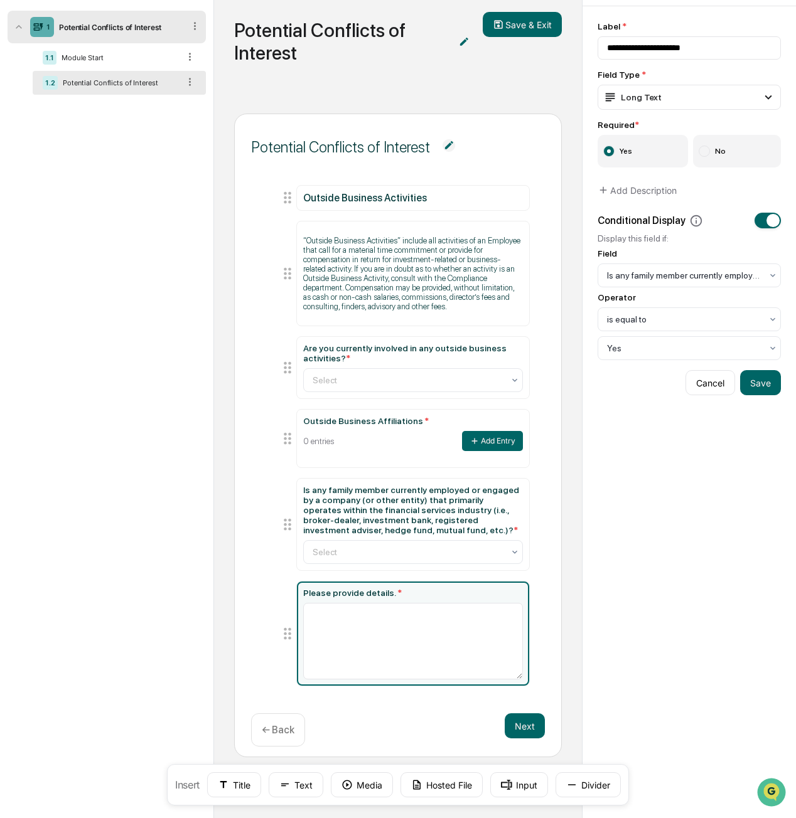
drag, startPoint x: 577, startPoint y: 697, endPoint x: 555, endPoint y: 717, distance: 29.8
click at [555, 717] on div "Potential Conflicts of Interest Outside Business Activities “Outside Business A…" at bounding box center [398, 455] width 368 height 725
click at [525, 723] on button "Next" at bounding box center [524, 725] width 40 height 25
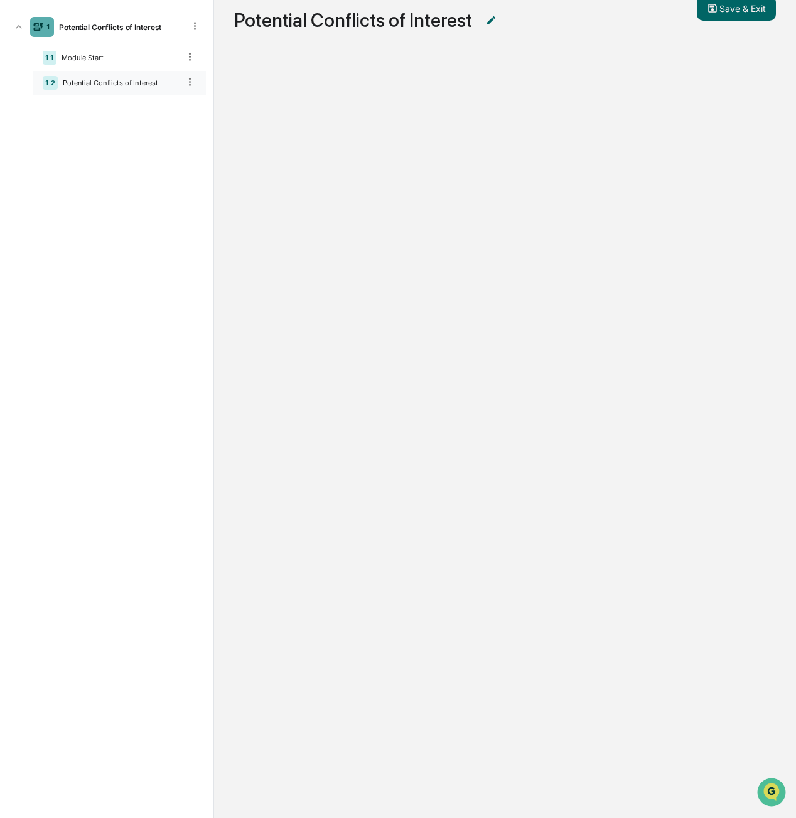
click at [96, 82] on div "Potential Conflicts of Interest" at bounding box center [118, 82] width 121 height 9
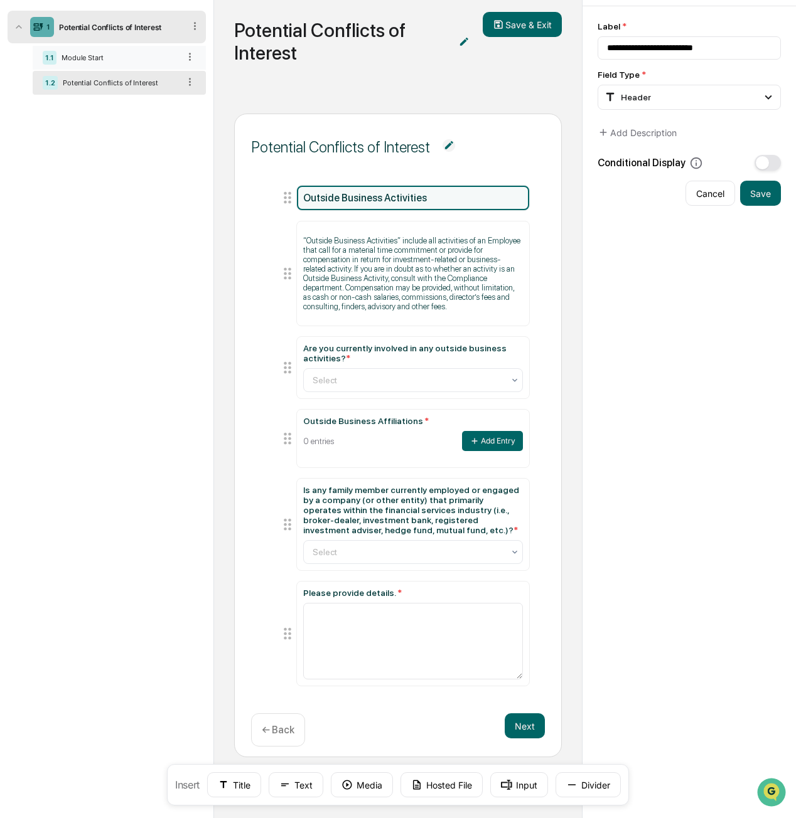
click at [104, 55] on div "Module Start" at bounding box center [117, 57] width 122 height 9
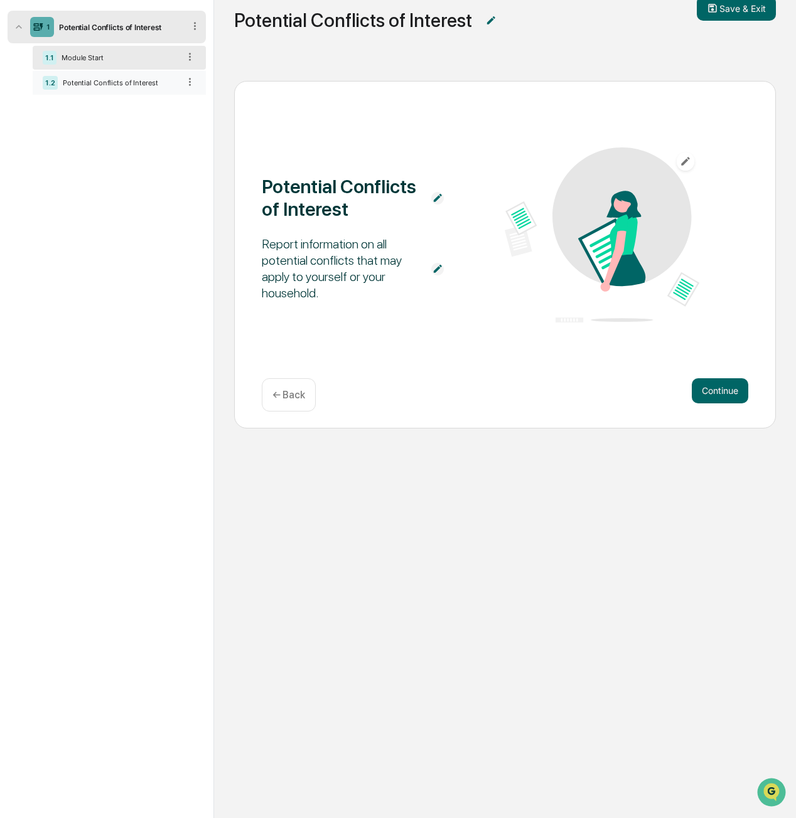
click at [104, 71] on div "1.2 Potential Conflicts of Interest" at bounding box center [119, 83] width 173 height 24
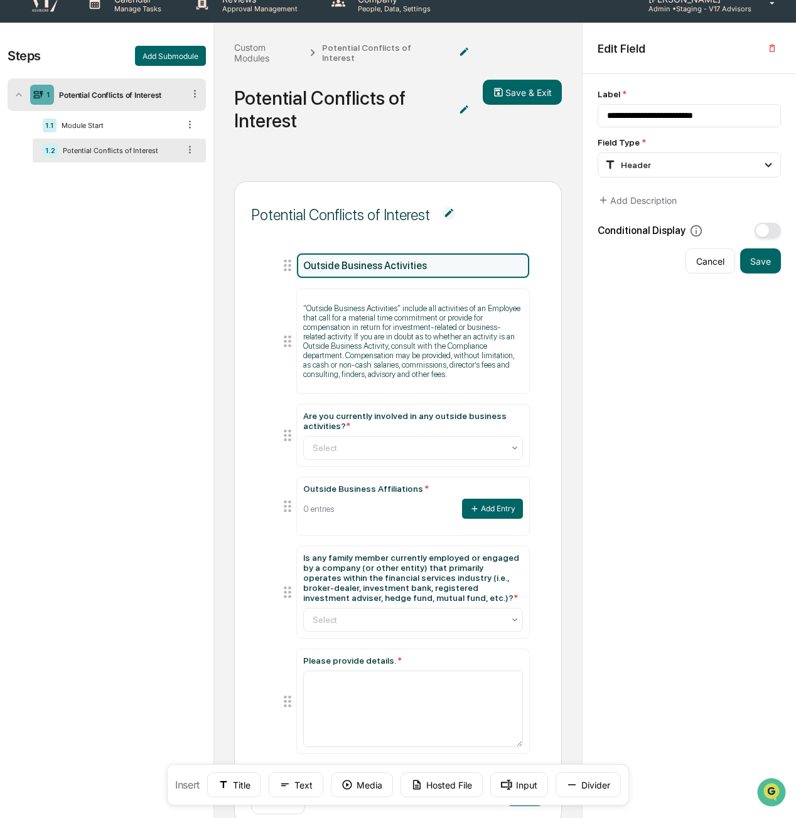
scroll to position [0, 0]
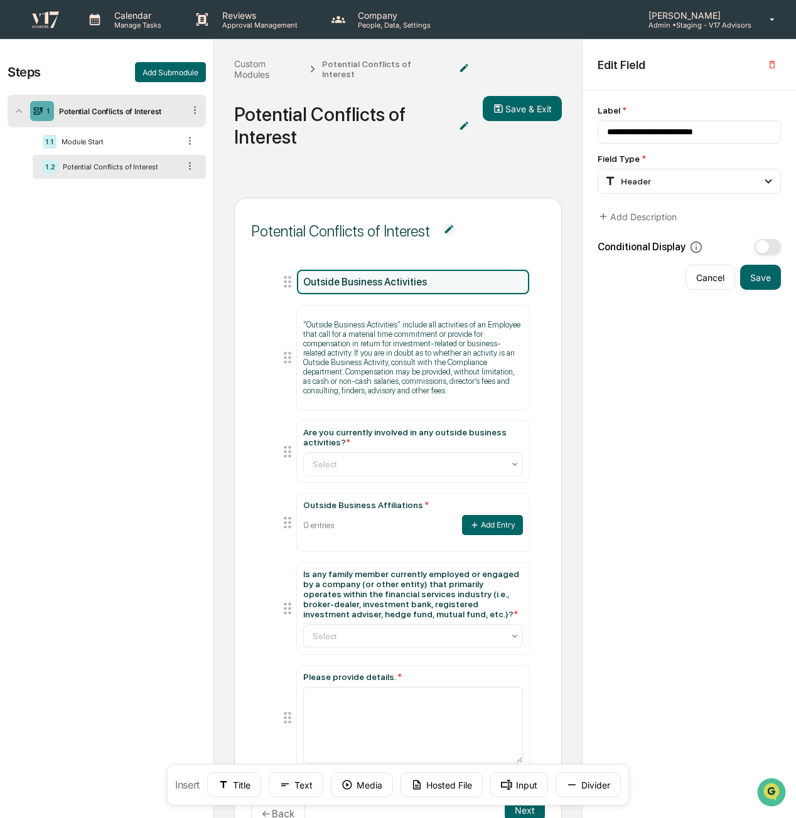
click at [40, 20] on img at bounding box center [45, 19] width 30 height 18
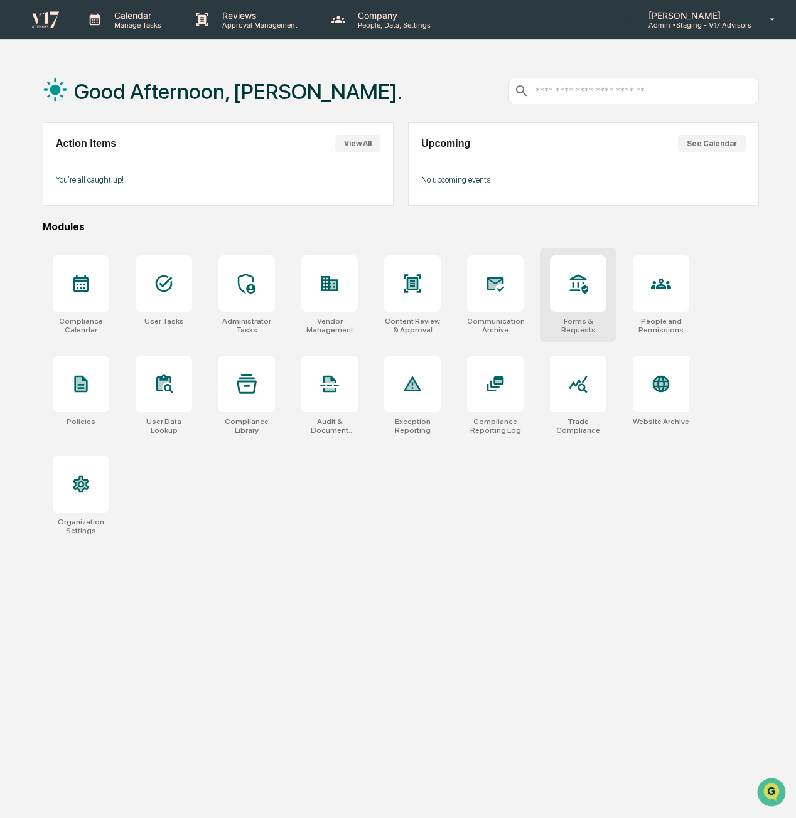
click at [599, 286] on div at bounding box center [578, 283] width 56 height 56
click at [572, 287] on icon at bounding box center [579, 283] width 18 height 19
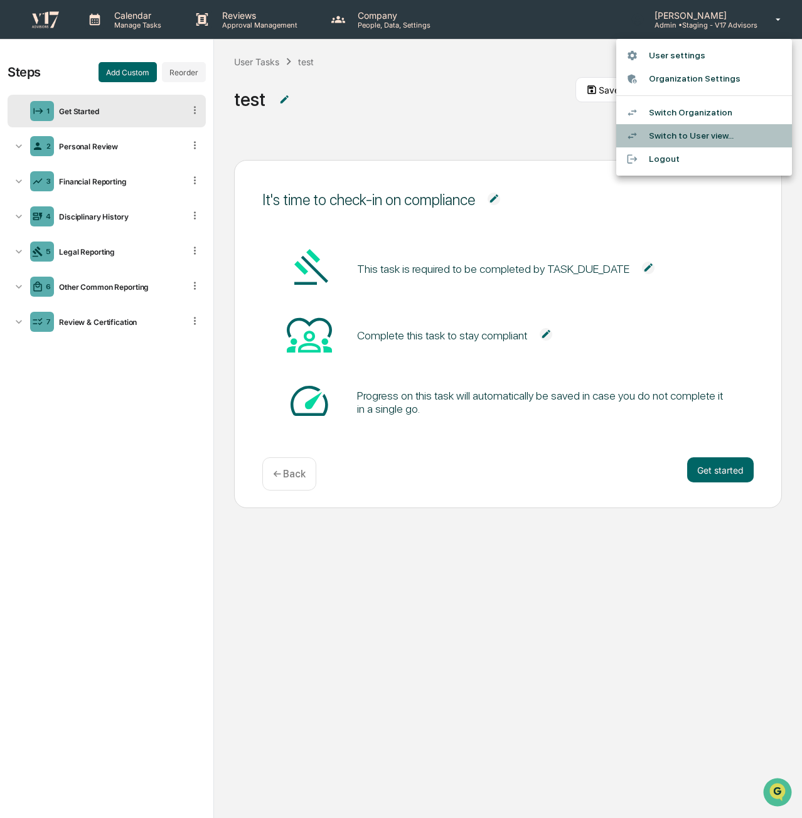
click at [731, 141] on li "Switch to User view..." at bounding box center [704, 135] width 176 height 23
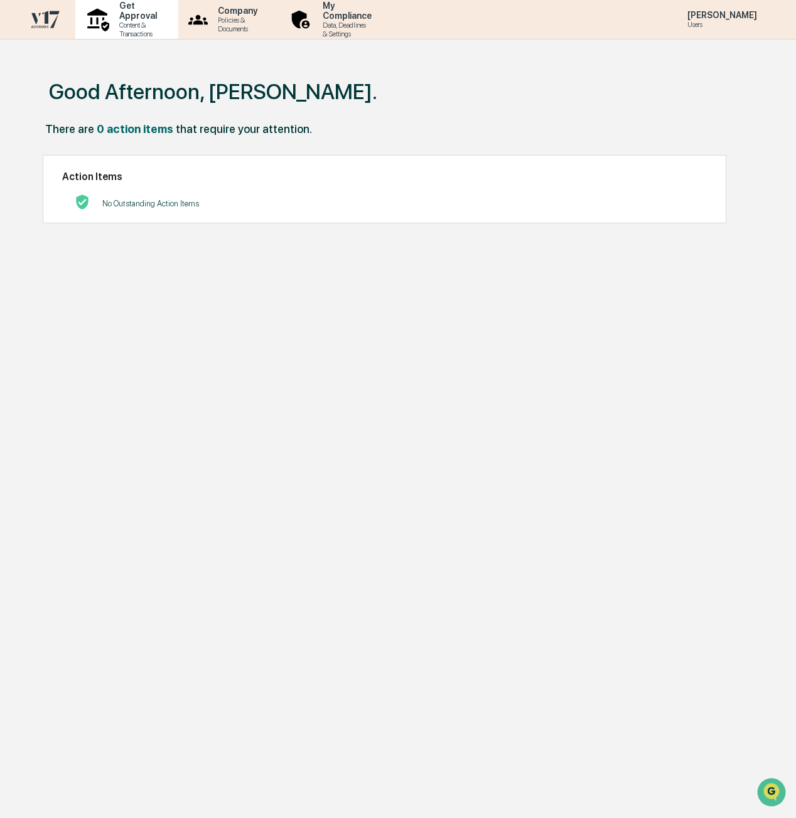
click at [127, 23] on p "Content & Transactions" at bounding box center [136, 30] width 54 height 18
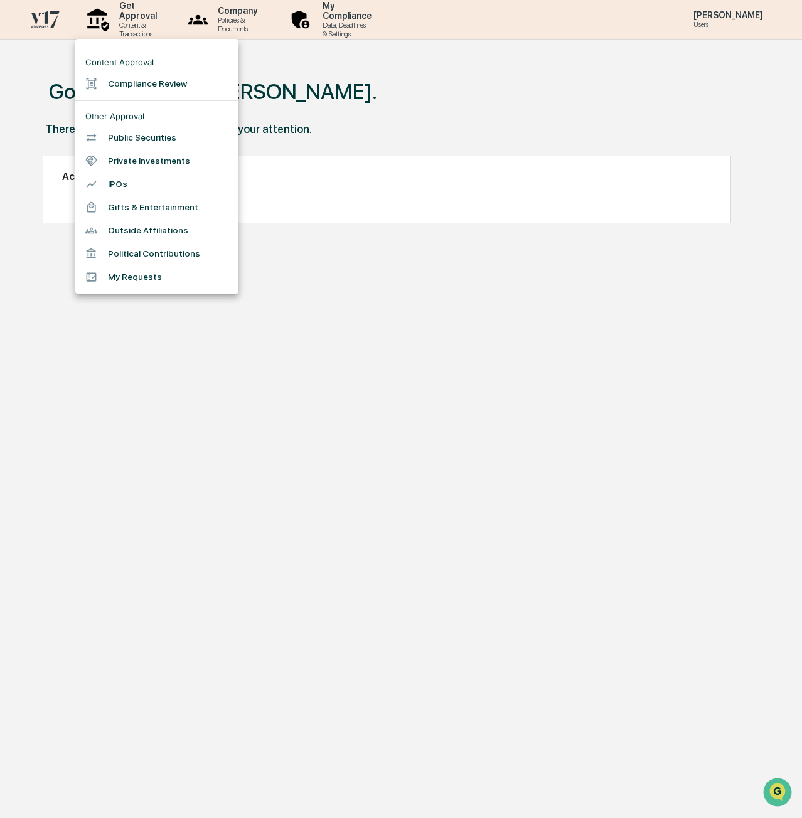
click at [182, 242] on li "Outside Affiliations" at bounding box center [156, 230] width 163 height 23
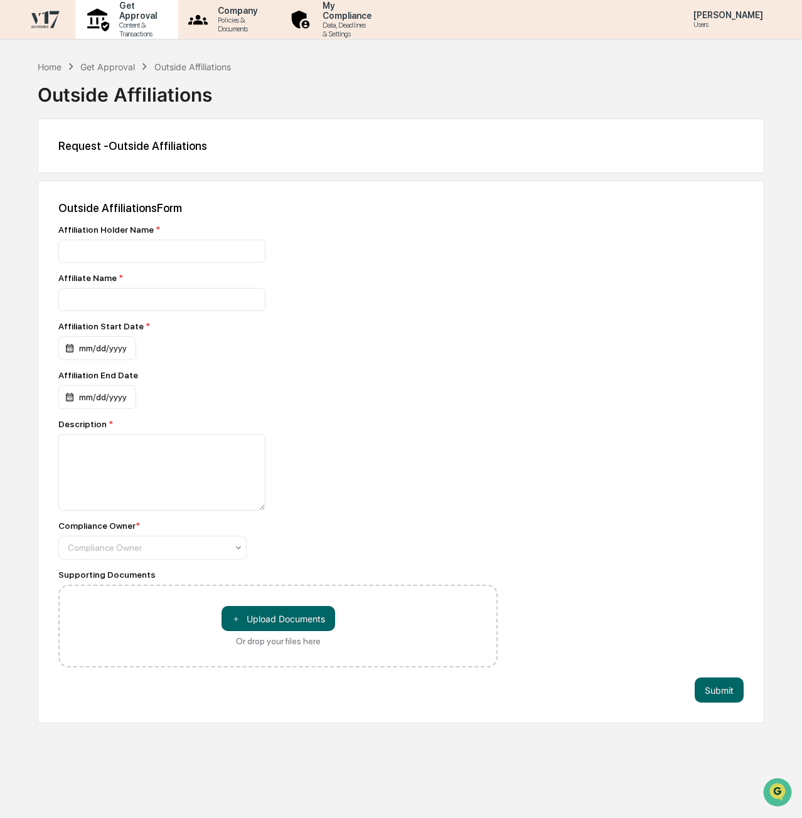
click at [145, 24] on p "Content & Transactions" at bounding box center [136, 30] width 54 height 18
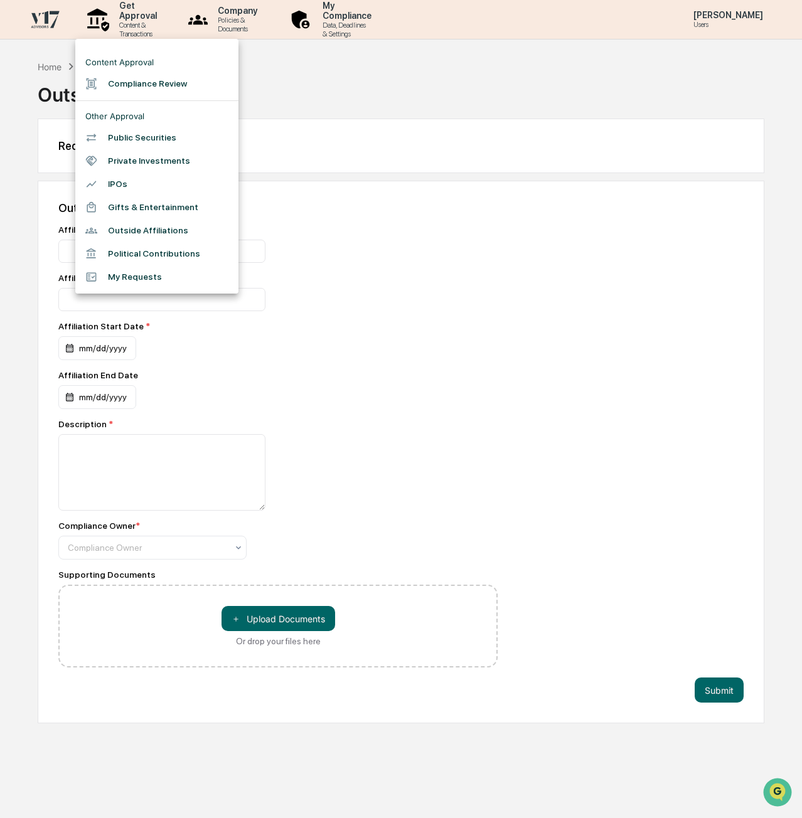
click at [316, 152] on div at bounding box center [401, 409] width 802 height 818
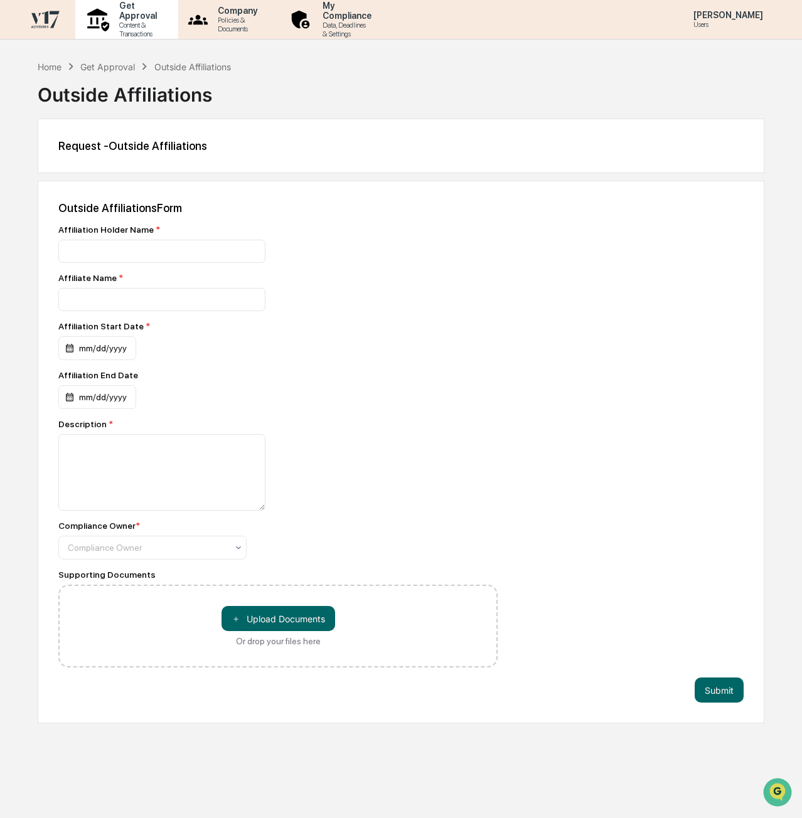
click at [147, 29] on div "Get Approval Content & Transactions" at bounding box center [125, 19] width 90 height 39
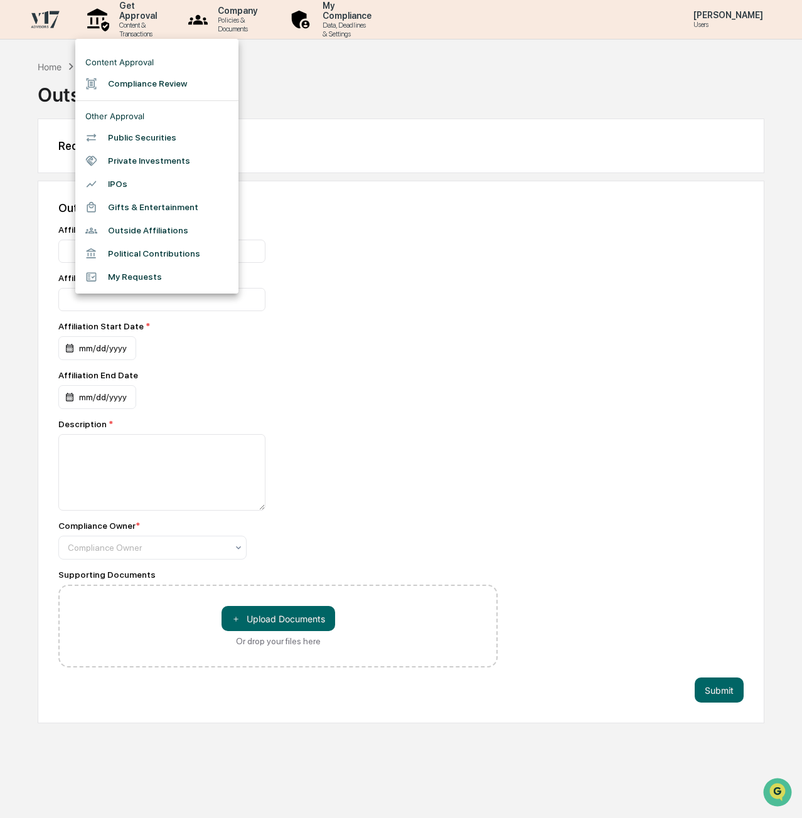
click at [153, 287] on li "My Requests" at bounding box center [156, 276] width 163 height 23
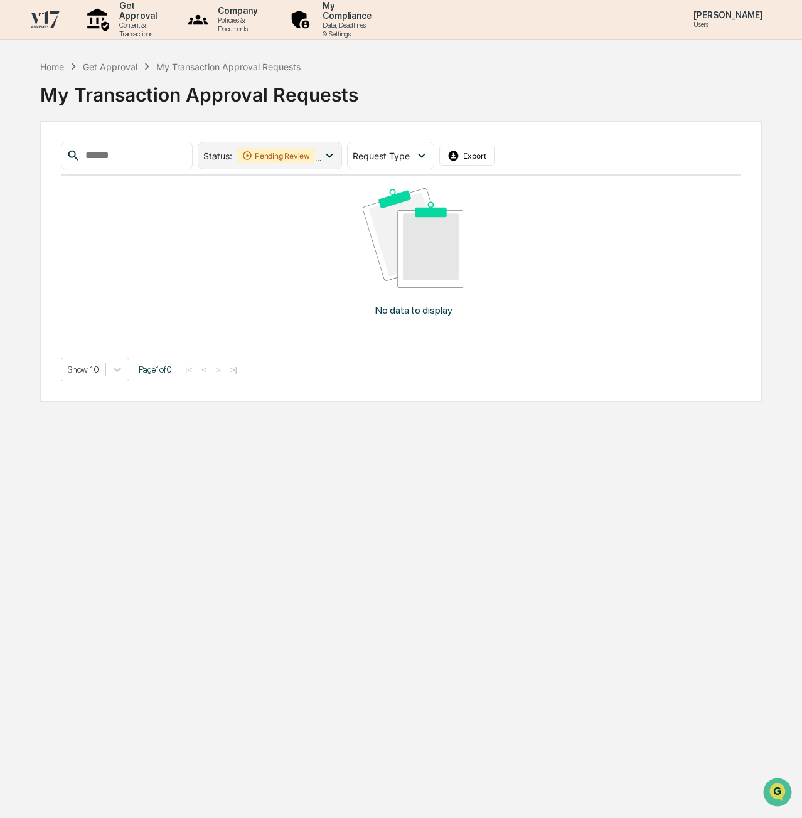
click at [323, 156] on span "Pending Review Action Required" at bounding box center [279, 155] width 85 height 15
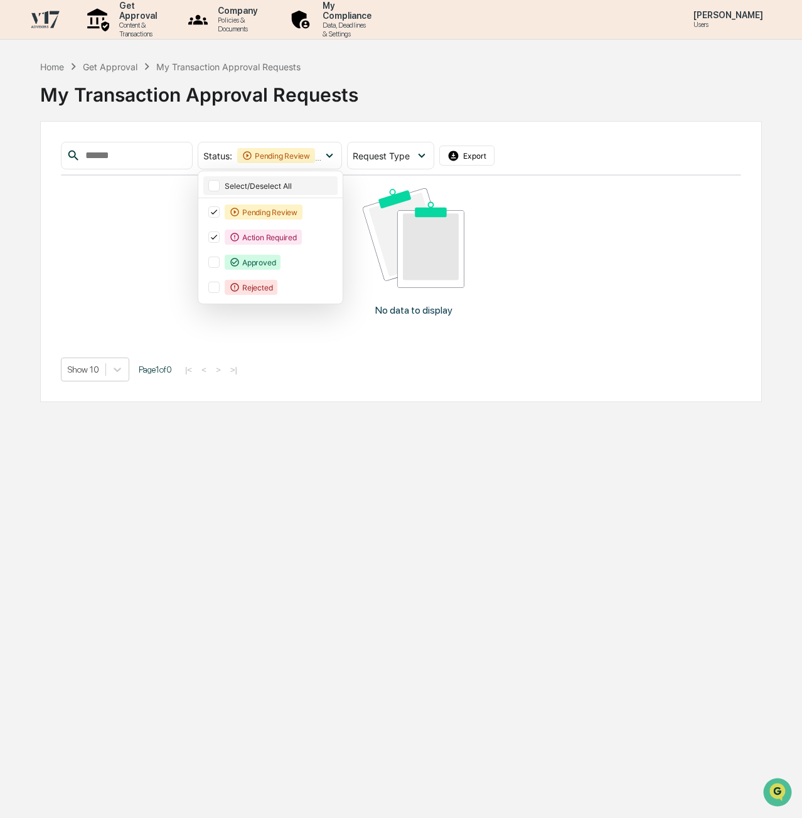
click at [310, 189] on div "Select/Deselect All" at bounding box center [280, 185] width 110 height 9
click at [420, 96] on div "My Transaction Approval Requests" at bounding box center [401, 89] width 722 height 33
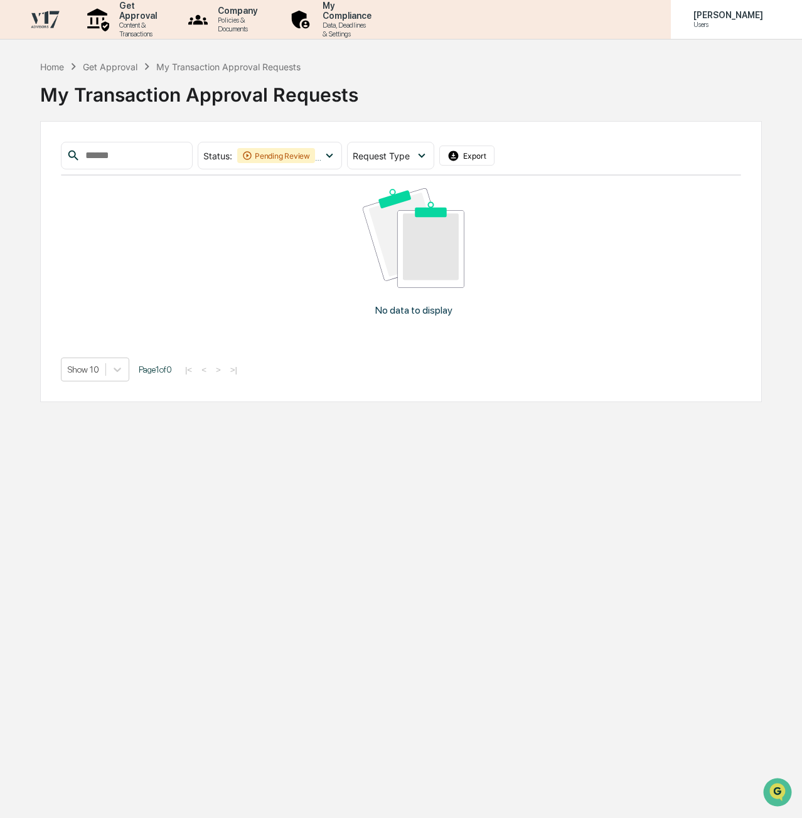
click at [757, 24] on p "Users" at bounding box center [726, 24] width 86 height 9
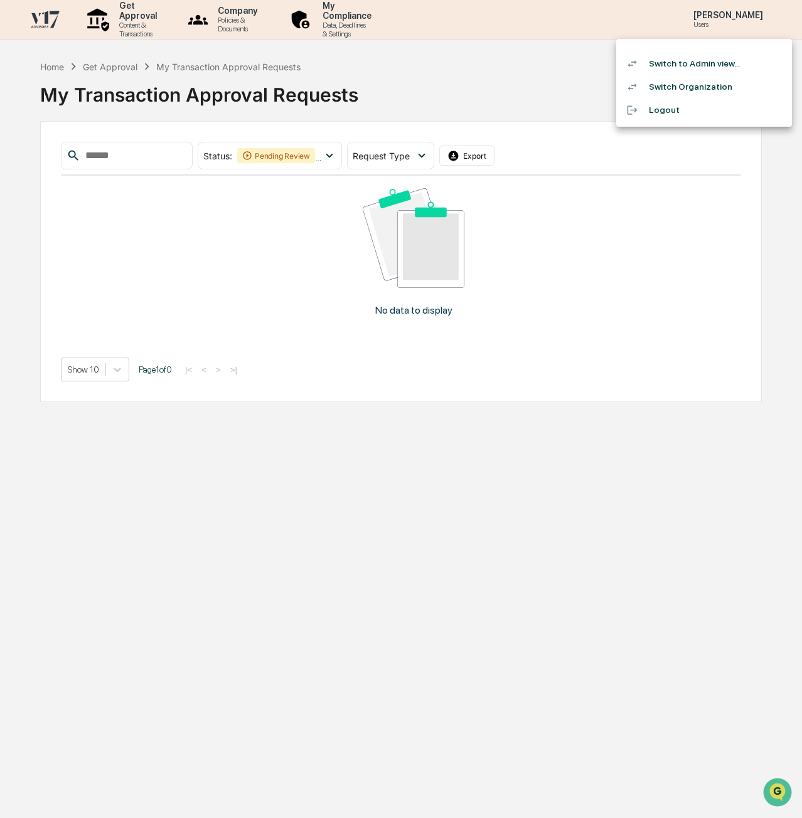
click at [737, 63] on li "Switch to Admin view..." at bounding box center [704, 63] width 176 height 23
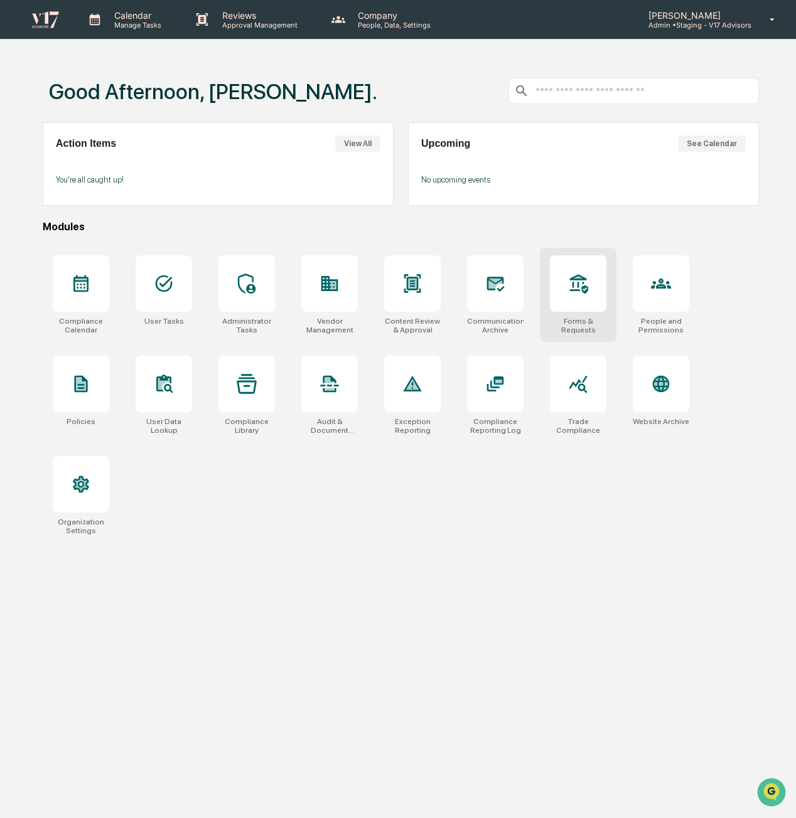
click at [574, 292] on icon at bounding box center [578, 284] width 20 height 20
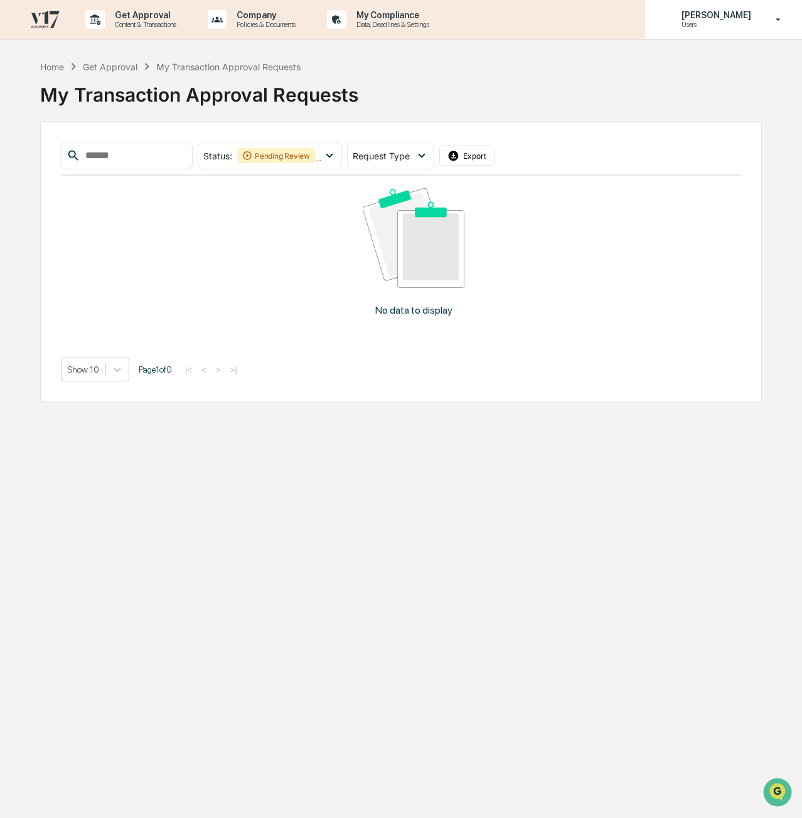
click at [737, 11] on p "[PERSON_NAME]" at bounding box center [714, 15] width 86 height 10
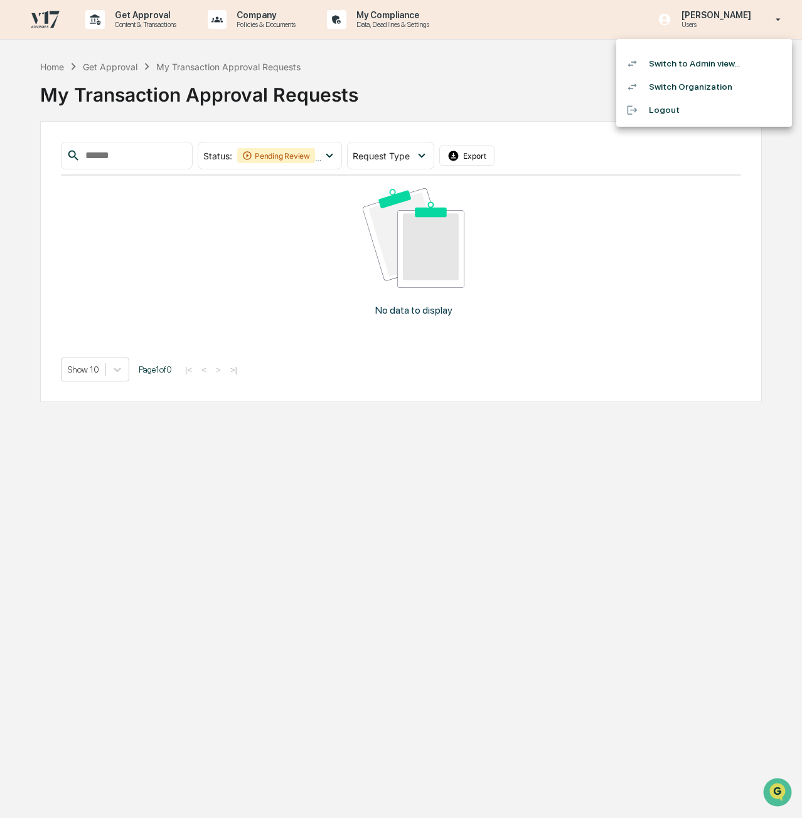
click at [749, 60] on li "Switch to Admin view..." at bounding box center [704, 63] width 176 height 23
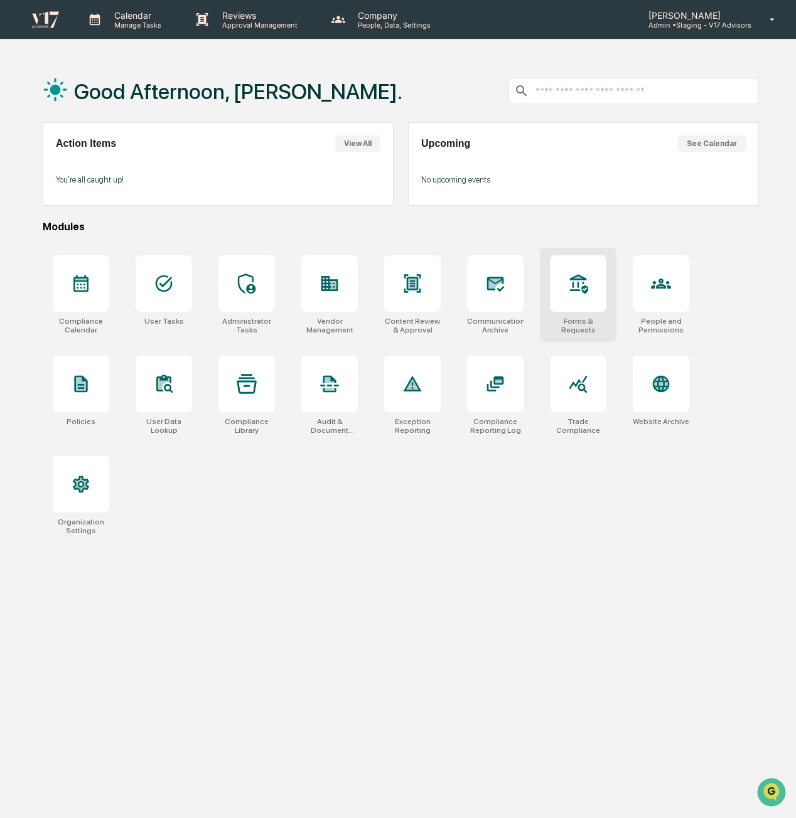
click at [564, 297] on div at bounding box center [578, 283] width 56 height 56
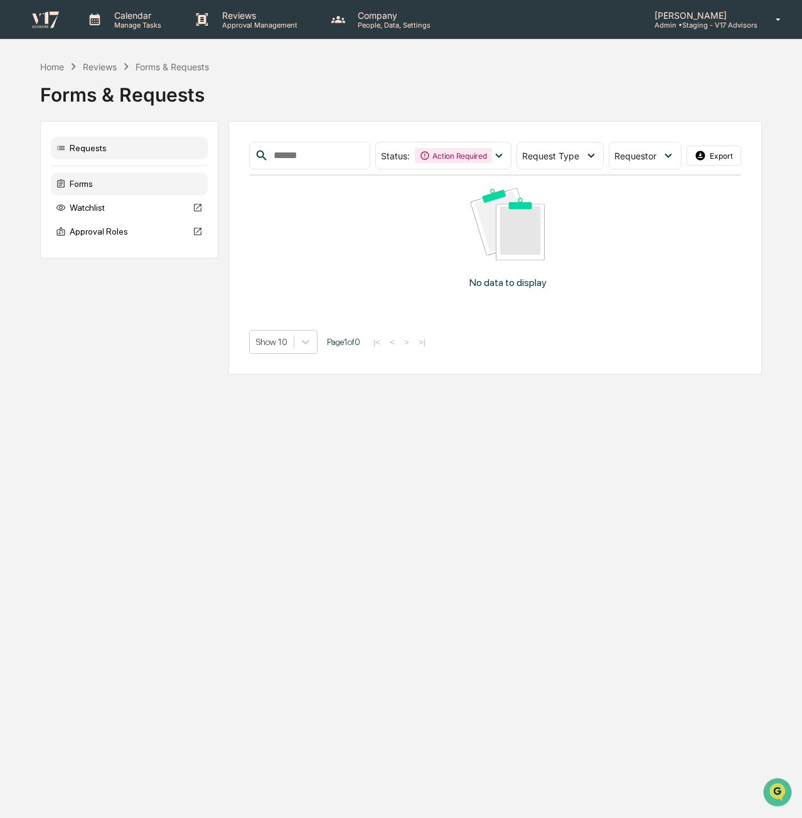
click at [87, 183] on div "Forms" at bounding box center [129, 184] width 157 height 23
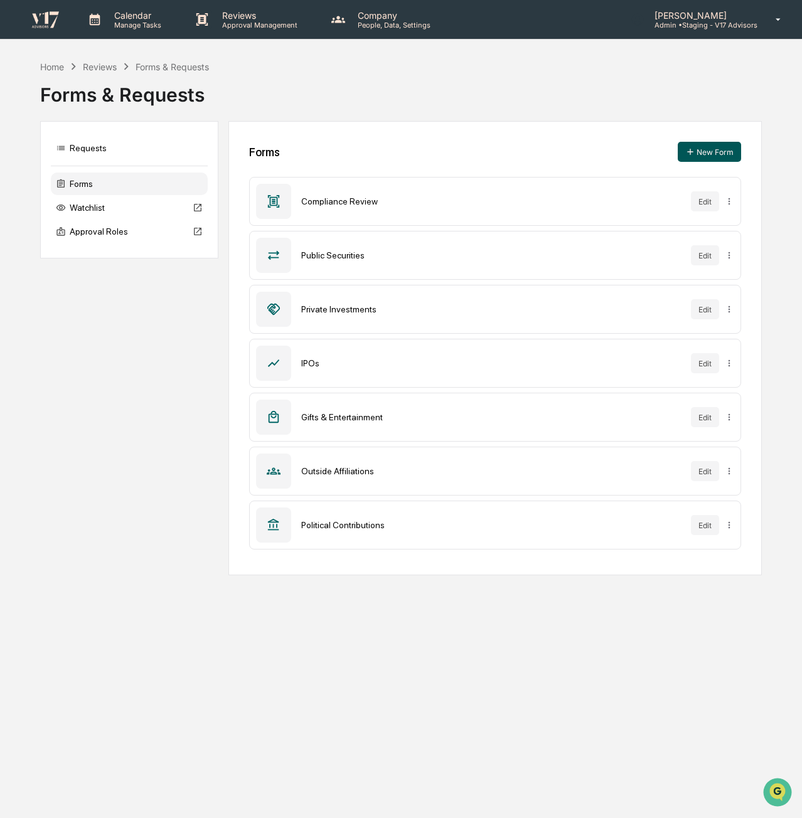
click at [693, 147] on icon at bounding box center [690, 152] width 10 height 10
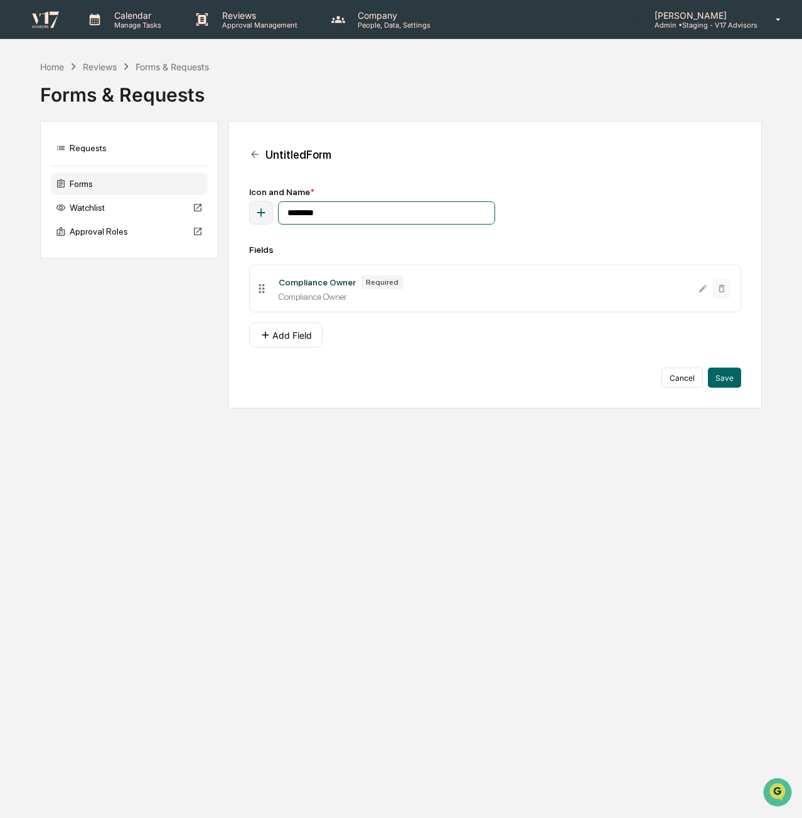
click at [344, 216] on input "********" at bounding box center [386, 212] width 217 height 23
click at [258, 213] on icon "button" at bounding box center [261, 213] width 8 height 8
click at [390, 210] on input "********" at bounding box center [386, 212] width 217 height 23
click at [440, 218] on input "********" at bounding box center [386, 212] width 217 height 23
drag, startPoint x: 437, startPoint y: 218, endPoint x: 159, endPoint y: 221, distance: 277.4
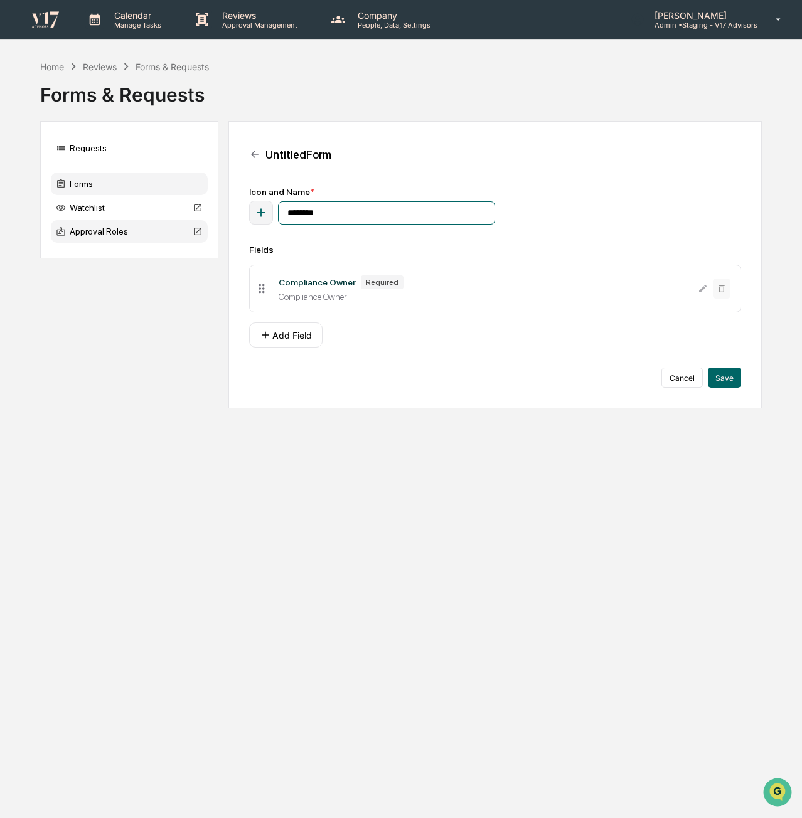
click at [164, 221] on div "Requests Forms Watchlist Approval Roles Untitled Form Icon and Name * ******** …" at bounding box center [401, 264] width 722 height 287
type input "**********"
click at [279, 338] on button "Add Field" at bounding box center [285, 335] width 73 height 25
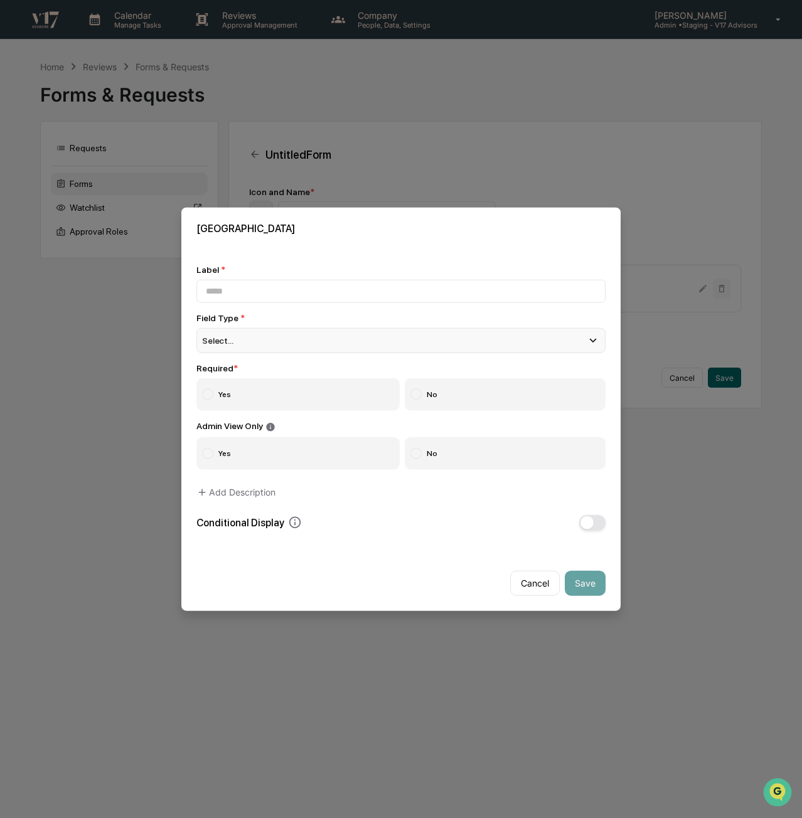
click at [324, 351] on div "Select..." at bounding box center [400, 340] width 409 height 25
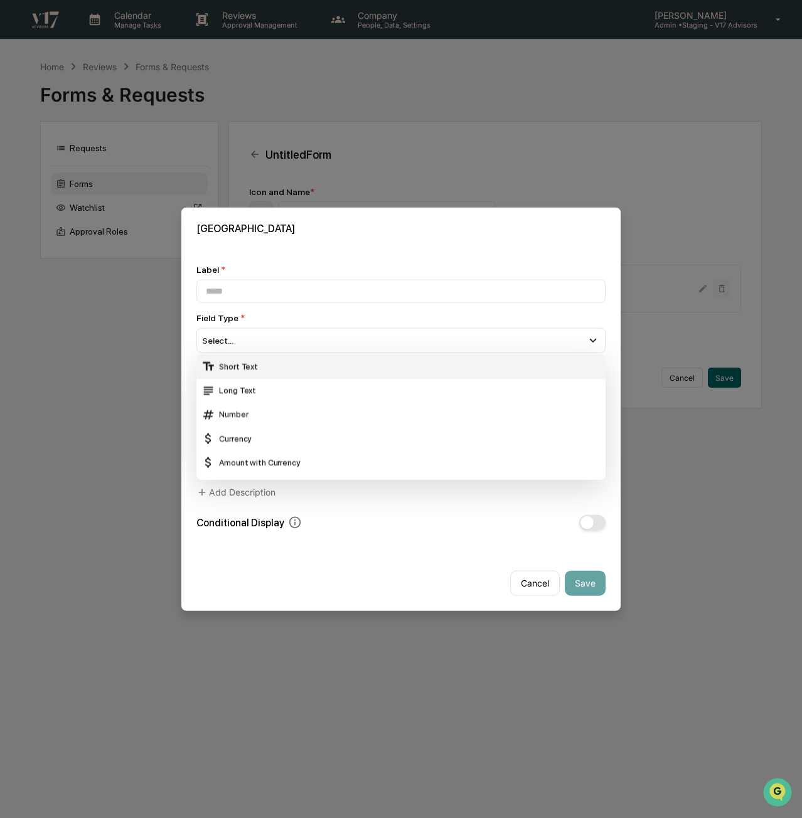
click at [323, 373] on div "Short Text" at bounding box center [400, 367] width 399 height 14
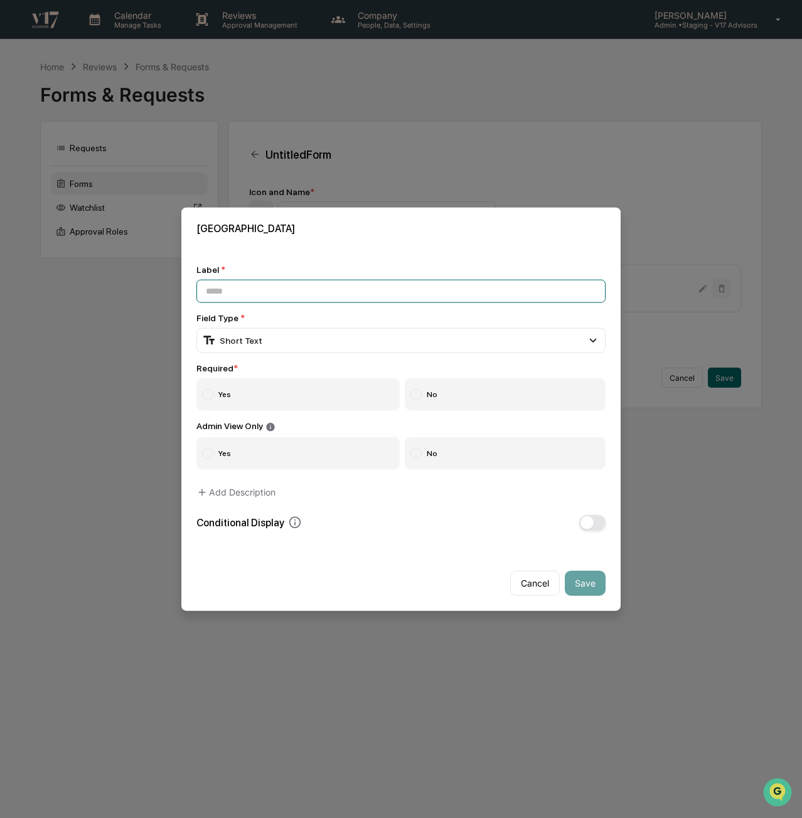
click at [279, 297] on input at bounding box center [400, 291] width 409 height 23
type input "**********"
click at [206, 397] on div at bounding box center [207, 394] width 11 height 11
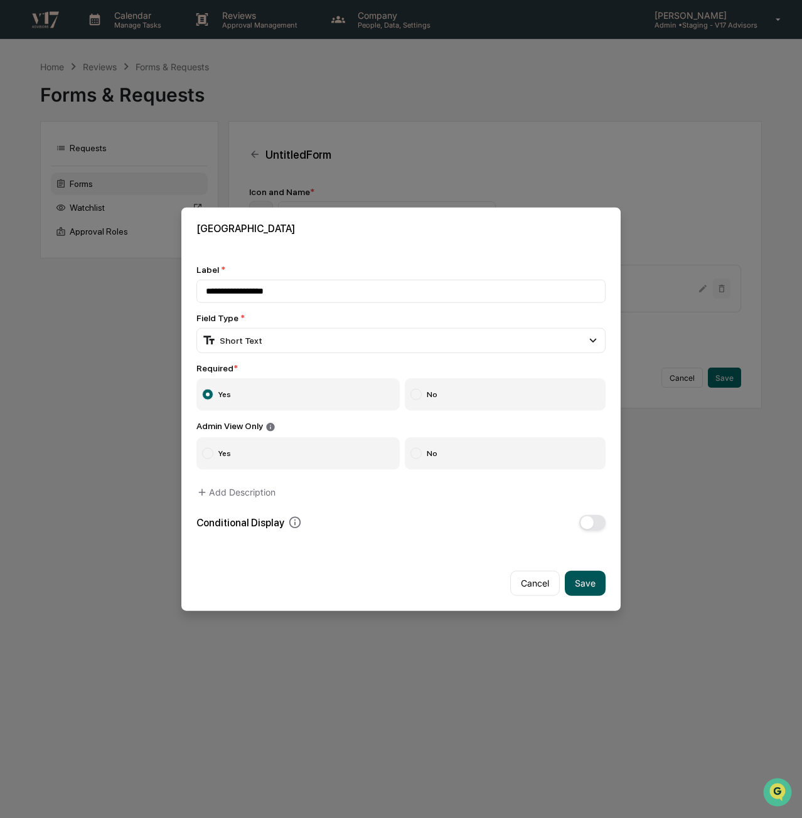
click at [595, 585] on button "Save" at bounding box center [585, 582] width 41 height 25
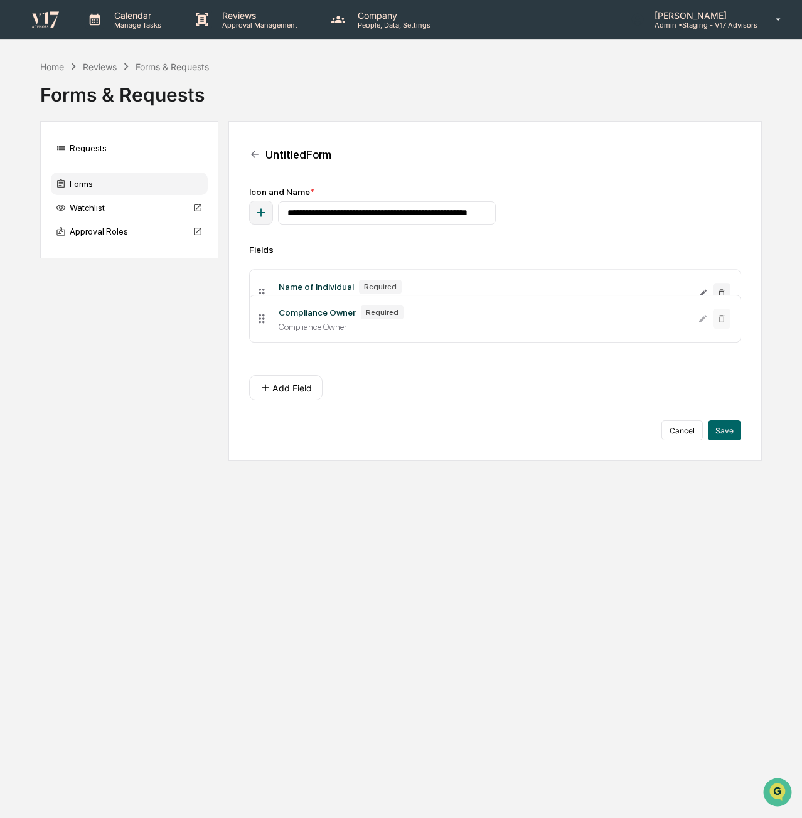
drag, startPoint x: 261, startPoint y: 339, endPoint x: 259, endPoint y: 289, distance: 50.3
click at [259, 289] on icon at bounding box center [262, 293] width 14 height 14
click at [276, 390] on button "Add Field" at bounding box center [285, 387] width 73 height 25
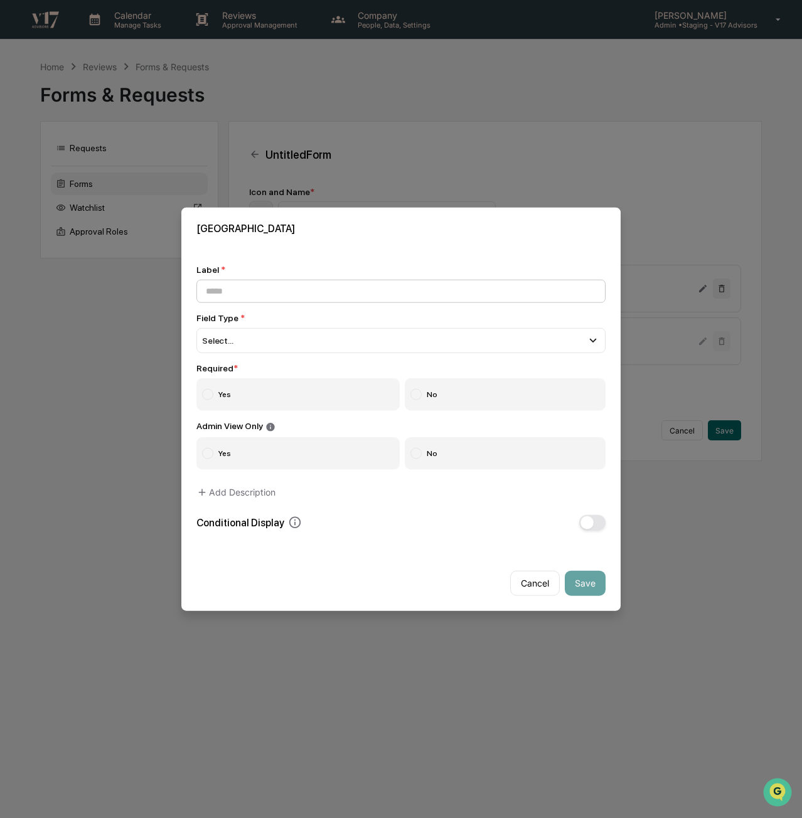
click at [259, 297] on input at bounding box center [400, 291] width 409 height 23
type input "**********"
click at [267, 346] on div "Select..." at bounding box center [400, 340] width 409 height 25
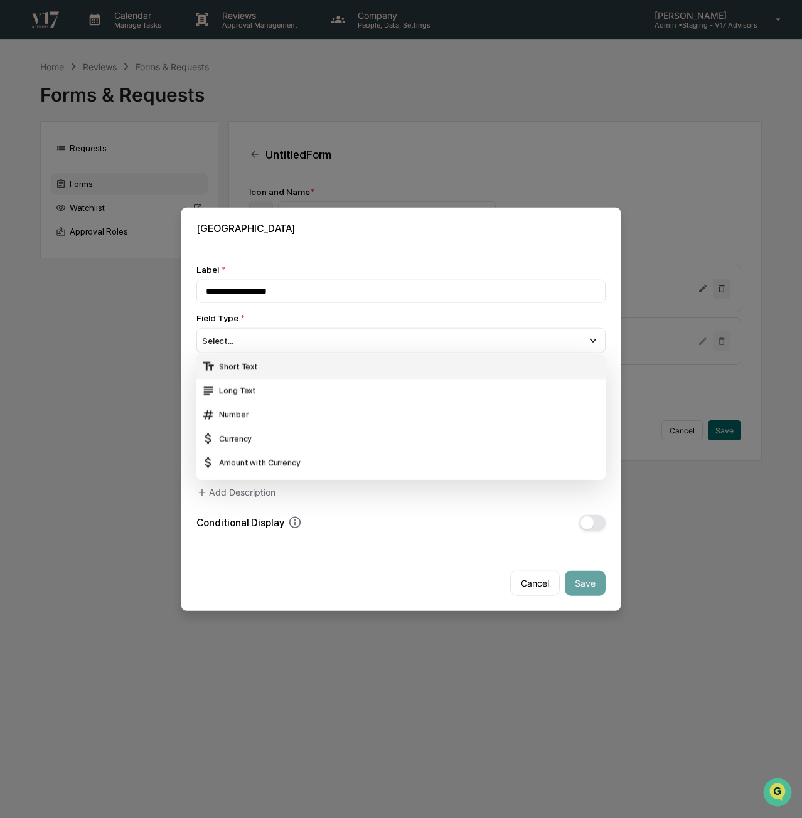
click at [263, 366] on div "Short Text" at bounding box center [400, 367] width 399 height 14
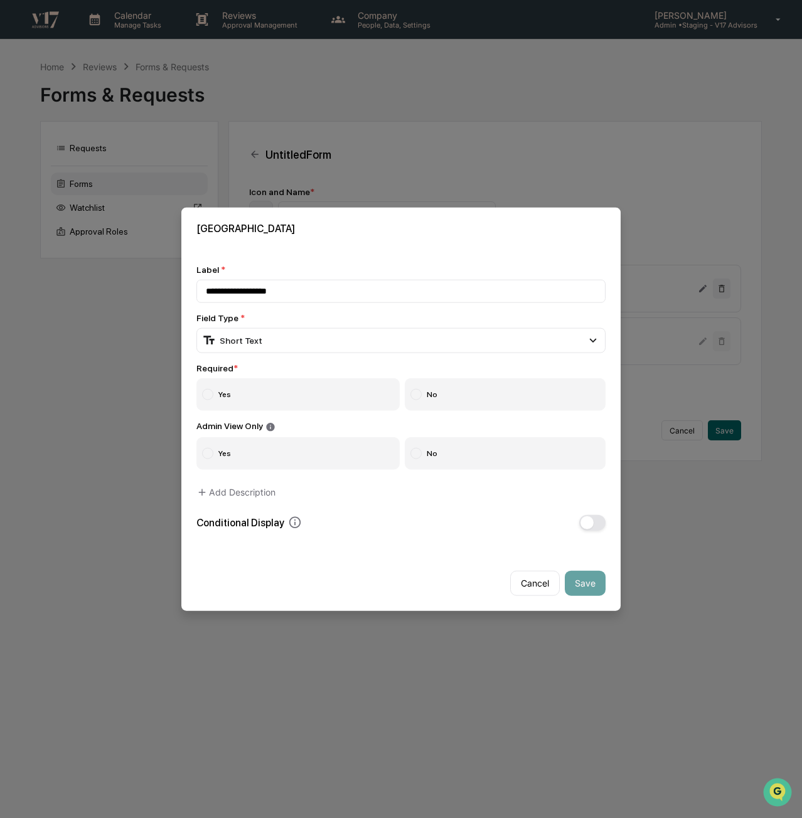
click at [223, 398] on label "Yes" at bounding box center [297, 394] width 203 height 33
click at [600, 584] on button "Save" at bounding box center [585, 582] width 41 height 25
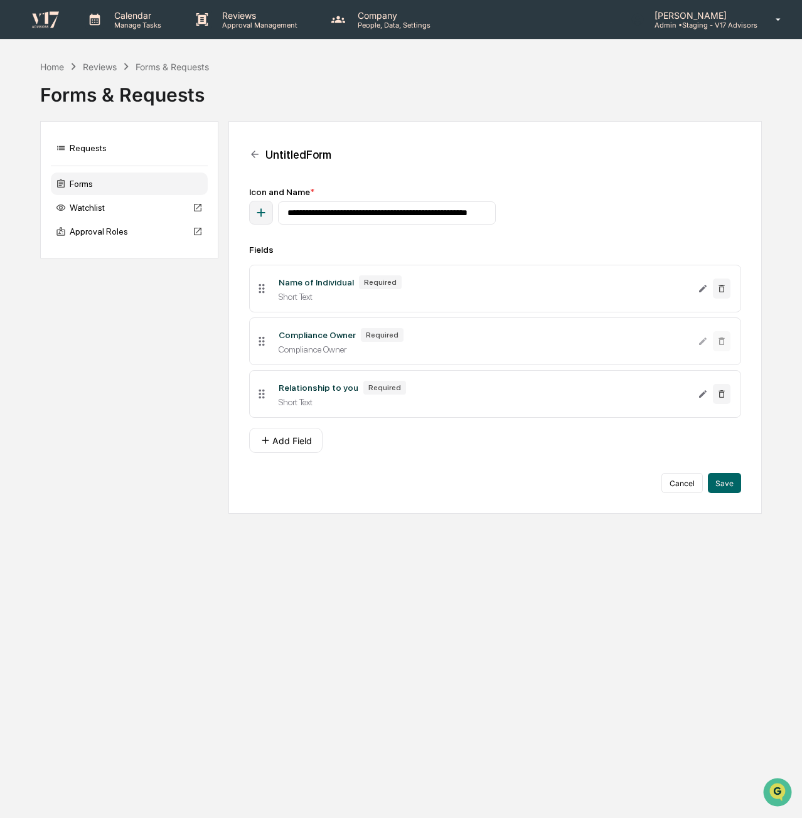
drag, startPoint x: 260, startPoint y: 401, endPoint x: 261, endPoint y: 358, distance: 42.7
click at [261, 387] on icon at bounding box center [262, 394] width 14 height 14
click at [289, 452] on button "Add Field" at bounding box center [285, 440] width 73 height 25
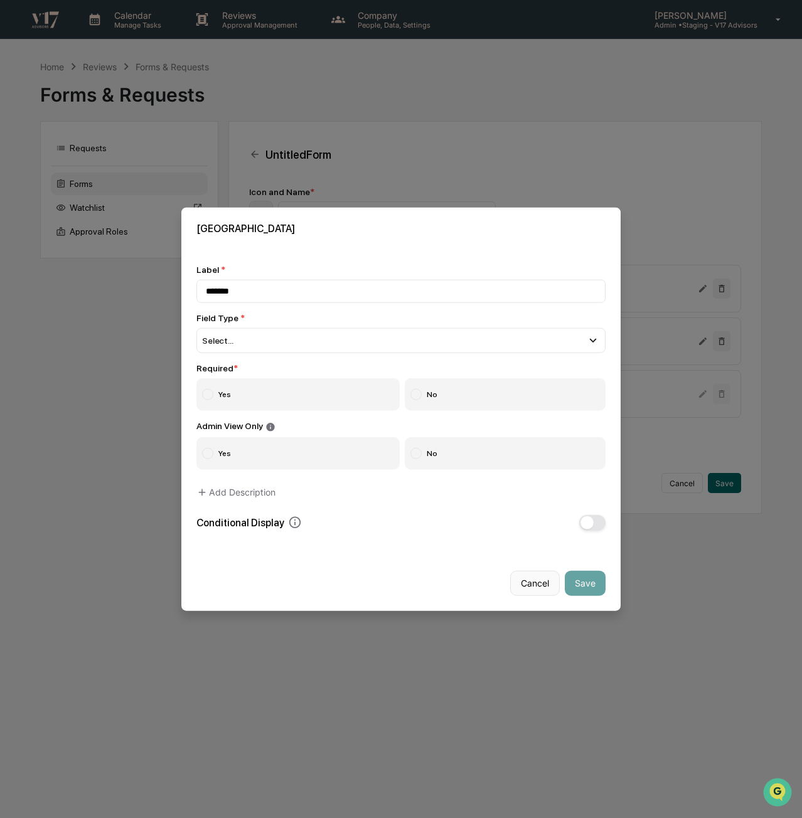
type input "*******"
click at [528, 587] on button "Cancel" at bounding box center [535, 582] width 50 height 25
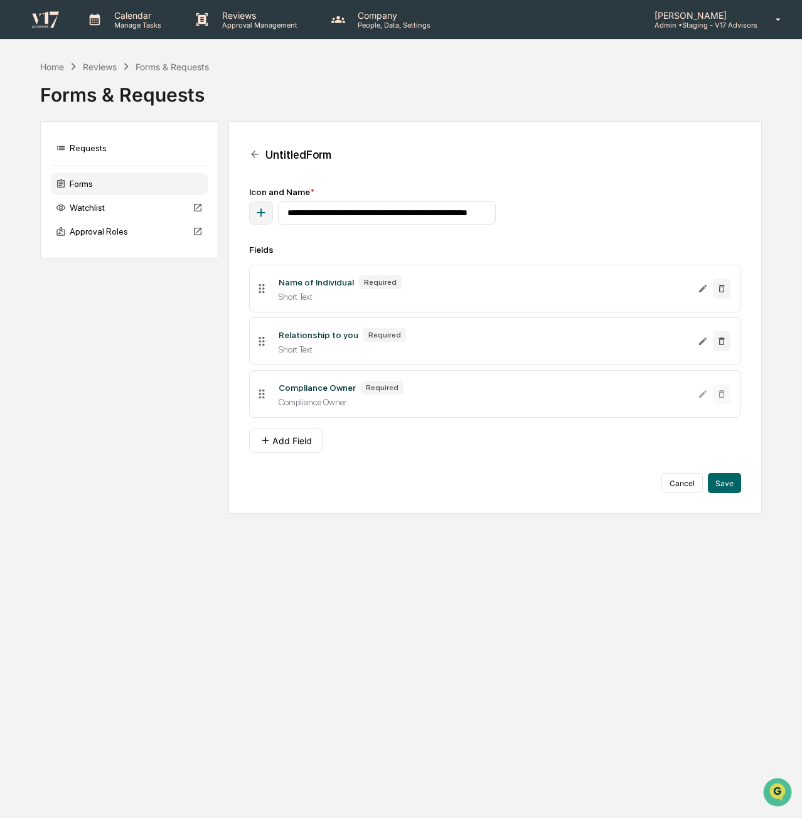
click at [684, 495] on div "**********" at bounding box center [494, 317] width 533 height 393
click at [684, 484] on button "Cancel" at bounding box center [681, 483] width 41 height 20
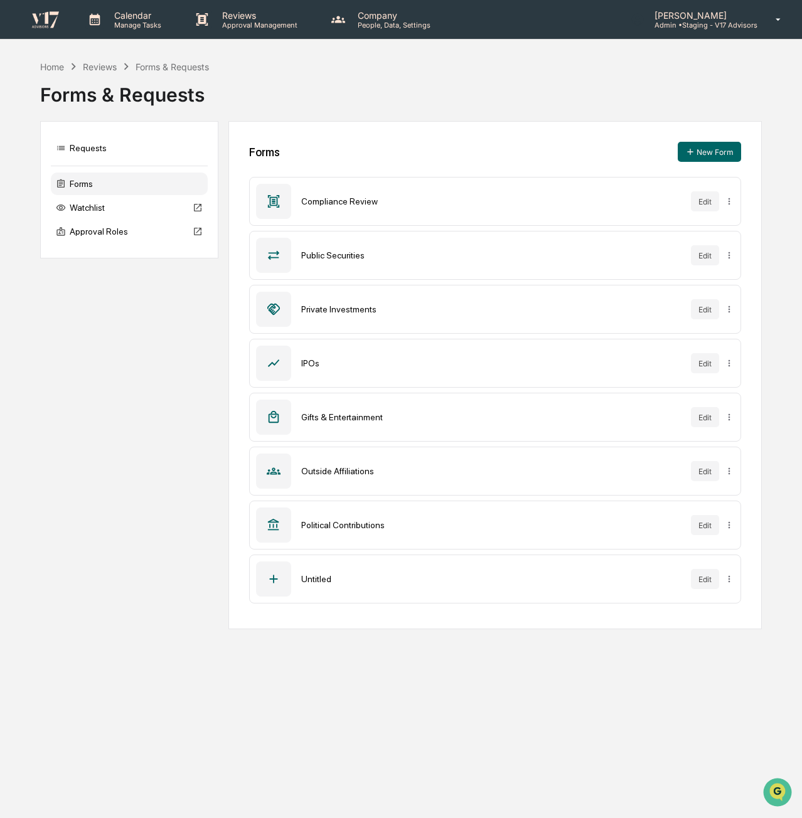
click at [270, 577] on icon at bounding box center [274, 579] width 14 height 14
click at [333, 574] on div "Untitled" at bounding box center [491, 579] width 380 height 10
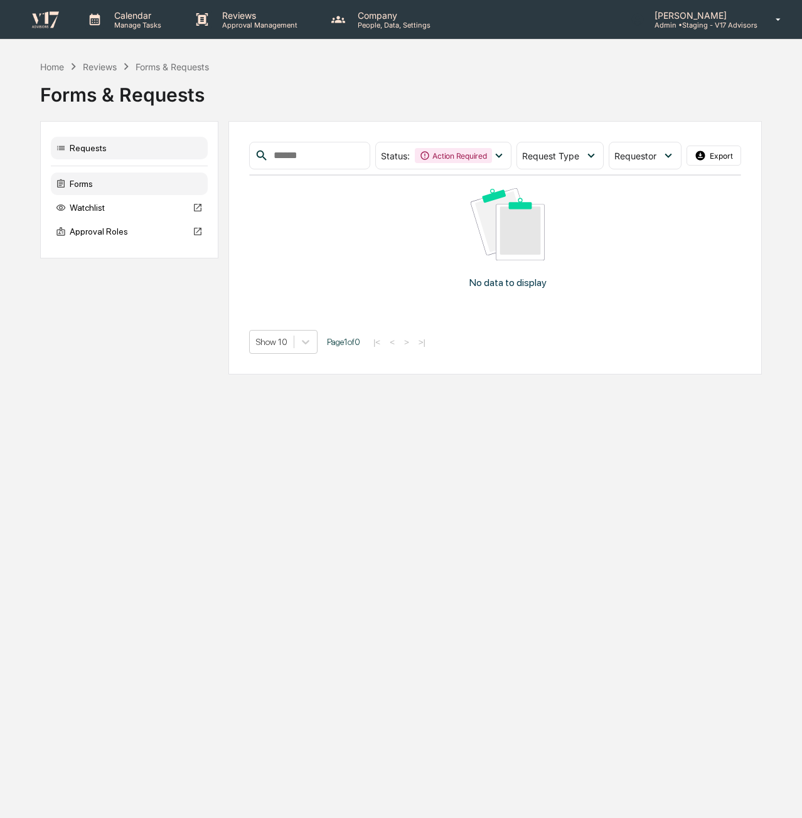
click at [83, 181] on div "Forms" at bounding box center [129, 184] width 157 height 23
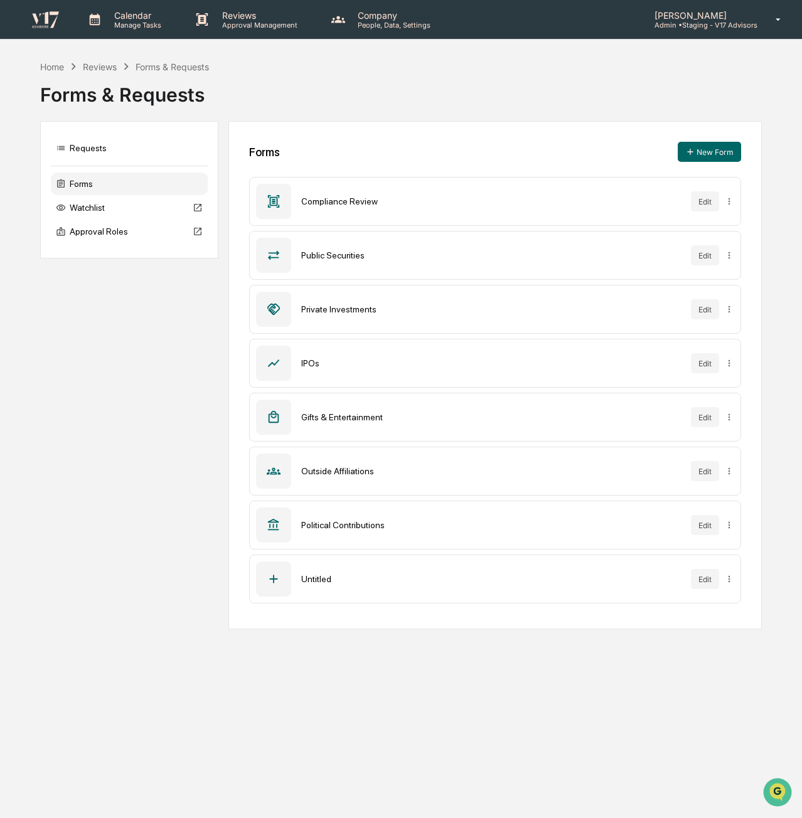
click at [352, 472] on div "Outside Affiliations" at bounding box center [491, 471] width 380 height 10
click at [277, 472] on icon at bounding box center [274, 471] width 14 height 7
click at [712, 472] on button "Edit" at bounding box center [705, 471] width 28 height 20
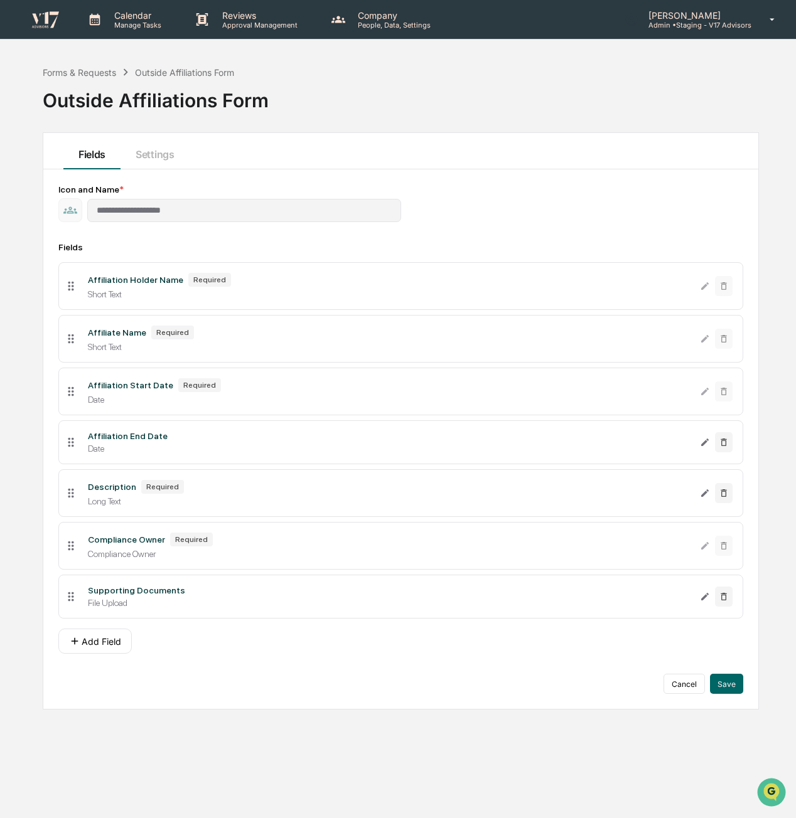
click at [131, 21] on p "Manage Tasks" at bounding box center [135, 25] width 63 height 9
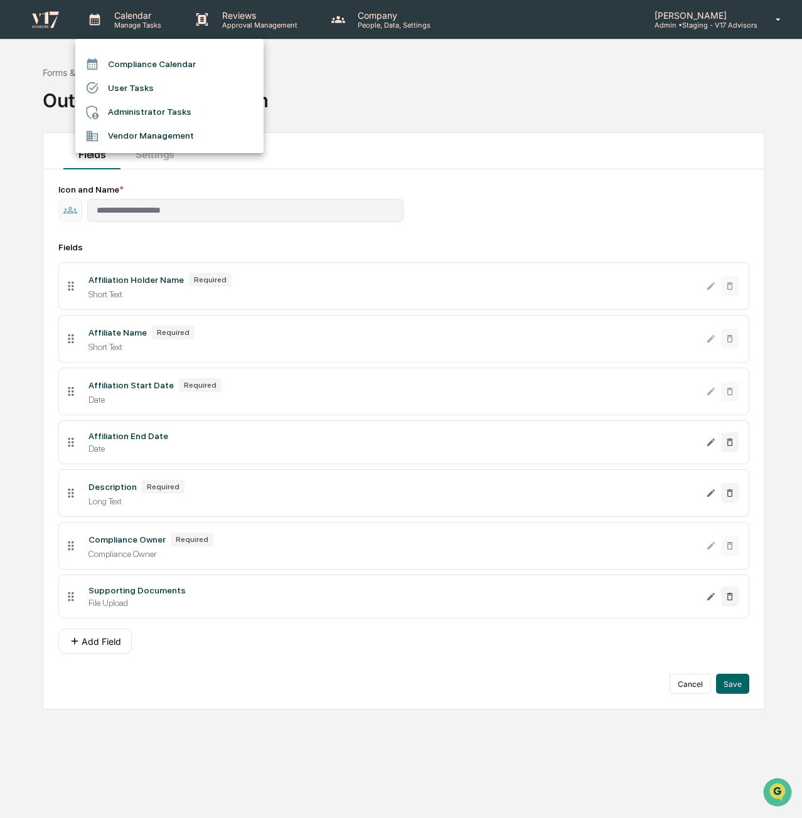
click at [715, 18] on div at bounding box center [401, 409] width 802 height 818
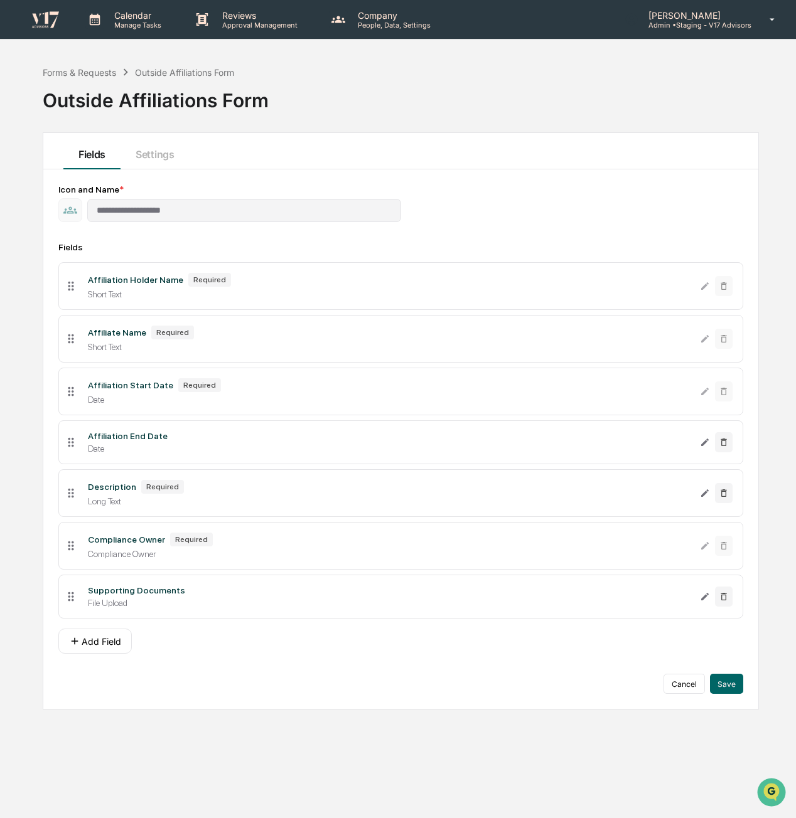
click at [727, 32] on div "Jessica Watanapun Admin • Staging - V17 Advisors" at bounding box center [704, 19] width 184 height 39
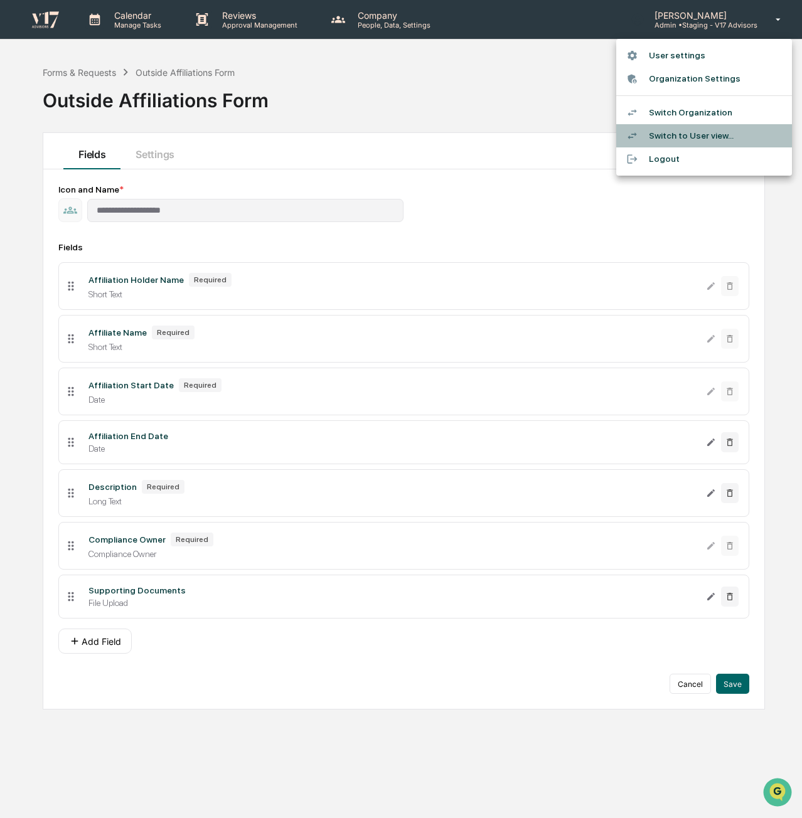
click at [714, 132] on li "Switch to User view..." at bounding box center [704, 135] width 176 height 23
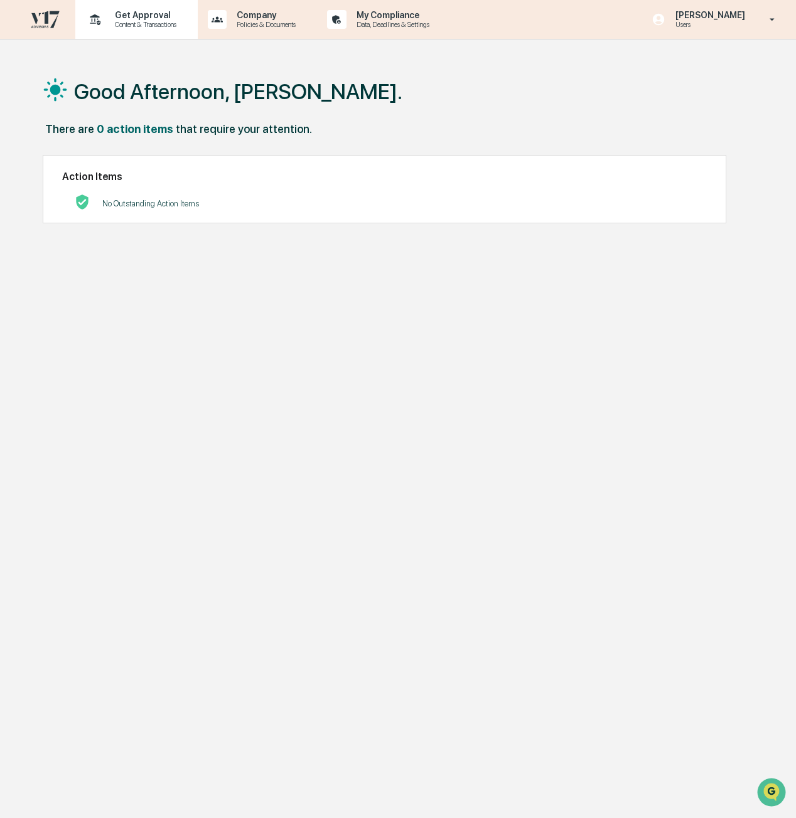
click at [131, 11] on p "Get Approval" at bounding box center [144, 15] width 78 height 10
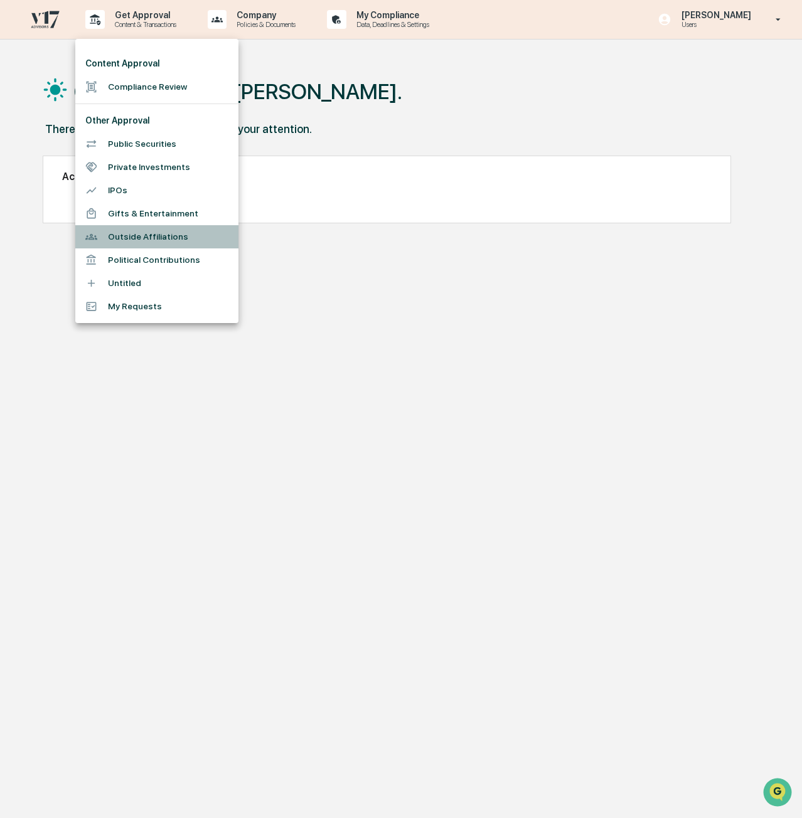
click at [154, 238] on li "Outside Affiliations" at bounding box center [156, 236] width 163 height 23
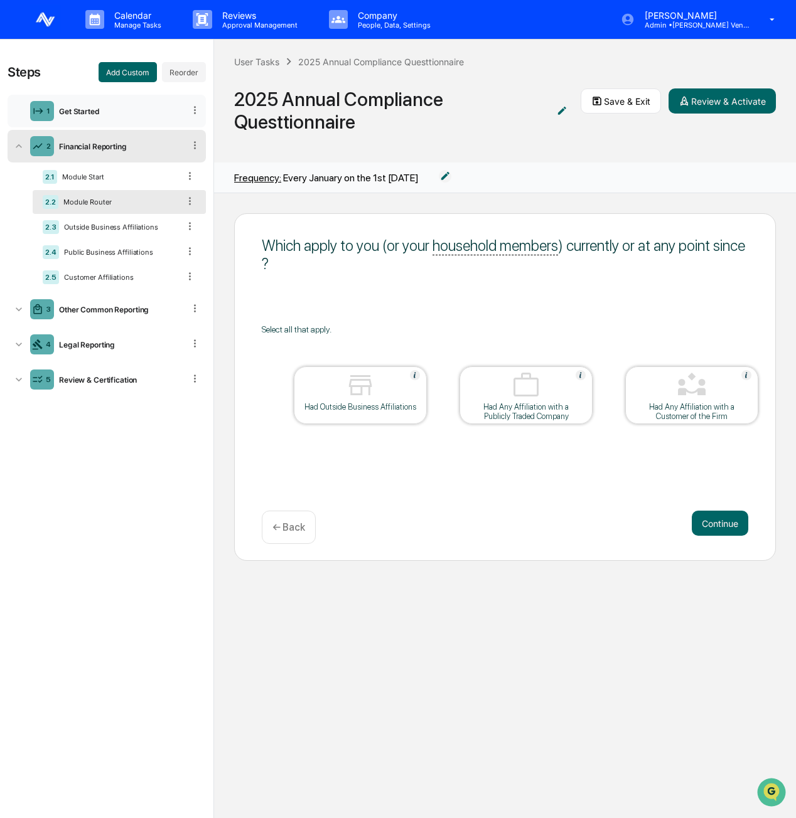
click at [132, 117] on div "1 Get Started" at bounding box center [107, 111] width 198 height 33
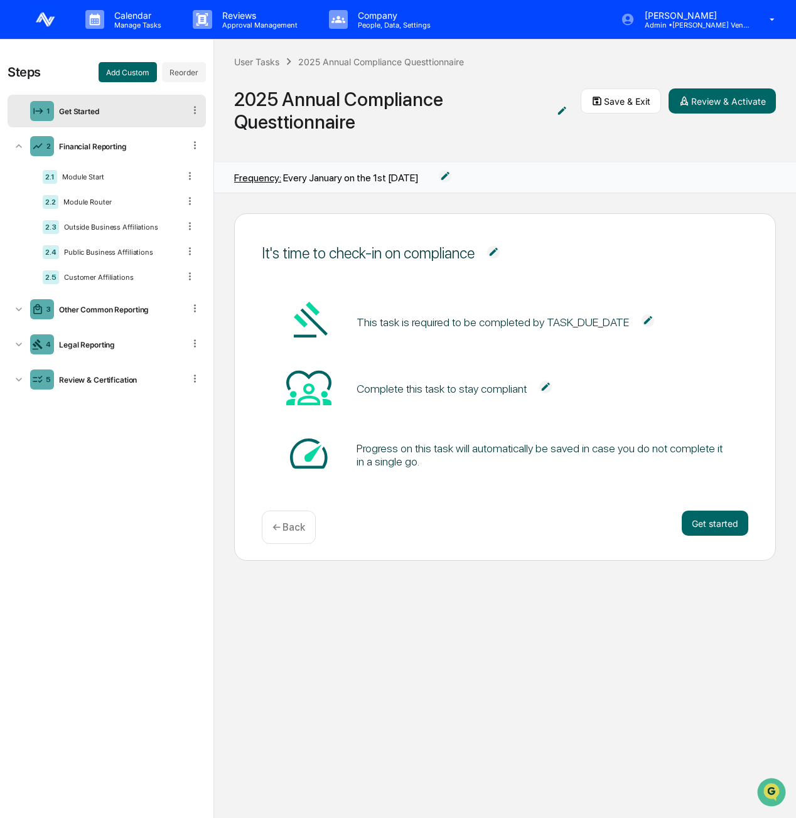
click at [611, 319] on div "This task is required to be completed by TASK_DUE_DATE" at bounding box center [492, 322] width 272 height 13
click at [125, 319] on div "3 Other Common Reporting" at bounding box center [107, 309] width 198 height 33
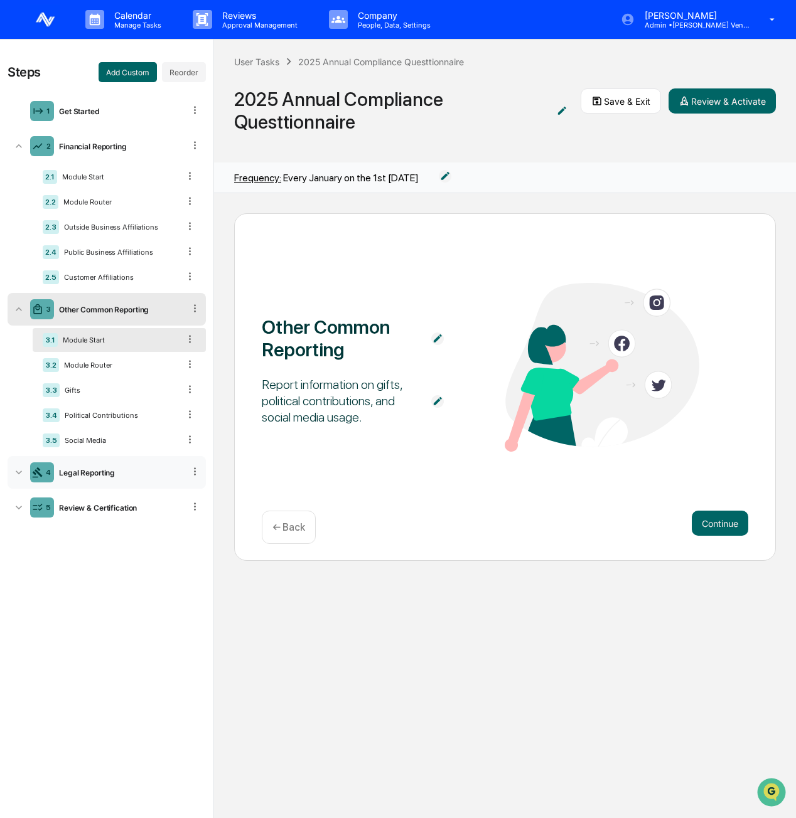
click at [124, 417] on div "Legal Reporting" at bounding box center [119, 472] width 130 height 9
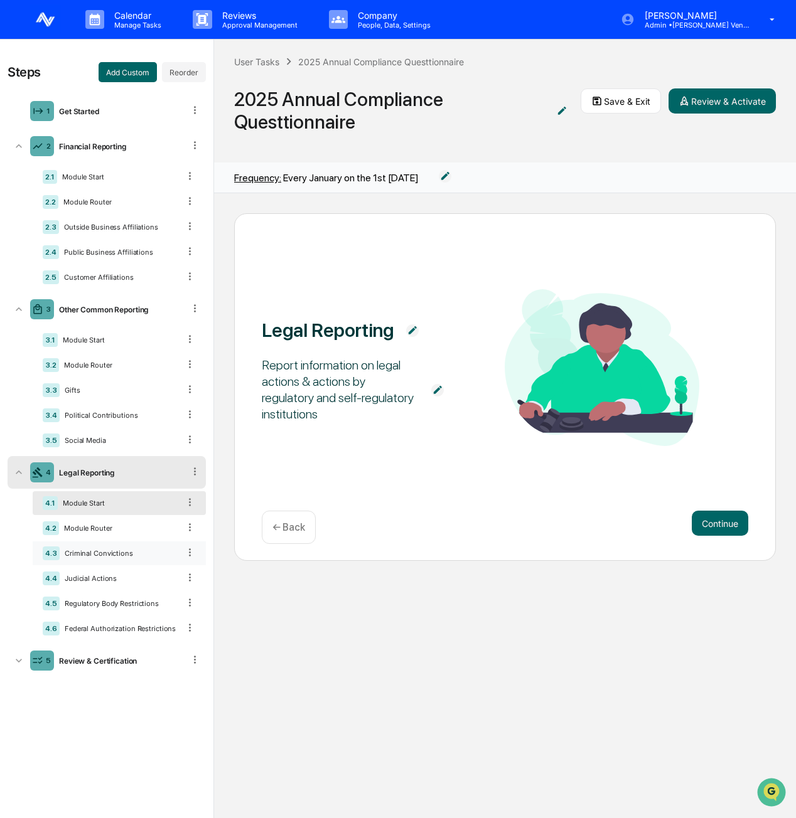
click at [132, 417] on div "Criminal Convictions" at bounding box center [119, 553] width 119 height 9
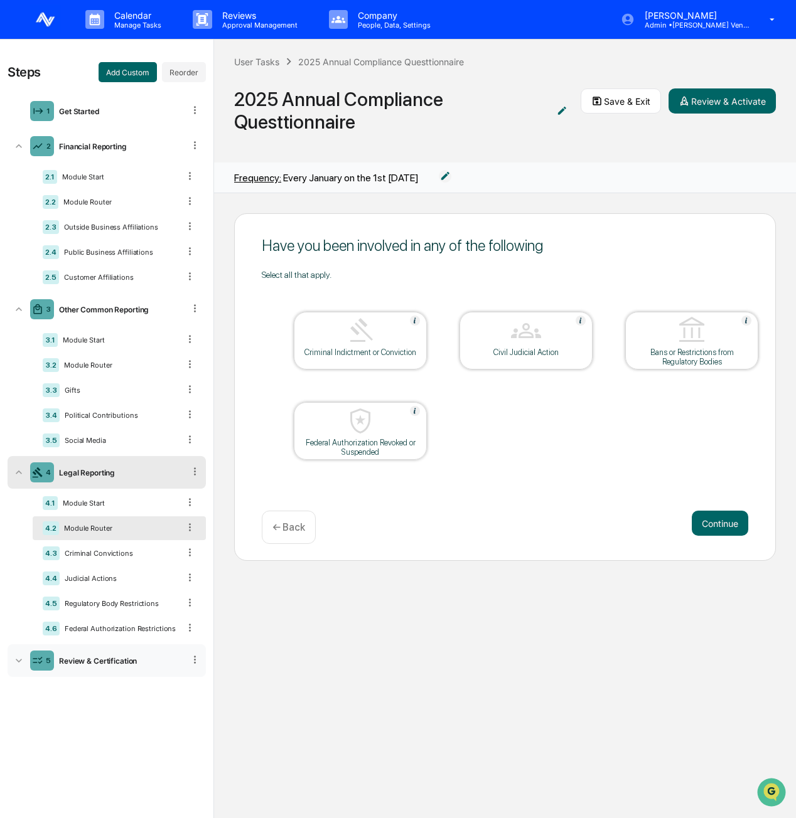
click at [124, 417] on div "5 Review & Certification" at bounding box center [107, 660] width 198 height 33
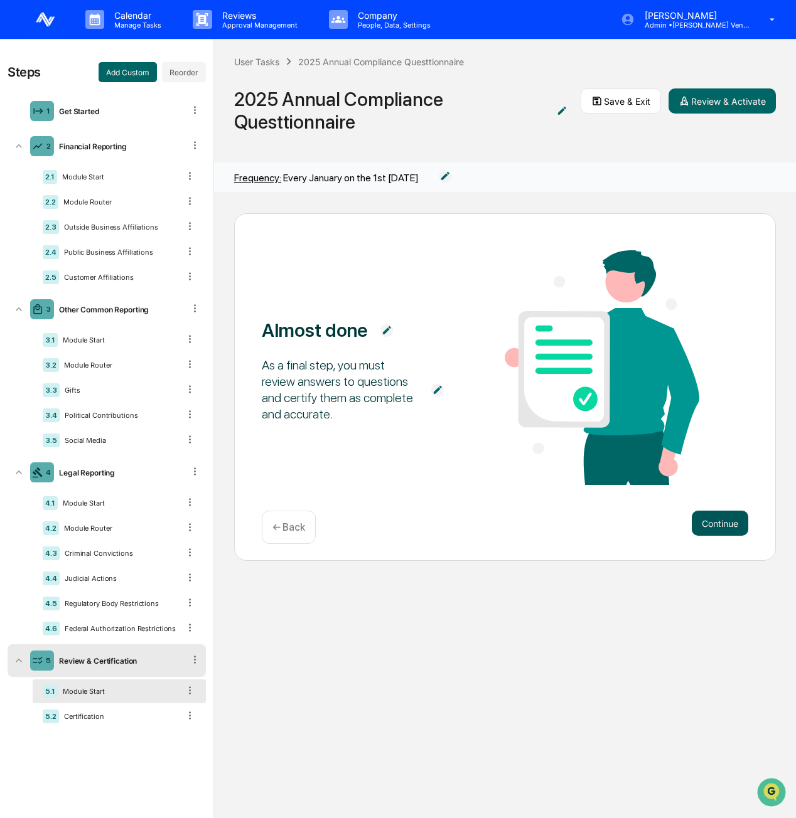
click at [729, 417] on button "Continue" at bounding box center [719, 523] width 56 height 25
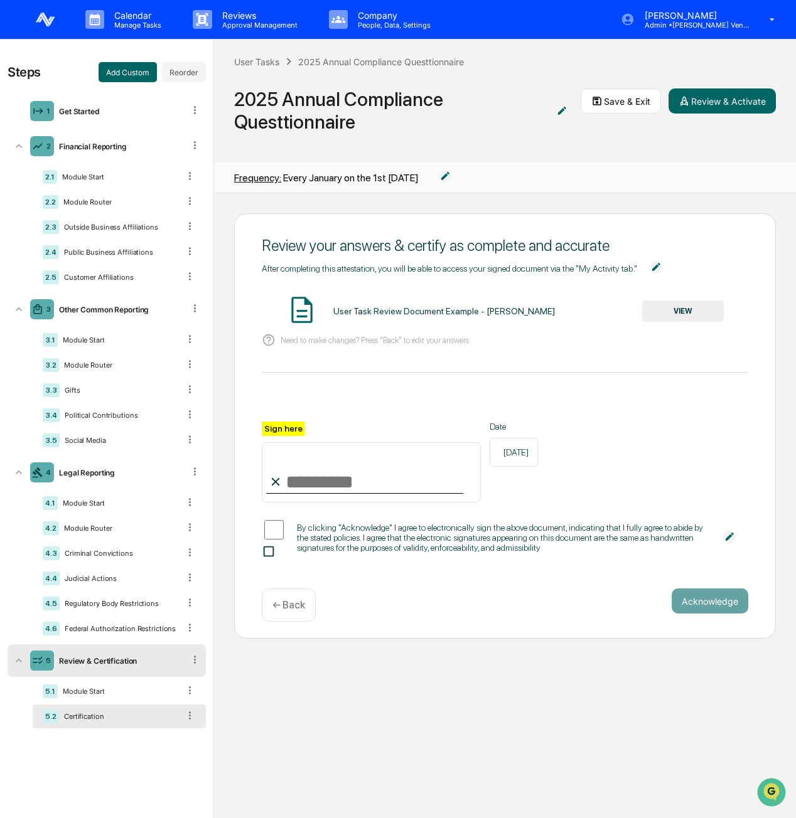
click at [702, 311] on button "VIEW" at bounding box center [683, 311] width 82 height 21
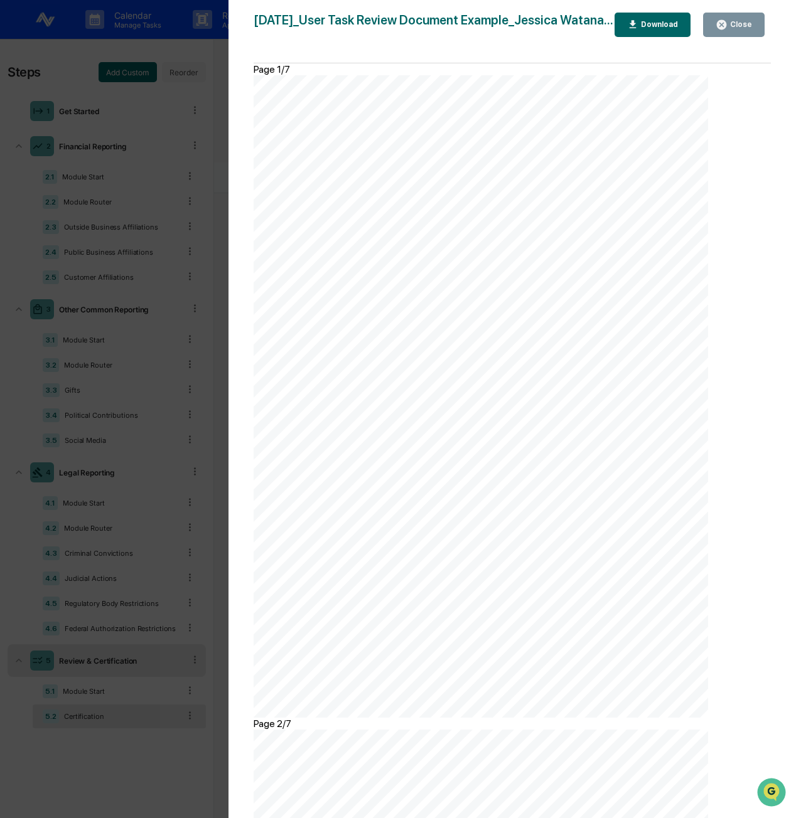
scroll to position [2479, 0]
click at [744, 21] on div "Close" at bounding box center [739, 24] width 24 height 9
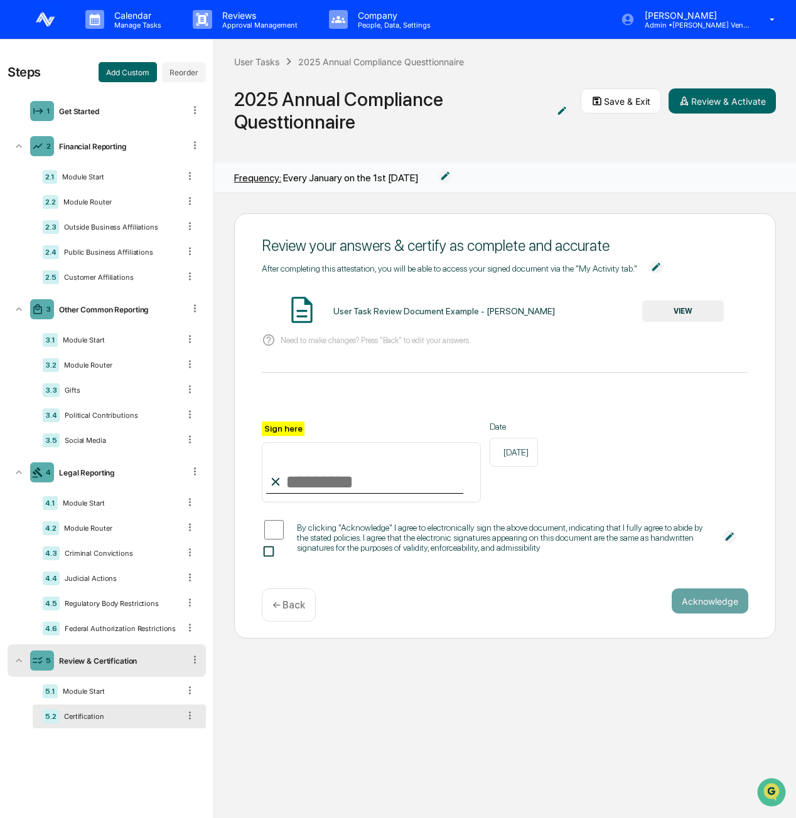
scroll to position [0, 0]
click at [358, 417] on input "Sign here" at bounding box center [371, 472] width 219 height 60
click at [474, 358] on div "After completing this attestation, you will be able to access your signed docum…" at bounding box center [505, 410] width 486 height 299
click at [141, 417] on div "5.1 Module Start 5.2 Certification" at bounding box center [107, 703] width 198 height 53
click at [142, 417] on div "Module Start" at bounding box center [118, 691] width 121 height 9
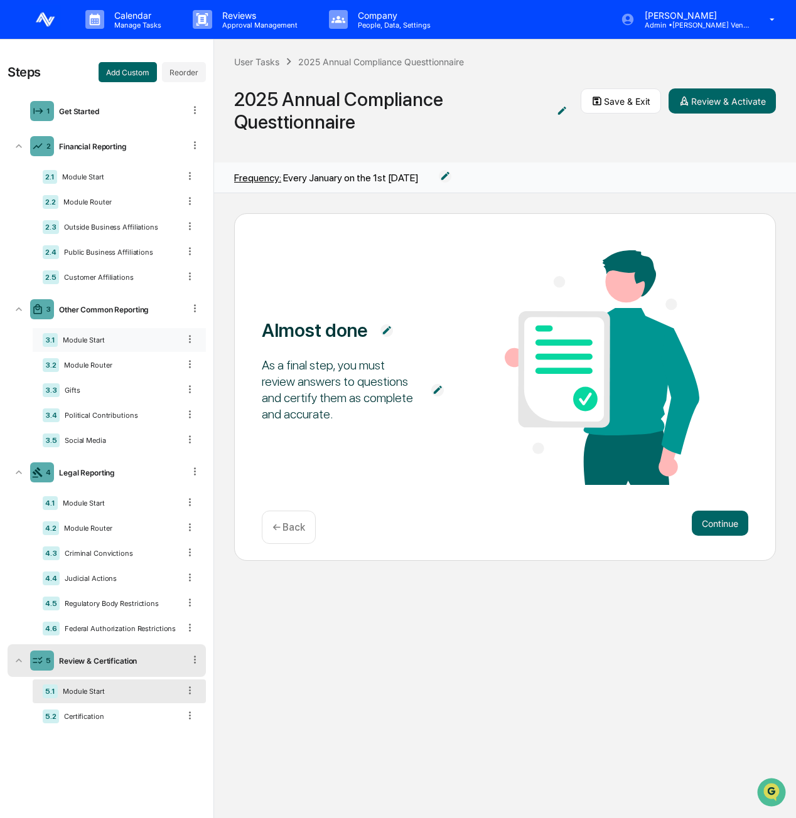
click at [146, 350] on div "3.1 Module Start" at bounding box center [119, 340] width 173 height 24
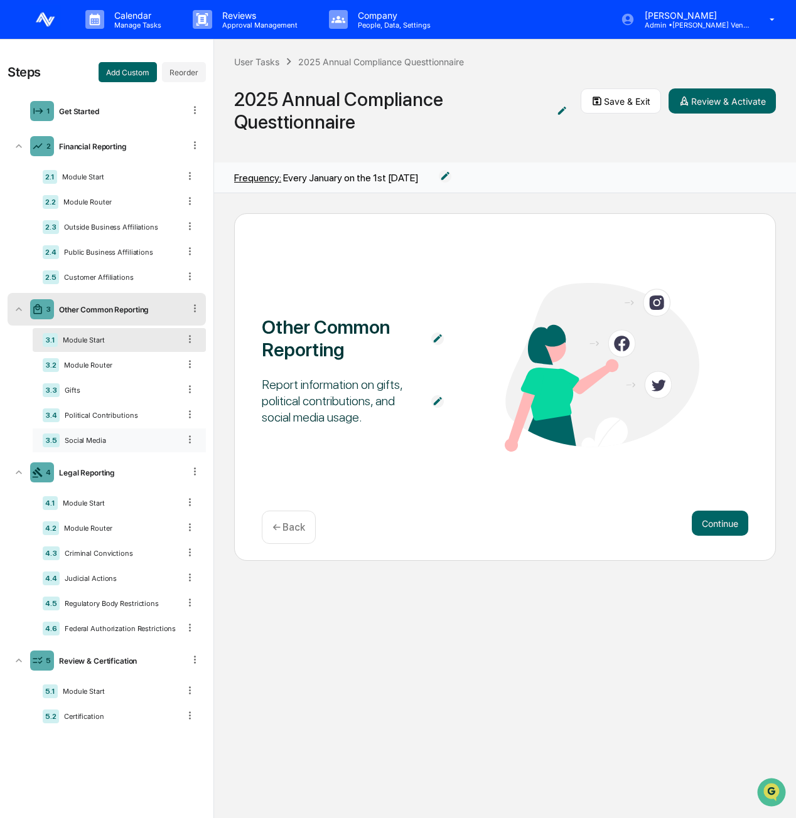
click at [192, 417] on icon at bounding box center [190, 440] width 12 height 12
click at [182, 417] on div "Delete" at bounding box center [174, 457] width 41 height 20
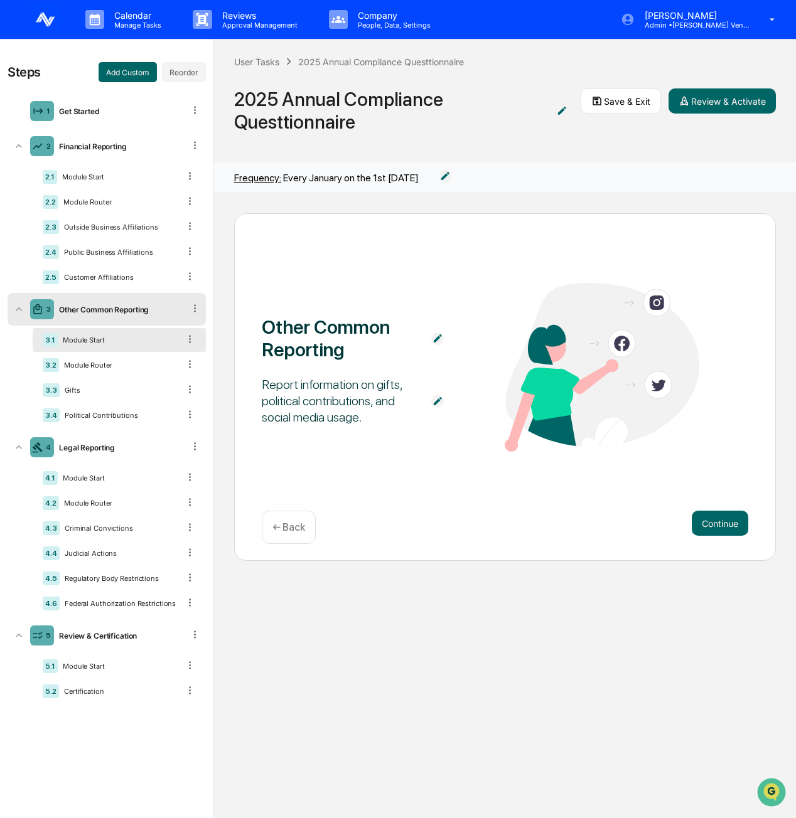
click at [198, 312] on icon at bounding box center [195, 308] width 12 height 12
click at [108, 14] on p "Calendar" at bounding box center [135, 15] width 63 height 11
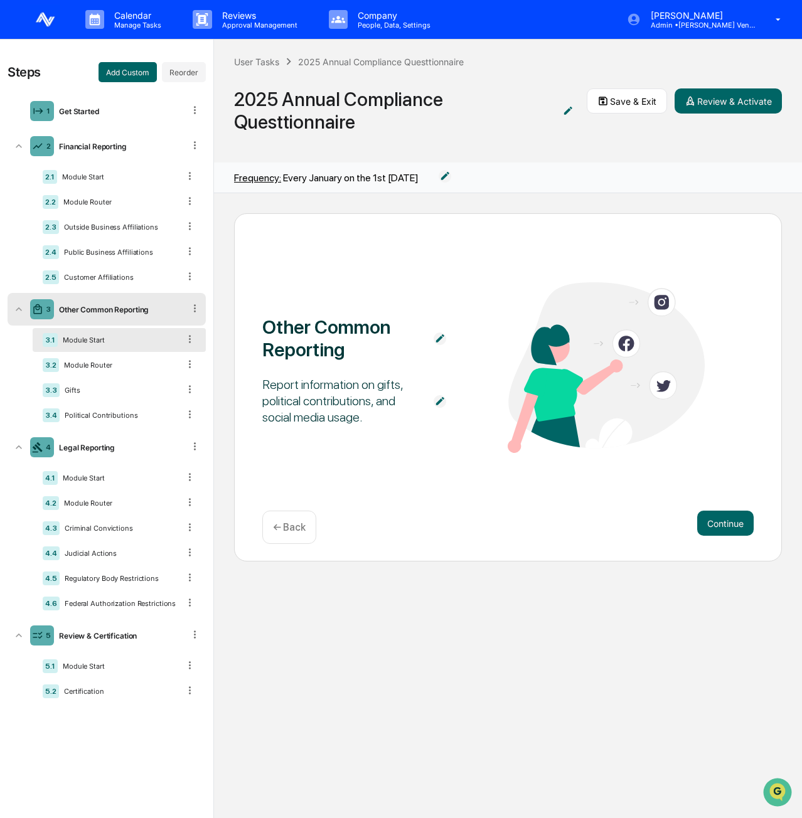
click at [46, 417] on div at bounding box center [401, 827] width 802 height 0
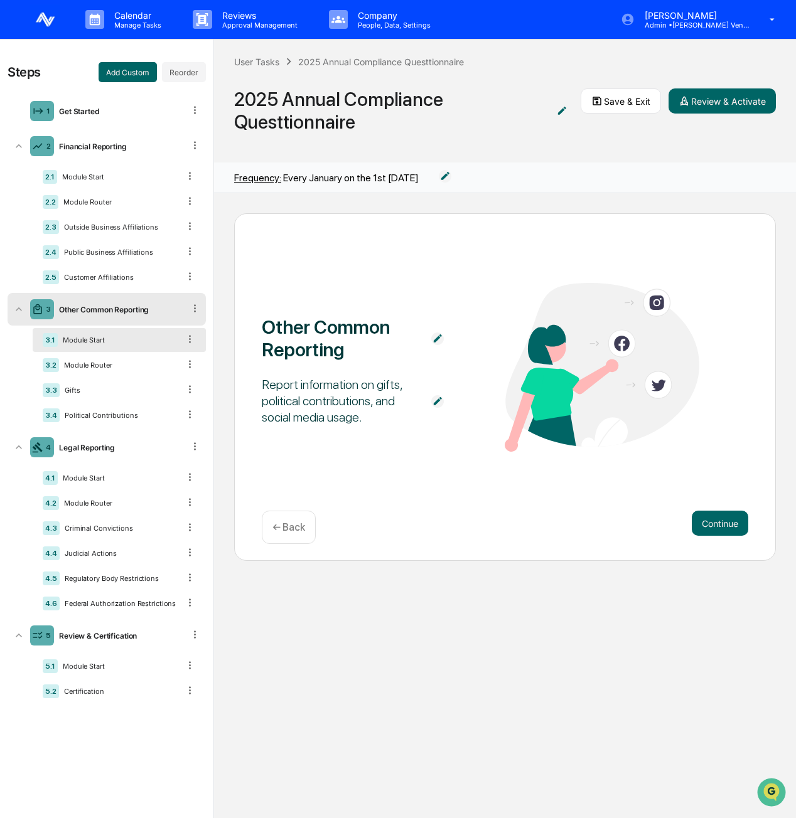
click at [46, 19] on img at bounding box center [45, 19] width 30 height 30
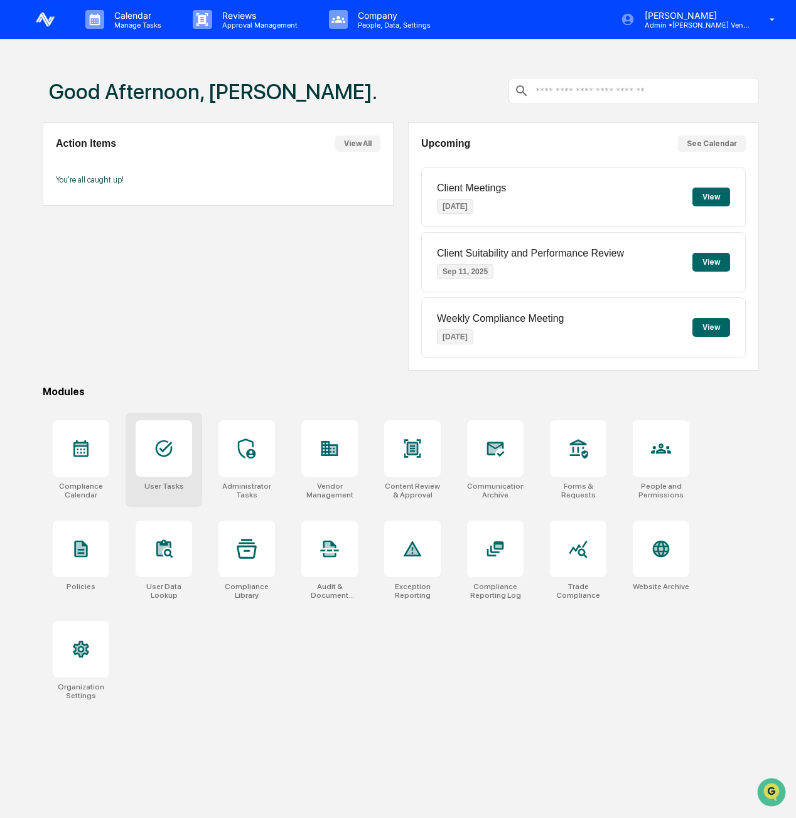
click at [161, 417] on div at bounding box center [164, 448] width 56 height 56
